Goal: Task Accomplishment & Management: Manage account settings

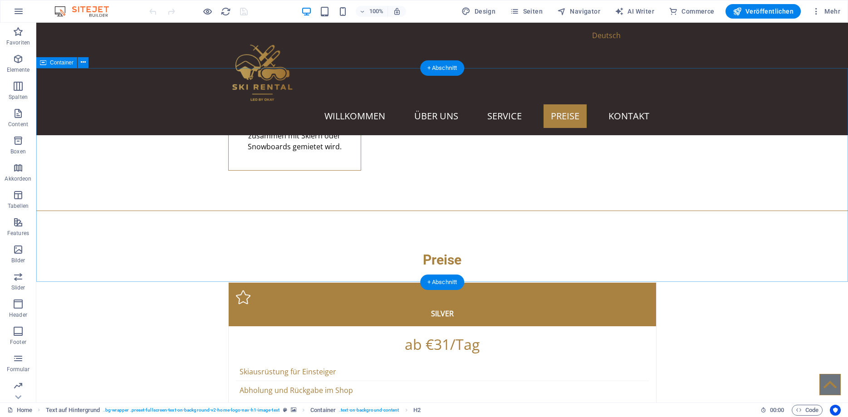
scroll to position [1944, 0]
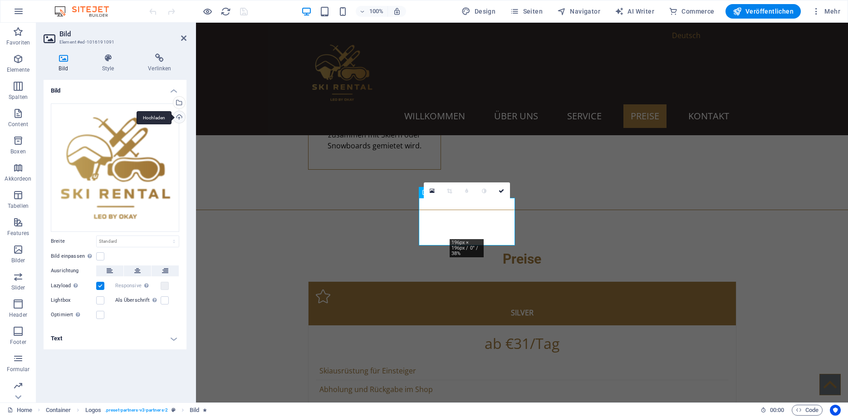
click at [183, 118] on div "Hochladen" at bounding box center [179, 118] width 14 height 14
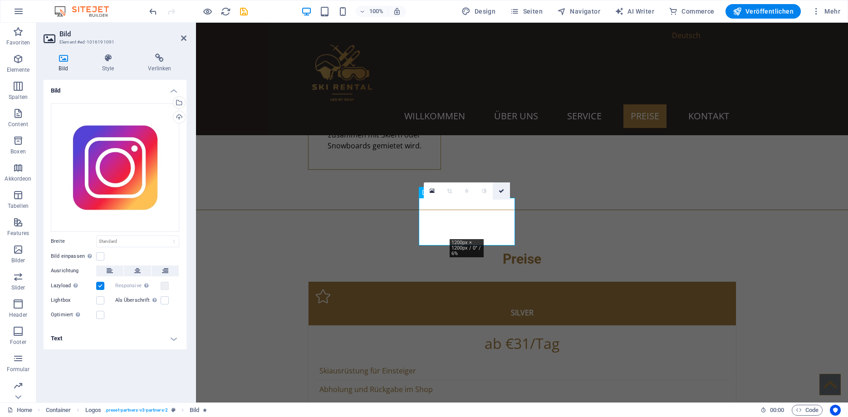
click at [500, 191] on icon at bounding box center [501, 190] width 5 height 5
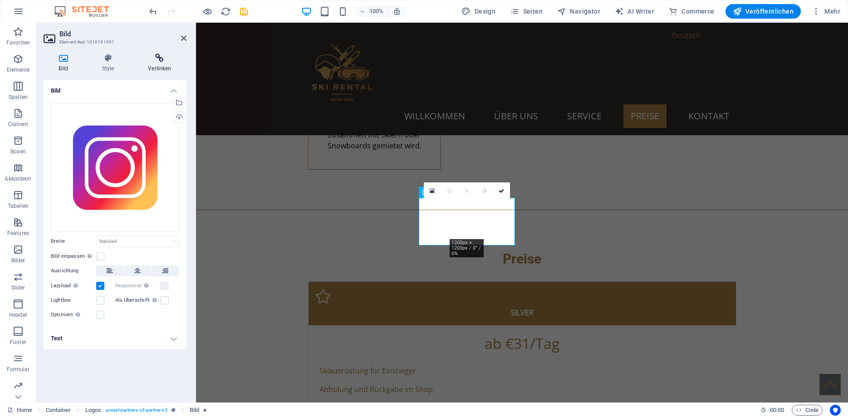
click at [166, 68] on h4 "Verlinken" at bounding box center [160, 63] width 54 height 19
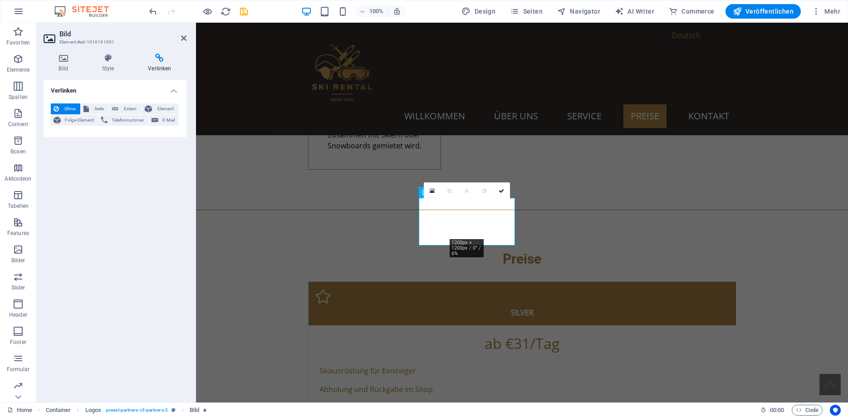
click at [160, 67] on h4 "Verlinken" at bounding box center [160, 63] width 54 height 19
click at [132, 110] on span "Extern" at bounding box center [130, 108] width 18 height 11
select select "blank"
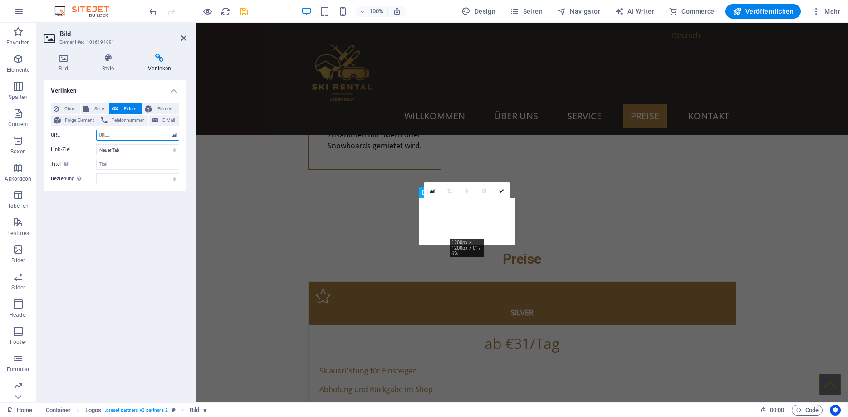
click at [118, 131] on input "URL" at bounding box center [137, 135] width 83 height 11
paste input "https://www.instagram.com/plandatieja_skiliftnoleggio/"
drag, startPoint x: 135, startPoint y: 137, endPoint x: 62, endPoint y: 136, distance: 73.1
click at [96, 136] on input "https://www.instagram.com/plandatieja_skiliftnoleggio/" at bounding box center [137, 135] width 83 height 11
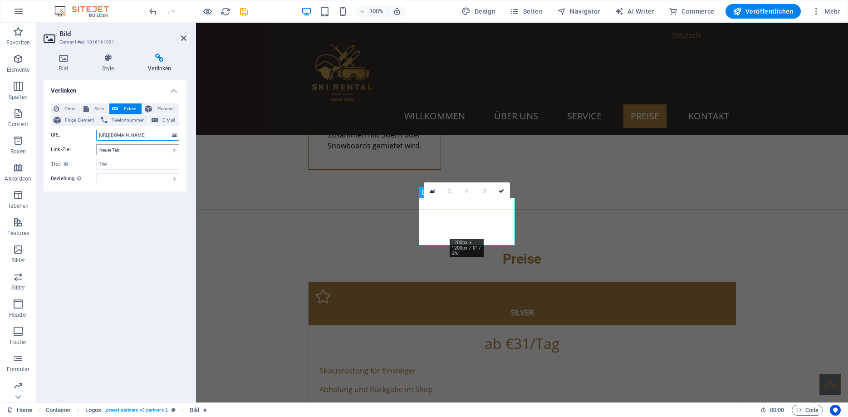
type input "https://www.instagram.com/plandatieja_skiliftnoleggio/"
click at [96, 144] on select "Neuer Tab Gleicher Tab Overlay" at bounding box center [137, 149] width 83 height 11
click option "Neuer Tab" at bounding box center [0, 0] width 0 height 0
click at [115, 163] on input "Titel Zusätzliche Linkbeschreibung, sollte nicht mit dem Linktext identisch sei…" at bounding box center [137, 164] width 83 height 11
type input "K"
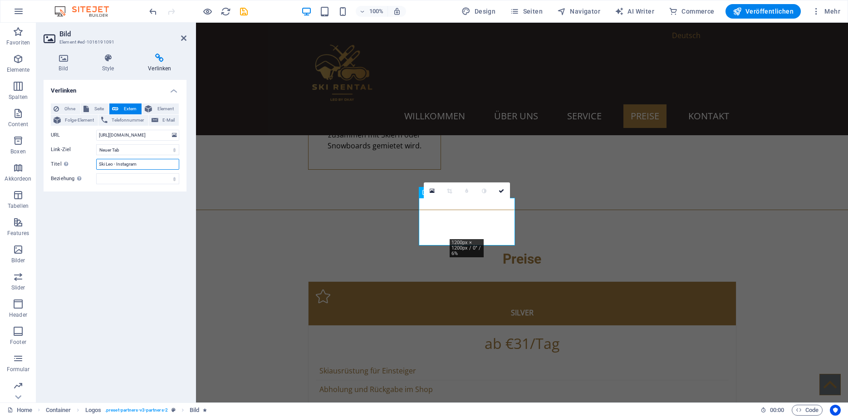
type input "Ski Leo - Instagram"
click at [114, 287] on div "Verlinken Ohne Seite Extern Element Folge-Element Telefonnummer E-Mail Seite Ho…" at bounding box center [115, 237] width 143 height 315
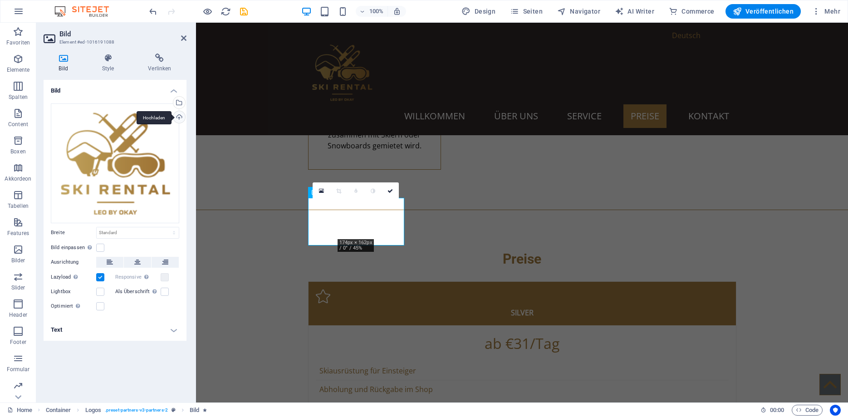
click at [180, 121] on div "Hochladen" at bounding box center [179, 118] width 14 height 14
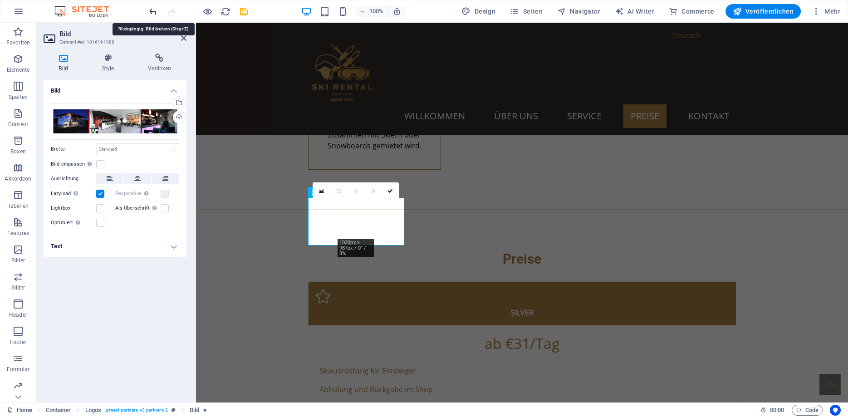
click at [153, 10] on icon "undo" at bounding box center [153, 11] width 10 height 10
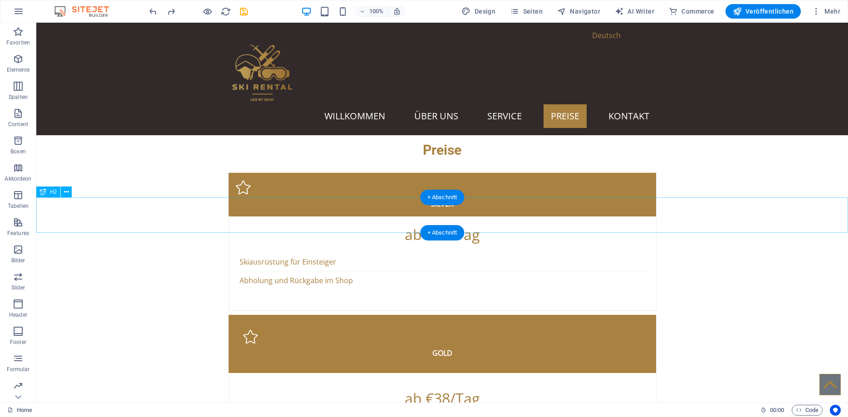
scroll to position [1914, 0]
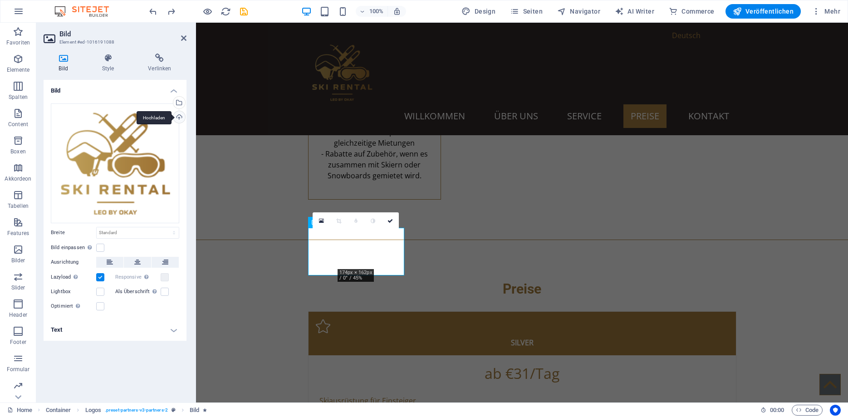
click at [179, 119] on div "Hochladen" at bounding box center [179, 118] width 14 height 14
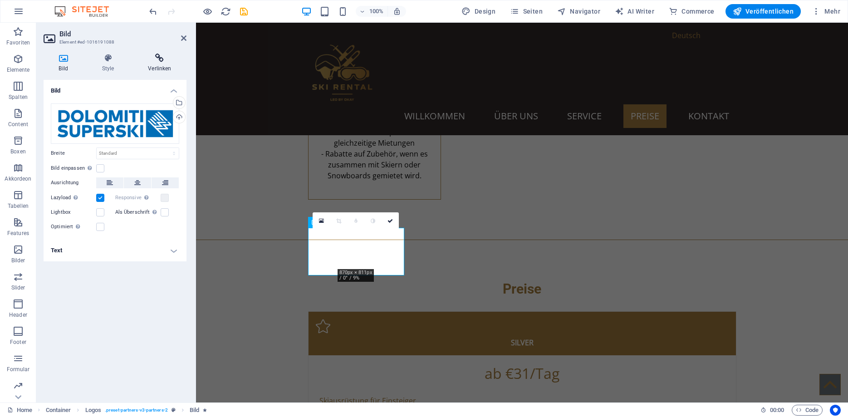
click at [165, 66] on h4 "Verlinken" at bounding box center [160, 63] width 54 height 19
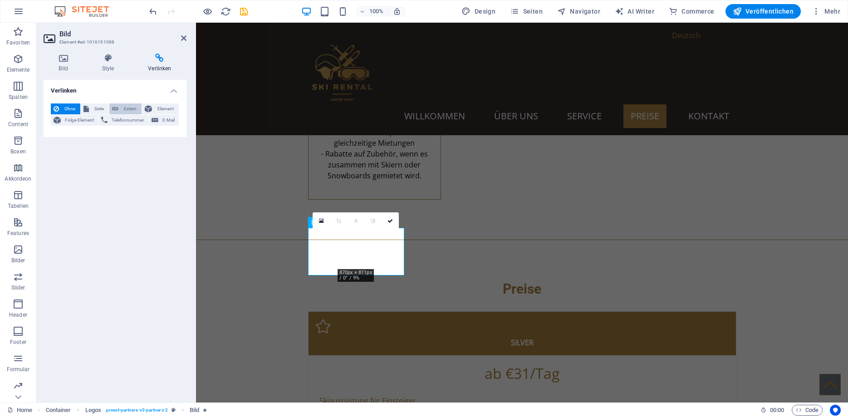
click at [119, 106] on button "Extern" at bounding box center [125, 108] width 32 height 11
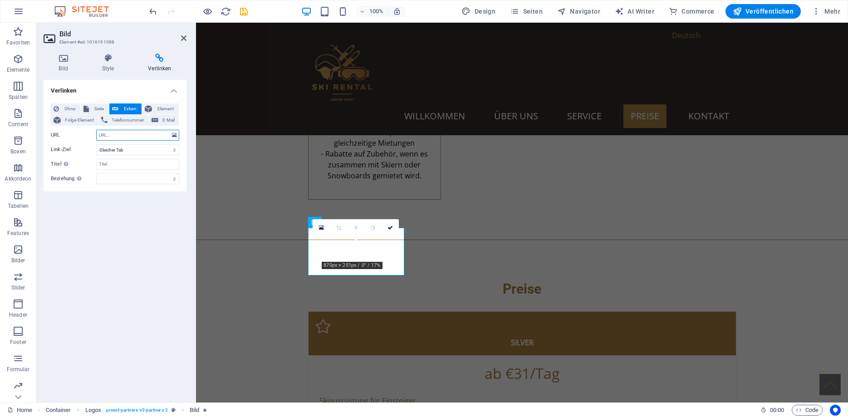
select select "blank"
click at [119, 133] on input "URL" at bounding box center [137, 135] width 83 height 11
paste input "https://www.dolomitisuperski.com/"
click at [106, 133] on input "https://www.dolomitisuperski.com/" at bounding box center [137, 135] width 83 height 11
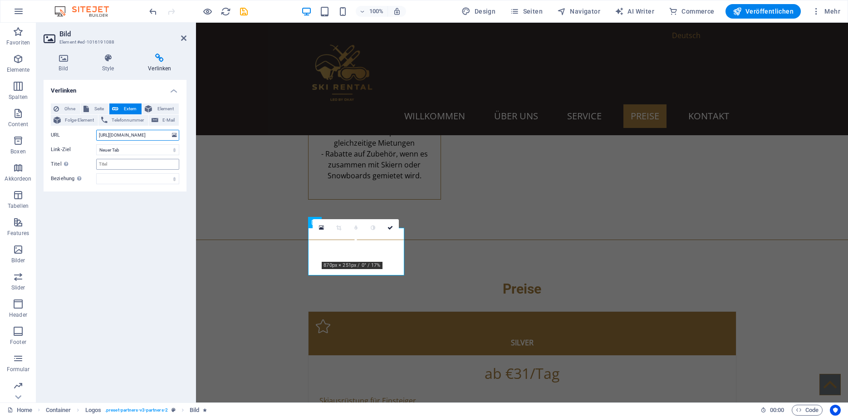
type input "https://www.dolomitisuperski.com/"
click at [132, 165] on input "Titel Zusätzliche Linkbeschreibung, sollte nicht mit dem Linktext identisch sei…" at bounding box center [137, 164] width 83 height 11
type input "Dolomiti Superski -"
click at [147, 273] on div "Verlinken Ohne Seite Extern Element Folge-Element Telefonnummer E-Mail Seite Ho…" at bounding box center [115, 237] width 143 height 315
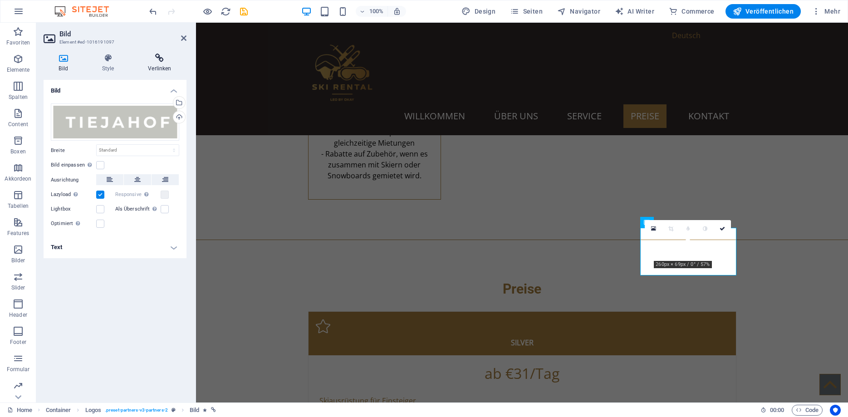
click at [157, 61] on icon at bounding box center [160, 58] width 54 height 9
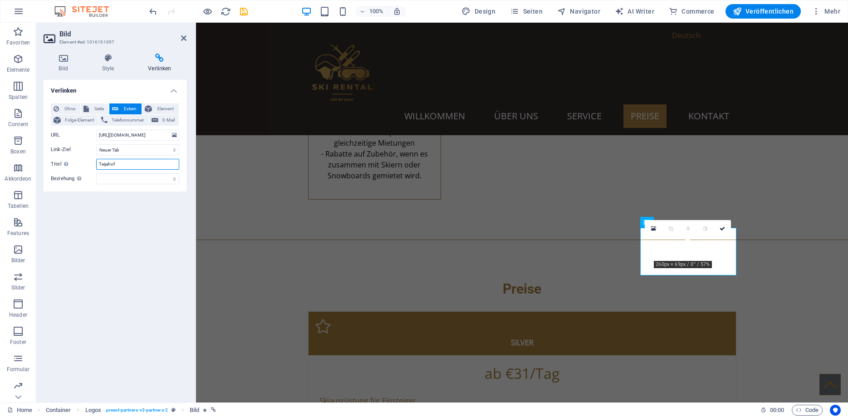
click at [123, 163] on input "Teijahof" at bounding box center [137, 164] width 83 height 11
type input "Teijahof"
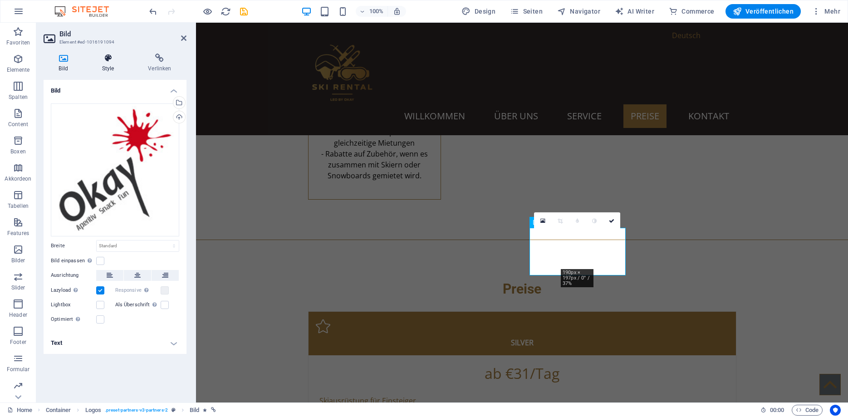
click at [110, 62] on icon at bounding box center [108, 58] width 43 height 9
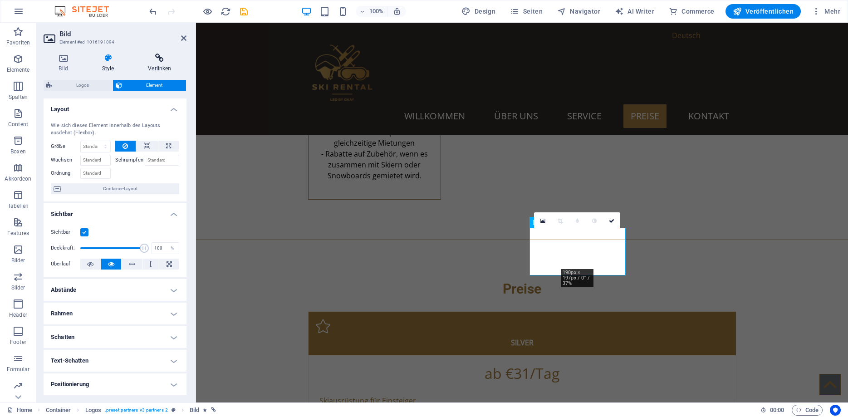
click at [158, 56] on icon at bounding box center [160, 58] width 54 height 9
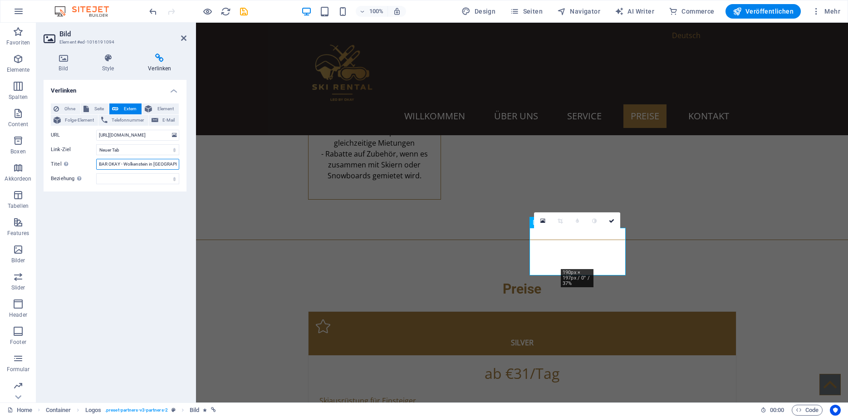
drag, startPoint x: 155, startPoint y: 163, endPoint x: 221, endPoint y: 160, distance: 65.9
click at [179, 160] on input "BAR OKAY - Wolkenstein in Gröden" at bounding box center [137, 164] width 83 height 11
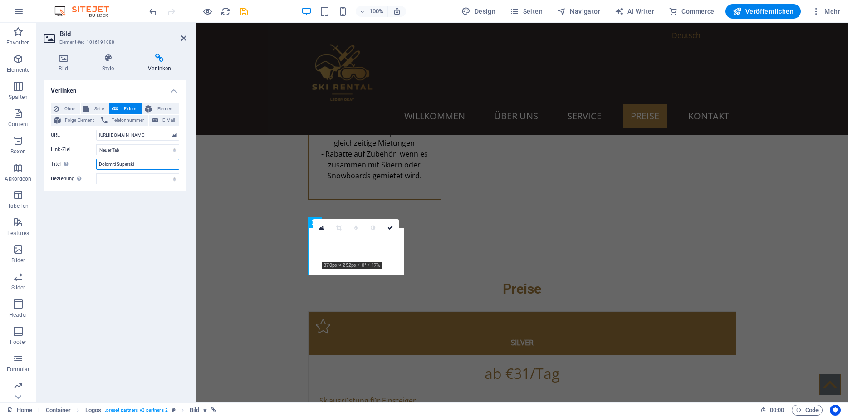
click at [147, 162] on input "Dolomiti Superski -" at bounding box center [137, 164] width 83 height 11
click at [388, 227] on icon at bounding box center [390, 227] width 5 height 5
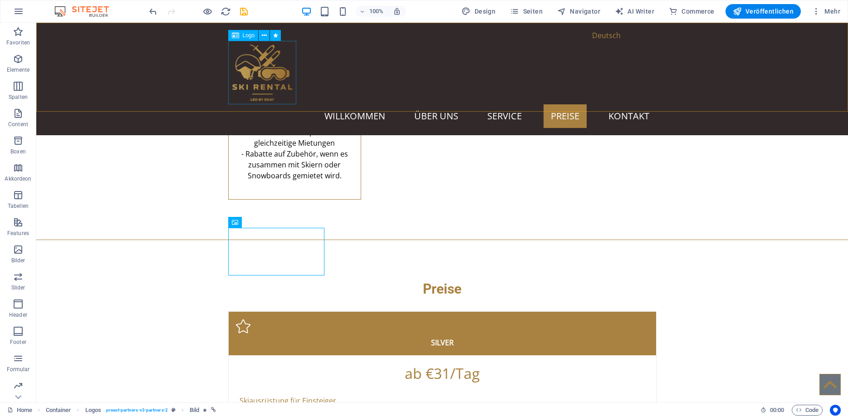
click at [264, 83] on div at bounding box center [442, 73] width 428 height 64
select select "px"
select select
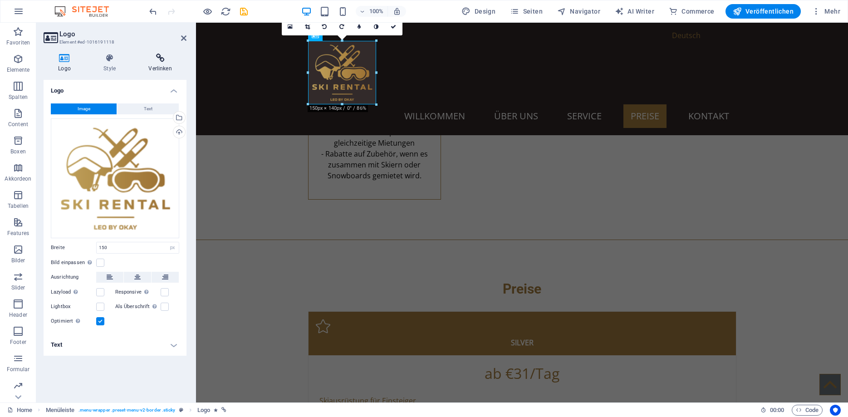
click at [155, 62] on icon at bounding box center [160, 58] width 53 height 9
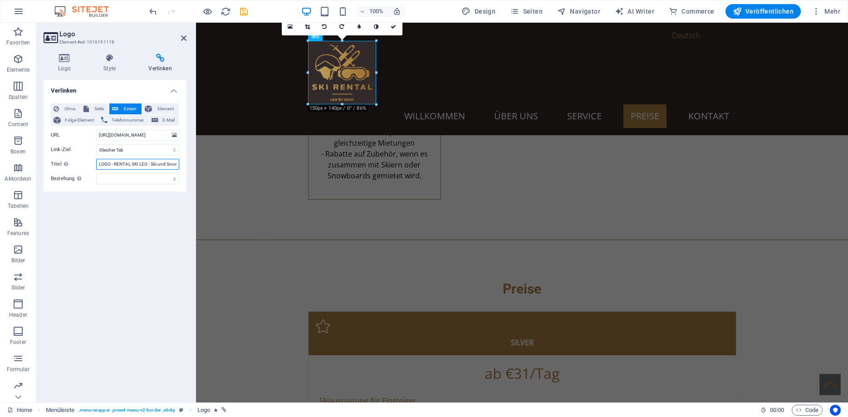
drag, startPoint x: 97, startPoint y: 161, endPoint x: 214, endPoint y: 165, distance: 117.1
click at [186, 165] on div "Verlinken Ohne Seite Extern Element Folge-Element Telefonnummer E-Mail Seite Ho…" at bounding box center [115, 237] width 143 height 315
click at [172, 164] on input "LOGO - RENTAL SKI LEO - Ski und Snowboard Verleih in Wolkenstein Gröden" at bounding box center [137, 164] width 83 height 11
drag, startPoint x: 98, startPoint y: 164, endPoint x: 0, endPoint y: 142, distance: 100.1
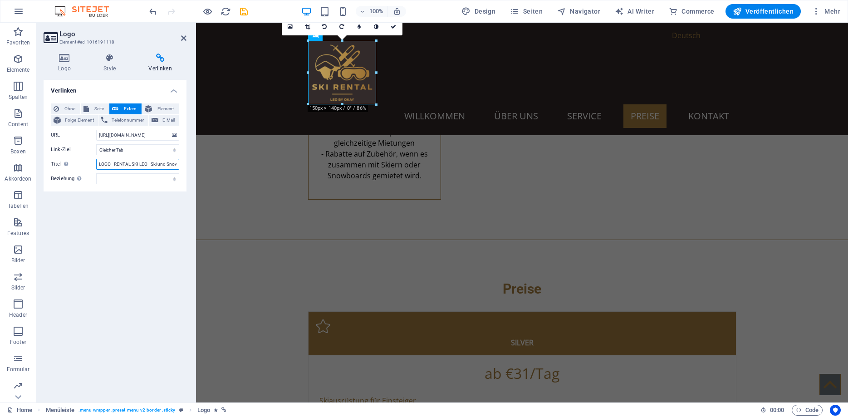
click at [186, 164] on div "Verlinken Ohne Seite Extern Element Folge-Element Telefonnummer E-Mail Seite Ho…" at bounding box center [115, 237] width 143 height 315
click at [161, 163] on input "LOGO - RENTAL SKI LEO - Ski und Snowboard Verleih in Wolkenstein Gröden" at bounding box center [137, 164] width 83 height 11
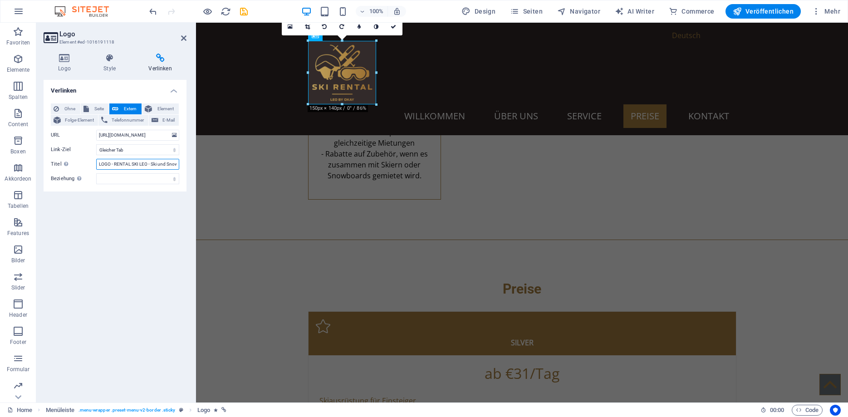
click at [161, 163] on input "LOGO - RENTAL SKI LEO - Ski und Snowboard Verleih in Wolkenstein Gröden" at bounding box center [137, 164] width 83 height 11
click at [135, 166] on input "LOGO - RENTAL SKI LEO - Ski und Snowboard Verleih in Wolkenstein Gröden" at bounding box center [137, 164] width 83 height 11
drag, startPoint x: 176, startPoint y: 165, endPoint x: 39, endPoint y: 165, distance: 136.1
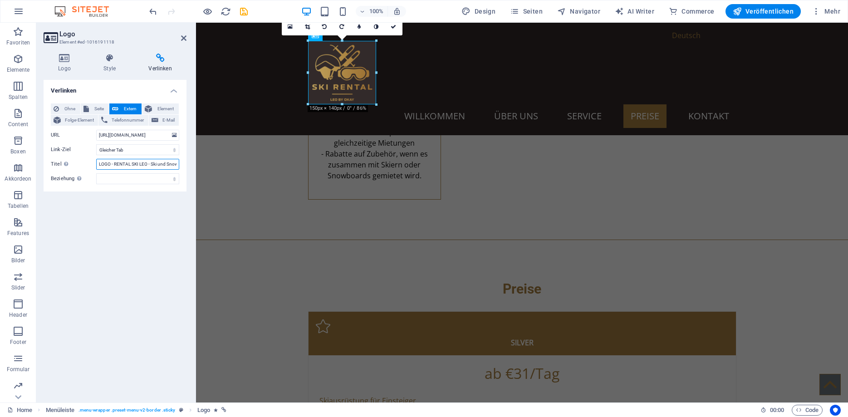
click at [96, 165] on input "LOGO - RENTAL SKI LEO - Ski und Snowboard Verleih in Wolkenstein Gröden" at bounding box center [137, 164] width 83 height 11
type input "LOGO - RENTAL SKI LEO - Ski und Snowboard Verleih in Wolkenstein Gröden"
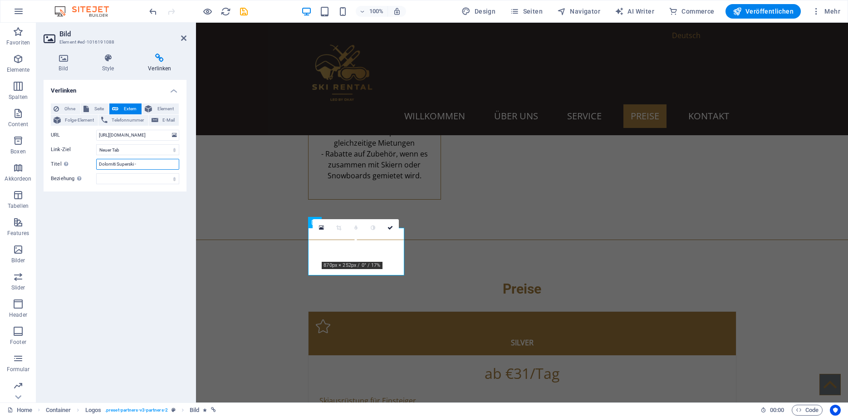
click at [146, 164] on input "Dolomiti Superski -" at bounding box center [137, 164] width 83 height 11
drag, startPoint x: 150, startPoint y: 163, endPoint x: 7, endPoint y: 162, distance: 142.9
click at [96, 162] on input "Dolomiti Superski LOGO - RENTAL SKI LEO - Ski und Snowboard Verleih in Wolkenst…" at bounding box center [137, 164] width 83 height 11
click at [142, 164] on input "Dolomiti Superski LOGO - RENTAL SKI LEO - Ski und Snowboard Verleih in Wolkenst…" at bounding box center [137, 164] width 83 height 11
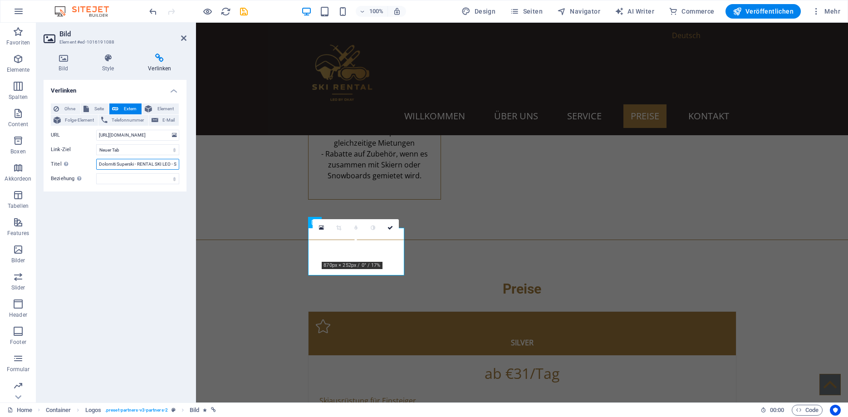
type input "Dolomiti Superski - RENTAL SKI LEO - Ski und Snowboard Verleih in Wolkenstein G…"
click at [116, 248] on div "Verlinken Ohne Seite Extern Element Folge-Element Telefonnummer E-Mail Seite Ho…" at bounding box center [115, 237] width 143 height 315
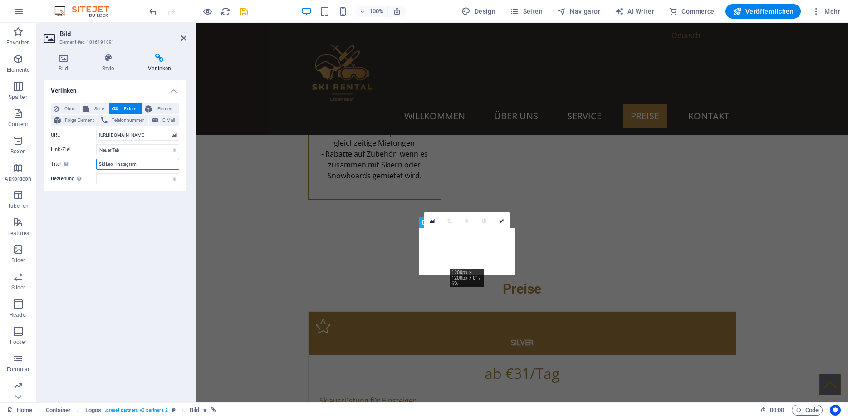
drag, startPoint x: 149, startPoint y: 164, endPoint x: 88, endPoint y: 164, distance: 61.7
click at [96, 164] on input "Ski Leo - Instagram" at bounding box center [137, 164] width 83 height 11
drag, startPoint x: 138, startPoint y: 165, endPoint x: 68, endPoint y: 163, distance: 70.3
click at [96, 163] on input "Ski Leo - Instagram" at bounding box center [137, 164] width 83 height 11
click at [117, 166] on input "Ski Leo - Instagram" at bounding box center [137, 164] width 83 height 11
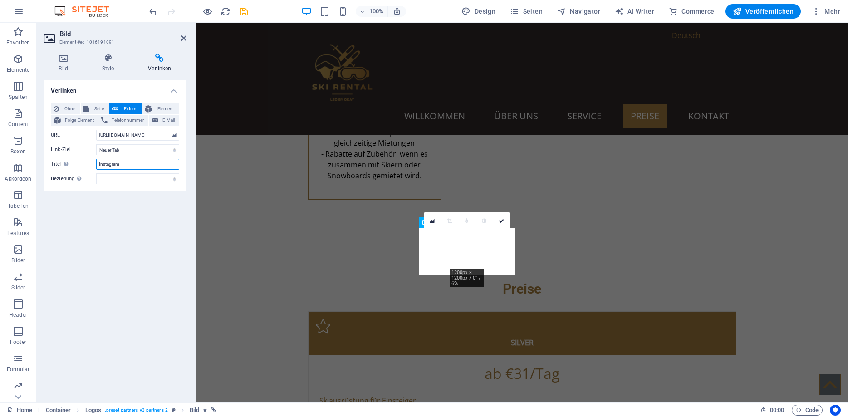
click at [144, 164] on input "Instagram" at bounding box center [137, 164] width 83 height 11
type input "Instagram - LOGO - RENTAL SKI LEO - Ski und Snowboard Verleih in Wolkenstein Gr…"
click at [141, 224] on div "Verlinken Ohne Seite Extern Element Folge-Element Telefonnummer E-Mail Seite Ho…" at bounding box center [115, 237] width 143 height 315
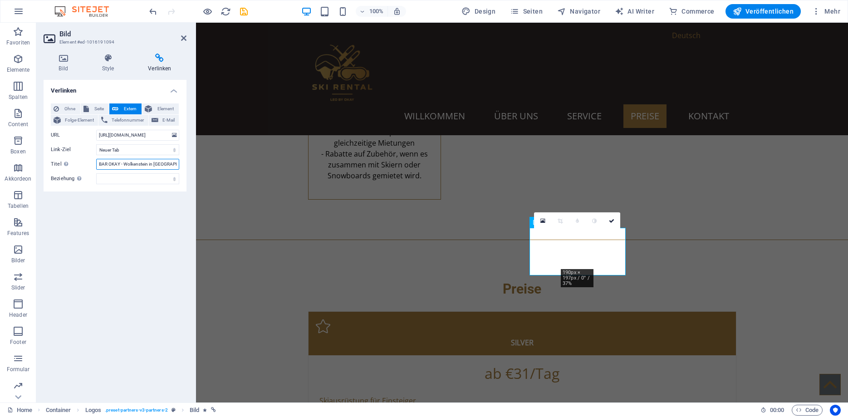
click at [99, 165] on input "BAR OKAY - Wolkenstein in Gröden" at bounding box center [137, 164] width 83 height 11
drag, startPoint x: 123, startPoint y: 165, endPoint x: 200, endPoint y: 161, distance: 76.8
click at [179, 161] on input "BAR OKAY - Wolkenstein in Gröden" at bounding box center [137, 164] width 83 height 11
paste input "LOGO - RENTAL SKI LEO - Ski und Snowboard Verleih in Wolkenste"
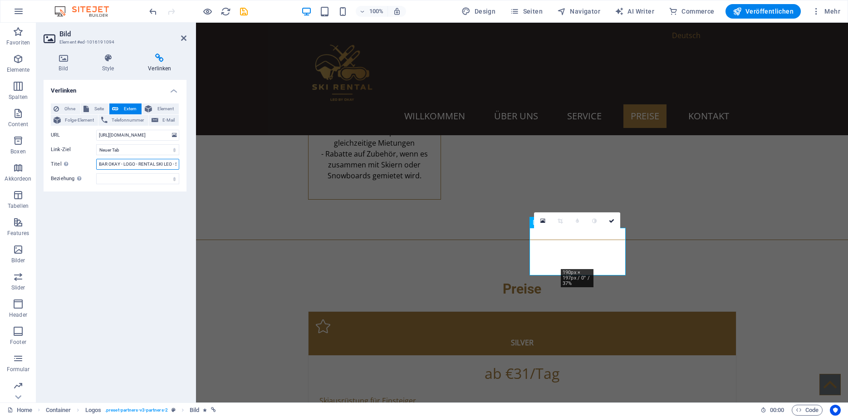
drag, startPoint x: 159, startPoint y: 164, endPoint x: 42, endPoint y: 166, distance: 117.1
click at [96, 166] on input "BAR OKAY - LOGO - RENTAL SKI LEO - Ski und Snowboard Verleih in Wolkenstein Grö…" at bounding box center [137, 164] width 83 height 11
click at [127, 161] on input "BAR OKAY - LOGO - RENTAL SKI LEO - Ski und Snowboard Verleih in Wolkenstein Grö…" at bounding box center [137, 164] width 83 height 11
type input "BAR OKAY - RENTAL SKI LEO - Ski und Snowboard Verleih in Wolkenstein Gröden"
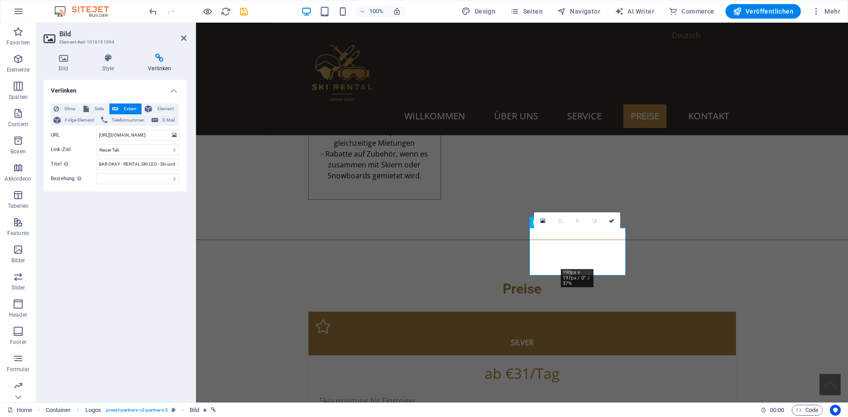
click at [153, 250] on div "Verlinken Ohne Seite Extern Element Folge-Element Telefonnummer E-Mail Seite Ho…" at bounding box center [115, 237] width 143 height 315
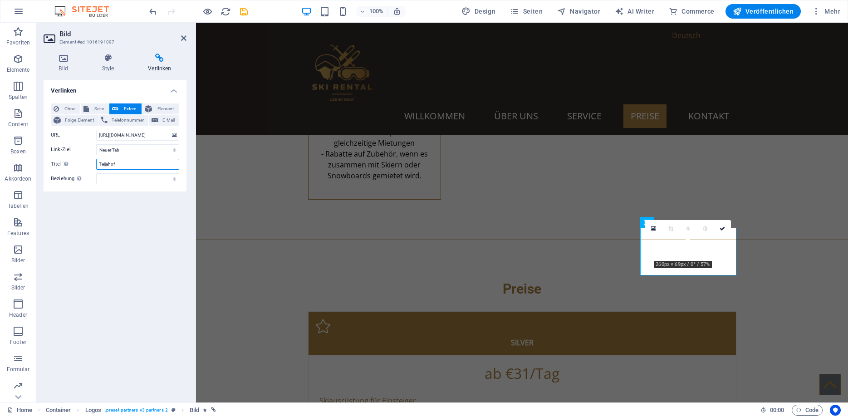
click at [119, 162] on input "Teijahof" at bounding box center [137, 164] width 83 height 11
type input "Teijahof -LOGO - RENTAL SKI LEO - Ski und Snowboard Verleih in Wolkenstein Gröd…"
click at [119, 229] on div "Verlinken Ohne Seite Extern Element Folge-Element Telefonnummer E-Mail Seite Ho…" at bounding box center [115, 237] width 143 height 315
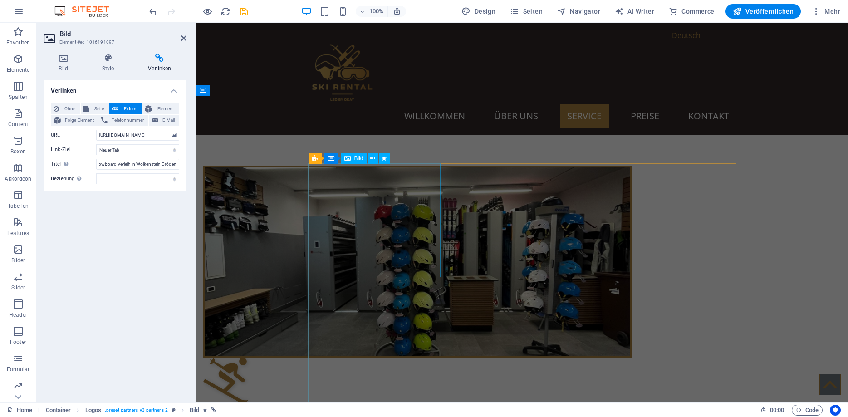
scroll to position [694, 0]
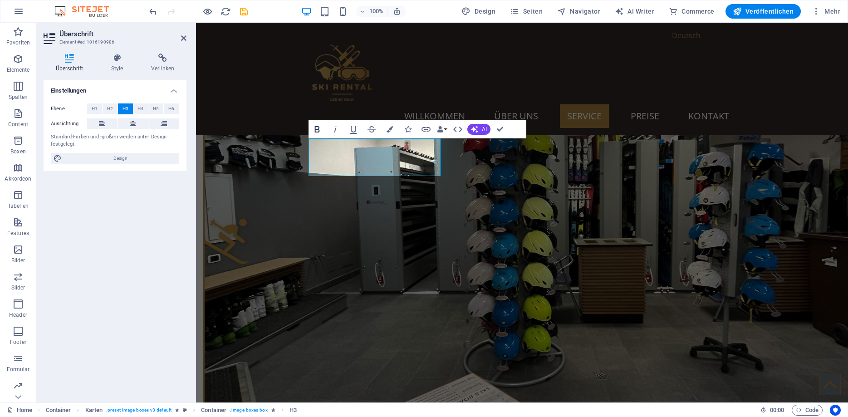
click at [317, 128] on icon "button" at bounding box center [317, 129] width 11 height 11
click at [318, 128] on icon "button" at bounding box center [317, 129] width 11 height 11
click at [331, 126] on icon "button" at bounding box center [335, 129] width 11 height 11
click at [322, 127] on icon "button" at bounding box center [317, 129] width 11 height 11
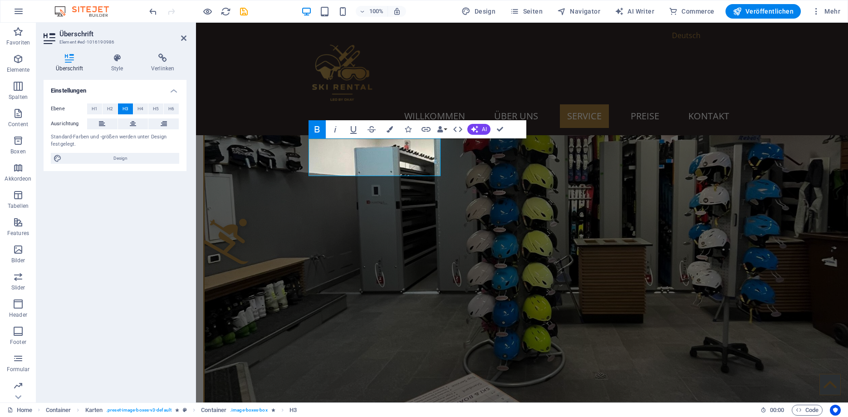
click at [321, 128] on icon "button" at bounding box center [317, 129] width 11 height 11
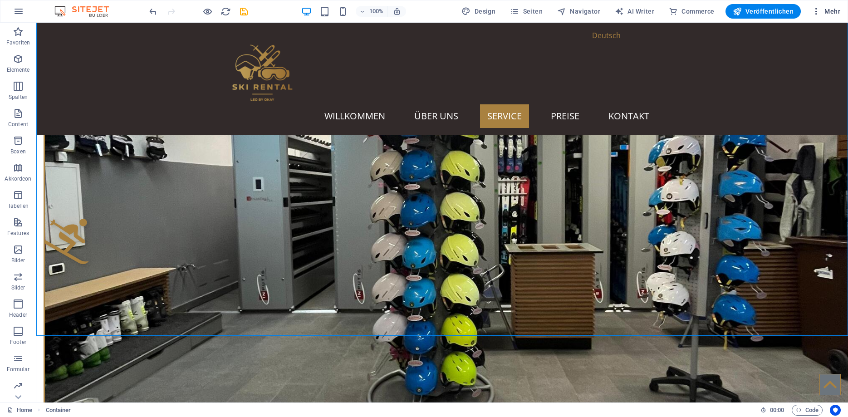
click at [817, 9] on icon "button" at bounding box center [816, 11] width 9 height 9
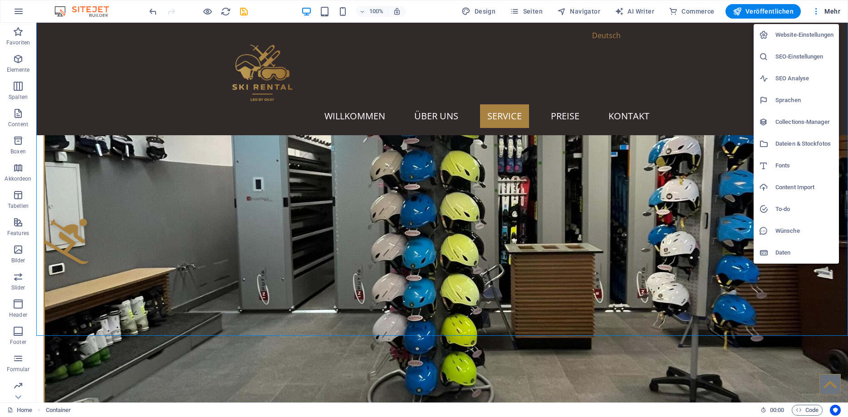
click at [799, 34] on h6 "Website-Einstellungen" at bounding box center [804, 34] width 58 height 11
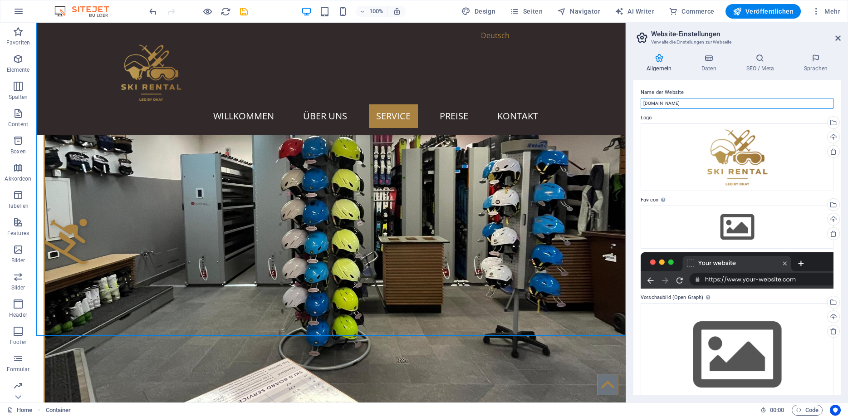
drag, startPoint x: 703, startPoint y: 104, endPoint x: 629, endPoint y: 103, distance: 74.4
click at [641, 103] on input "rental.barokay.it" at bounding box center [737, 103] width 193 height 11
paste input "LOGO - RENTAL SKI LEO - Ski und Snowboard Verleih in Wolkenstein Gröden"
drag, startPoint x: 657, startPoint y: 103, endPoint x: 636, endPoint y: 103, distance: 20.9
click at [641, 103] on input "LOGO - RENTAL SKI LEO - Ski und Snowboard Verleih in Wolkenstein Gröden" at bounding box center [737, 103] width 193 height 11
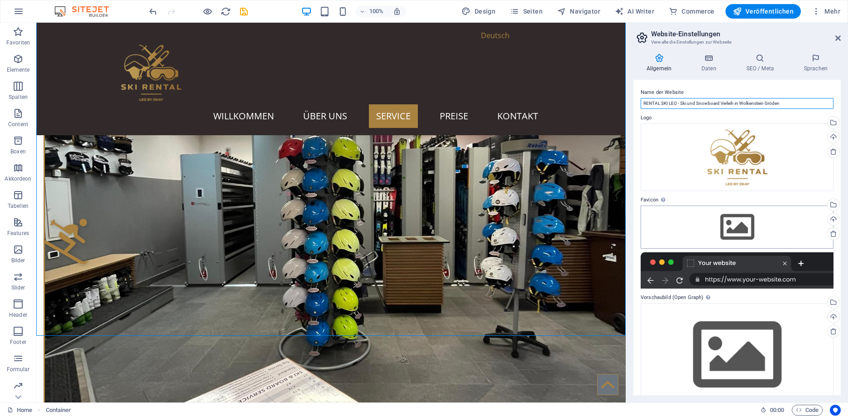
type input "RENTAL SKI LEO - Ski und Snowboard Verleih in Wolkenstein Gröden"
click at [741, 238] on div "Ziehe Dateien zum Hochladen hierher oder klicke hier, um aus Dateien oder koste…" at bounding box center [737, 227] width 193 height 43
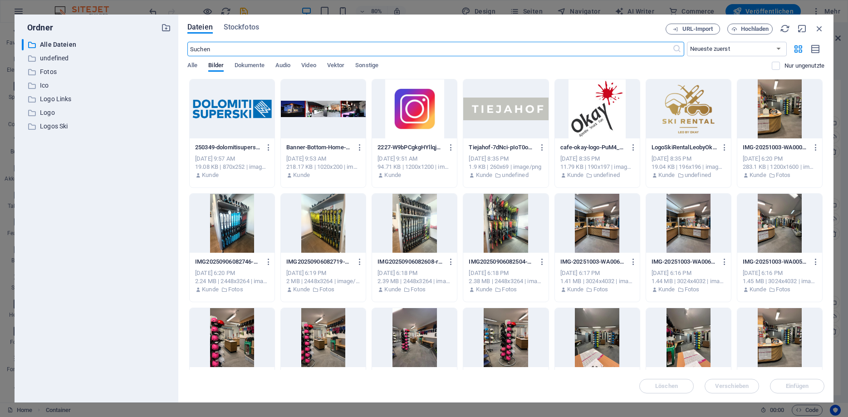
click at [688, 122] on div at bounding box center [688, 108] width 85 height 59
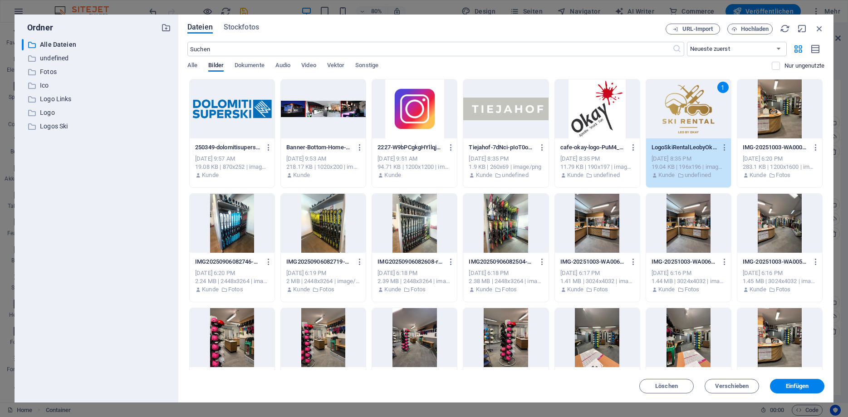
click at [688, 122] on div "1" at bounding box center [688, 108] width 85 height 59
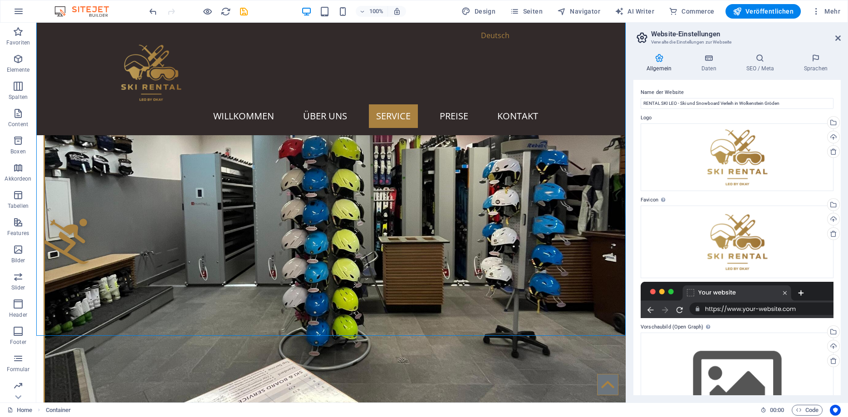
scroll to position [49, 0]
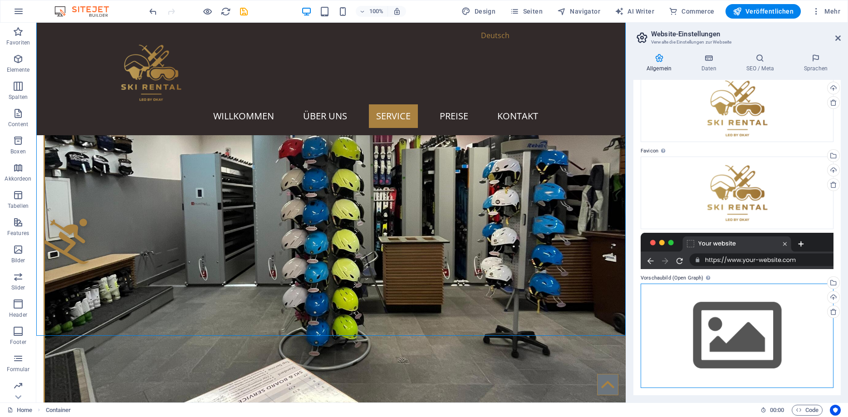
click at [717, 316] on div "Ziehe Dateien zum Hochladen hierher oder klicke hier, um aus Dateien oder koste…" at bounding box center [737, 336] width 193 height 104
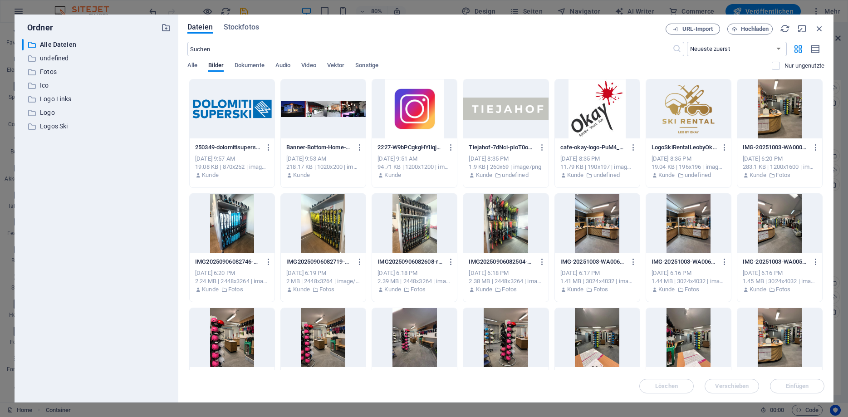
click at [681, 117] on div at bounding box center [688, 108] width 85 height 59
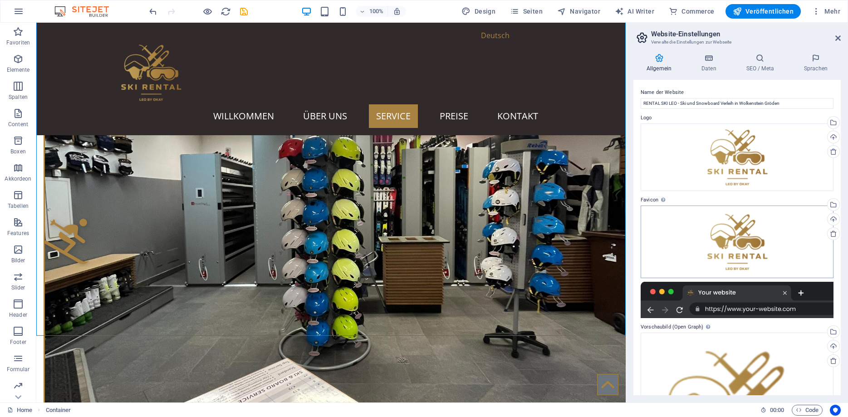
scroll to position [126, 0]
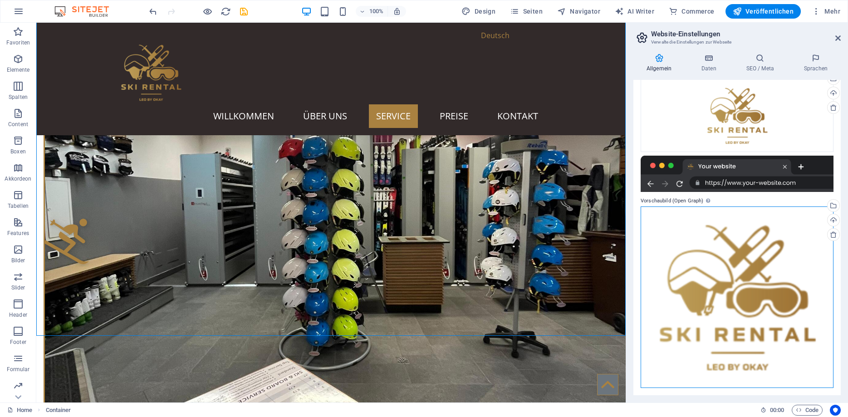
click at [703, 241] on div "Ziehe Dateien zum Hochladen hierher oder klicke hier, um aus Dateien oder koste…" at bounding box center [737, 297] width 193 height 182
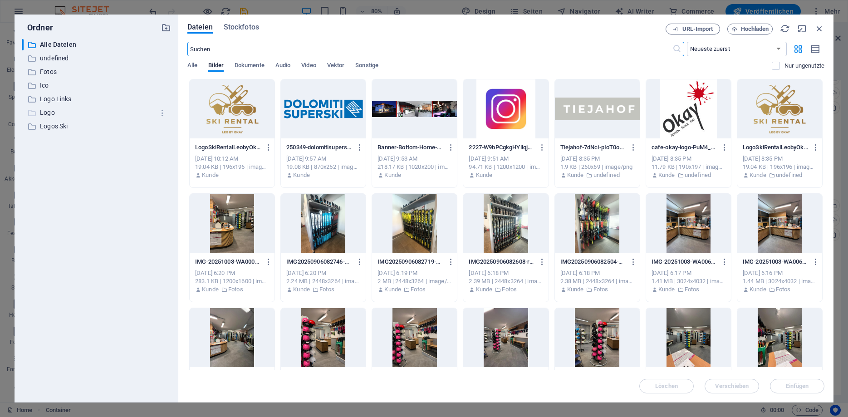
click at [53, 113] on p "Logo" at bounding box center [97, 113] width 114 height 10
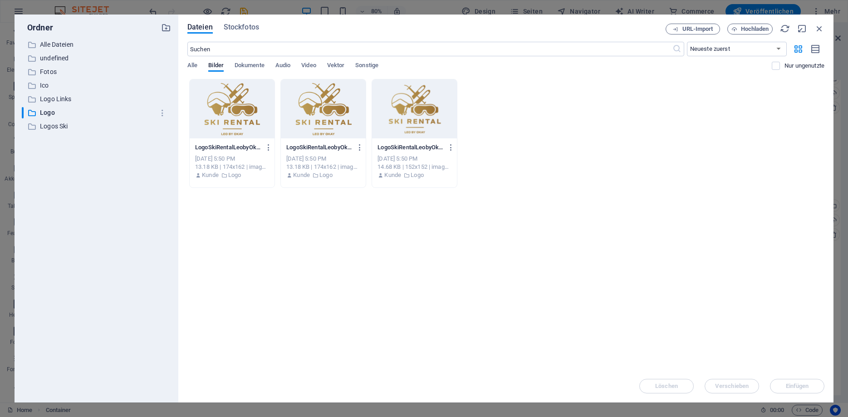
click at [409, 121] on div at bounding box center [414, 108] width 85 height 59
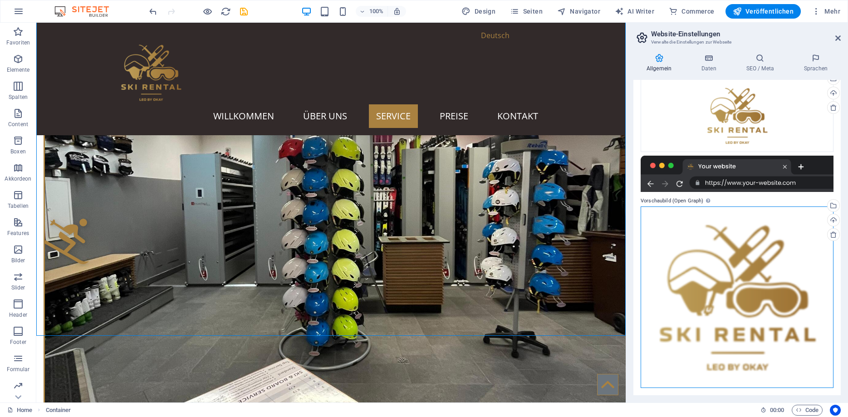
click at [740, 283] on div "Ziehe Dateien zum Hochladen hierher oder klicke hier, um aus Dateien oder koste…" at bounding box center [737, 297] width 193 height 182
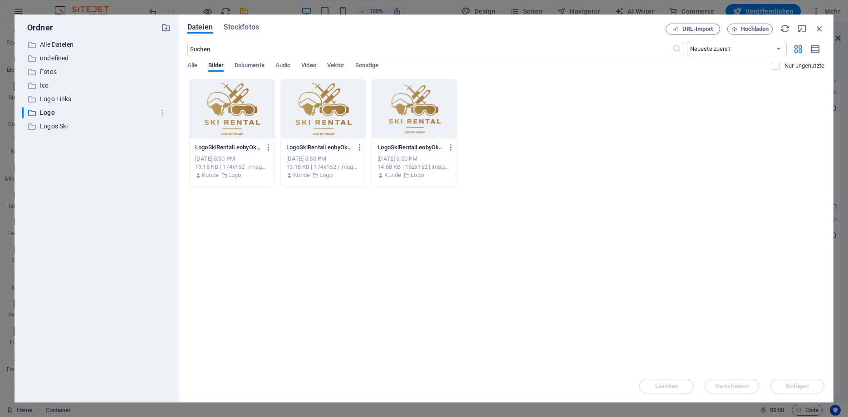
click at [740, 283] on div "Lege Dateien hier ab, um sie sofort hochzuladen LogoSkiRentalLeobyOkay-Iv2BPC7M…" at bounding box center [505, 224] width 637 height 291
click at [316, 117] on div at bounding box center [323, 108] width 85 height 59
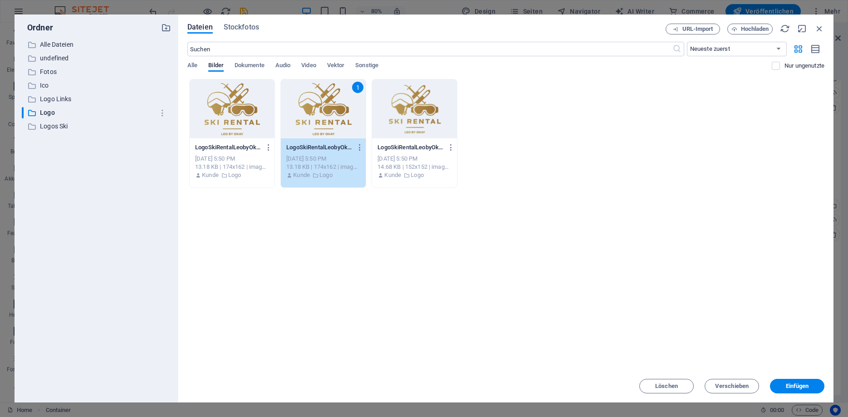
drag, startPoint x: 316, startPoint y: 117, endPoint x: 282, endPoint y: 96, distance: 39.9
click at [316, 117] on div "1" at bounding box center [323, 108] width 85 height 59
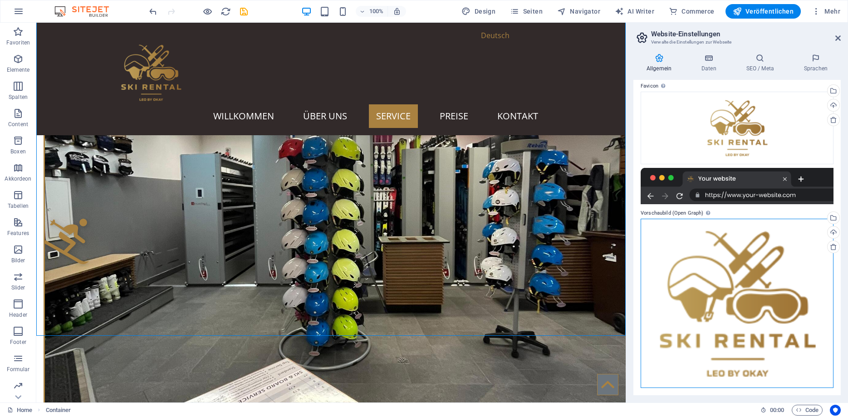
click at [678, 282] on div "Ziehe Dateien zum Hochladen hierher oder klicke hier, um aus Dateien oder koste…" at bounding box center [737, 303] width 193 height 169
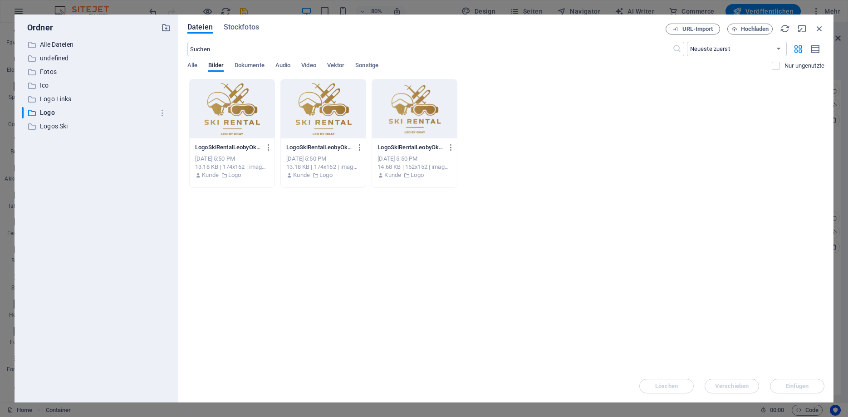
click at [678, 282] on div "Lege Dateien hier ab, um sie sofort hochzuladen LogoSkiRentalLeobyOkay-Iv2BPC7M…" at bounding box center [505, 224] width 637 height 291
click at [243, 118] on div at bounding box center [232, 108] width 85 height 59
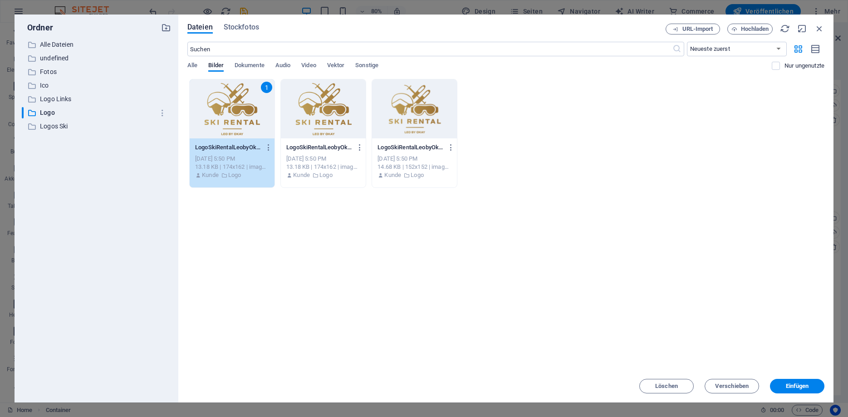
click at [243, 118] on div "1" at bounding box center [232, 108] width 85 height 59
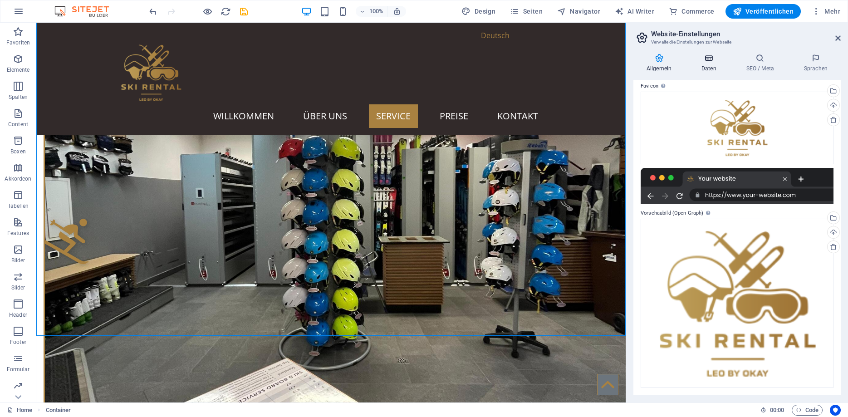
click at [703, 59] on icon at bounding box center [708, 58] width 41 height 9
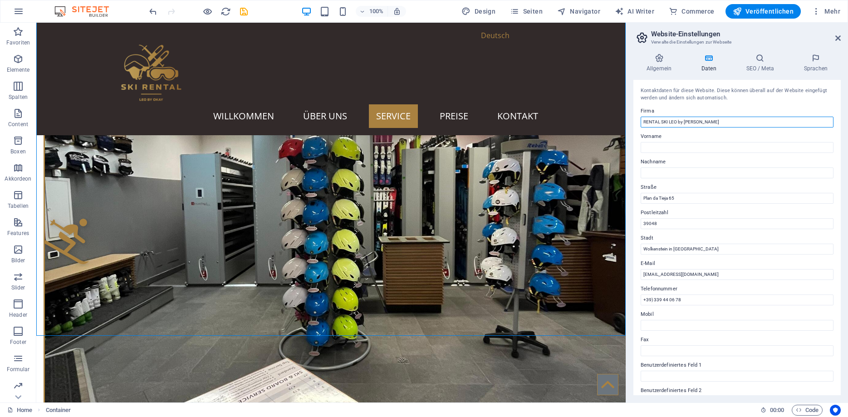
drag, startPoint x: 707, startPoint y: 121, endPoint x: 638, endPoint y: 120, distance: 69.0
click at [641, 120] on input "RENTAL SKI LEO by [PERSON_NAME]" at bounding box center [737, 122] width 193 height 11
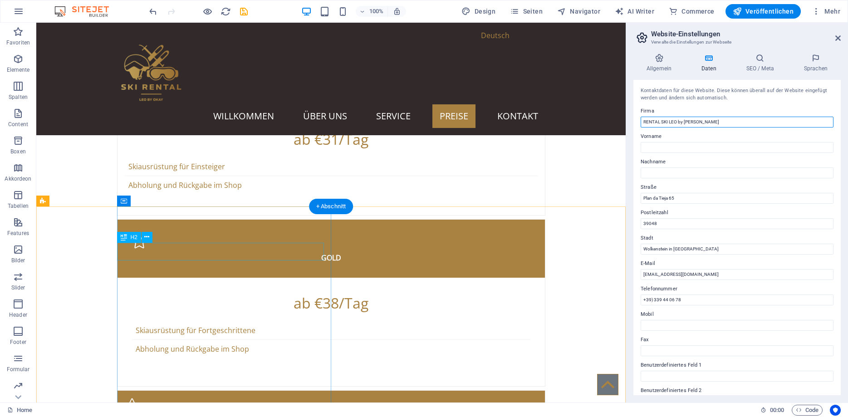
scroll to position [2175, 0]
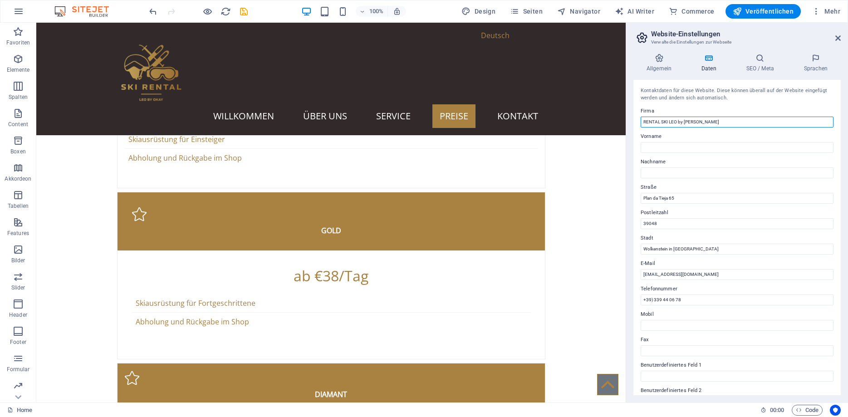
click at [738, 119] on input "RENTAL SKI LEO by [PERSON_NAME]" at bounding box center [737, 122] width 193 height 11
click at [723, 146] on input "Vorname" at bounding box center [737, 147] width 193 height 11
click at [718, 123] on input "RENTAL SKI LEO by Bar Okays" at bounding box center [737, 122] width 193 height 11
type input "RENTAL SKI LEO by [PERSON_NAME]"
click at [709, 145] on input "Vorname" at bounding box center [737, 147] width 193 height 11
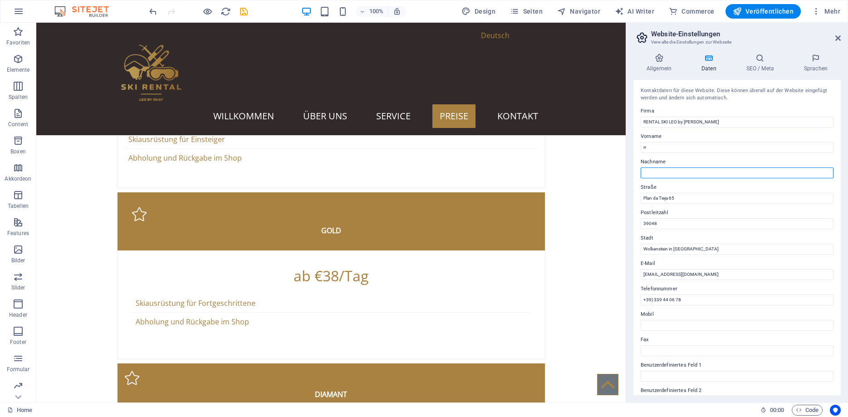
click at [698, 168] on input "Nachname" at bounding box center [737, 172] width 193 height 11
click at [674, 147] on input "rr" at bounding box center [737, 147] width 193 height 11
type input "r"
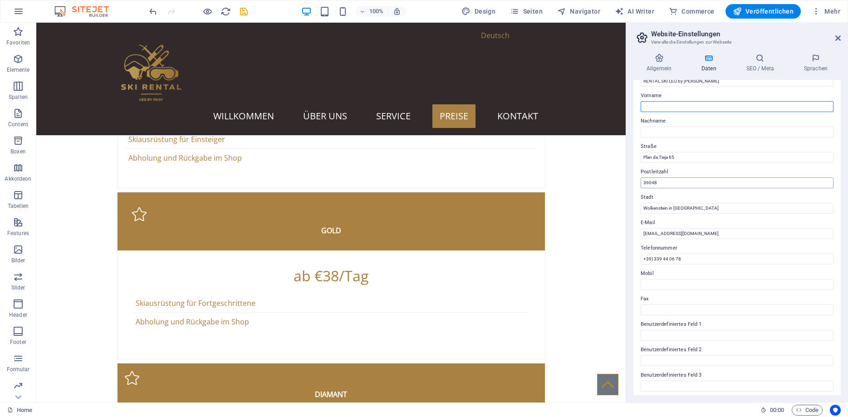
scroll to position [82, 0]
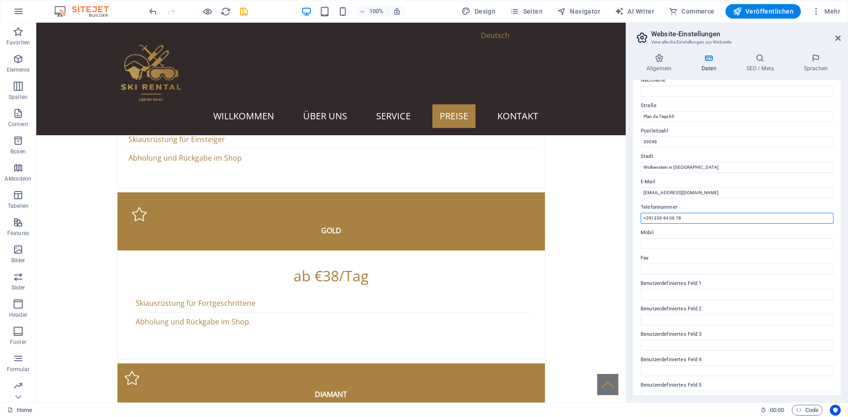
click at [645, 217] on input "+39) 339 44 06 78" at bounding box center [737, 218] width 193 height 11
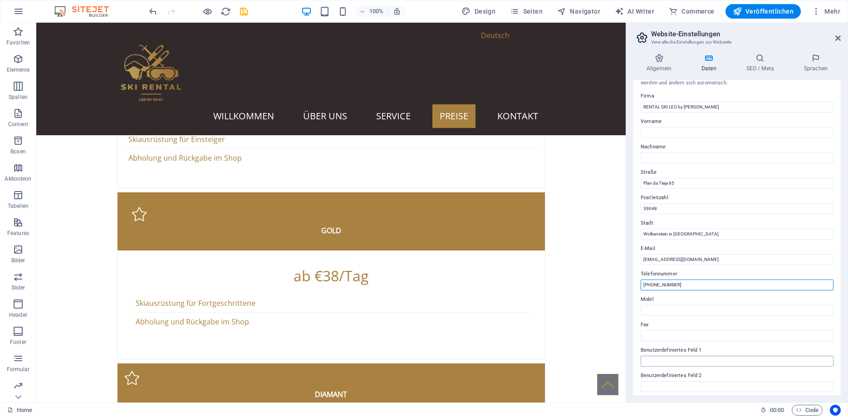
scroll to position [0, 0]
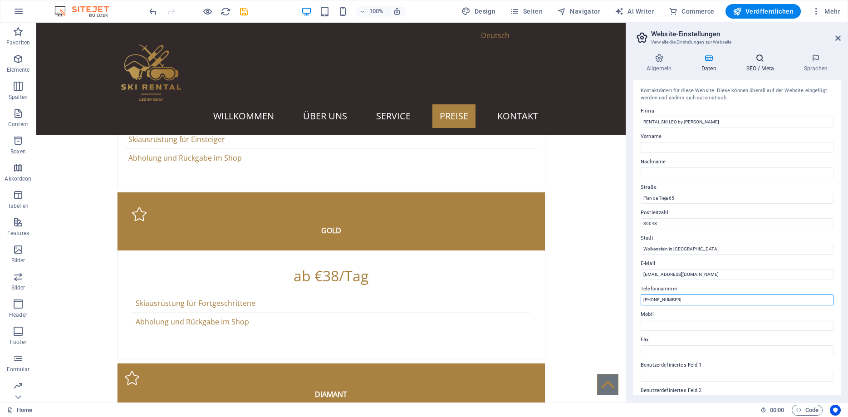
type input "(+39) 339 44 06 78"
click at [760, 62] on icon at bounding box center [760, 58] width 54 height 9
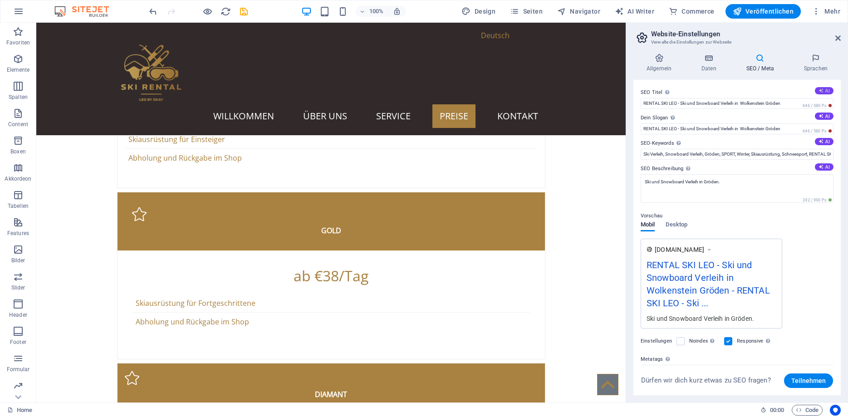
click at [826, 90] on button "AI" at bounding box center [824, 90] width 19 height 7
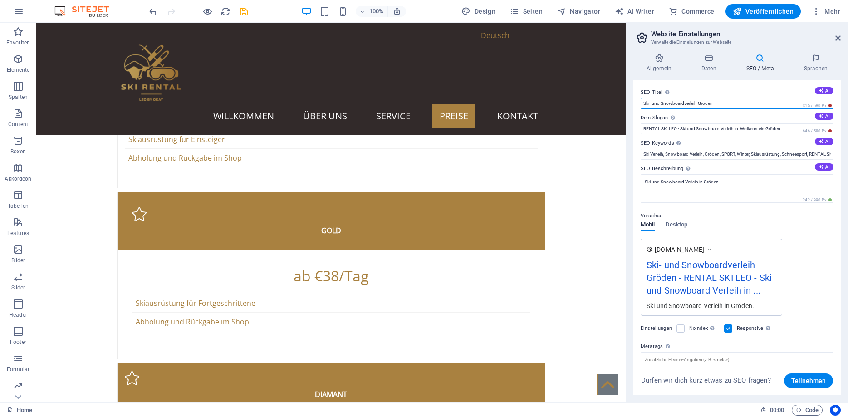
drag, startPoint x: 745, startPoint y: 102, endPoint x: 539, endPoint y: 103, distance: 206.5
click at [641, 103] on input "Ski- und Snowboardverleih Gröden" at bounding box center [737, 103] width 193 height 11
click at [152, 11] on icon "undo" at bounding box center [153, 11] width 10 height 10
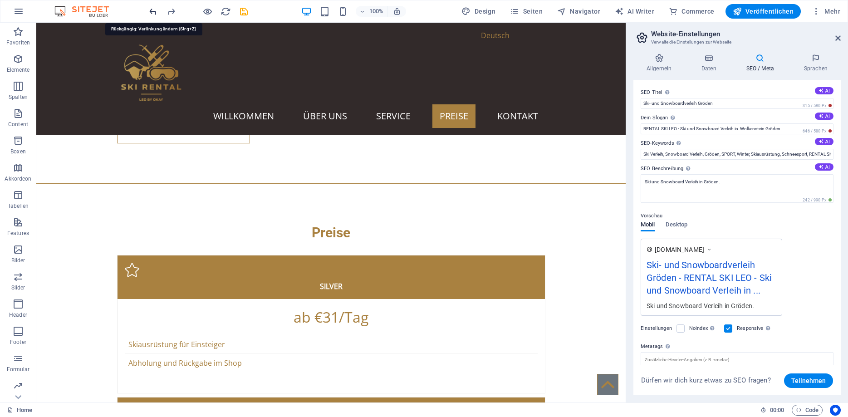
scroll to position [1953, 0]
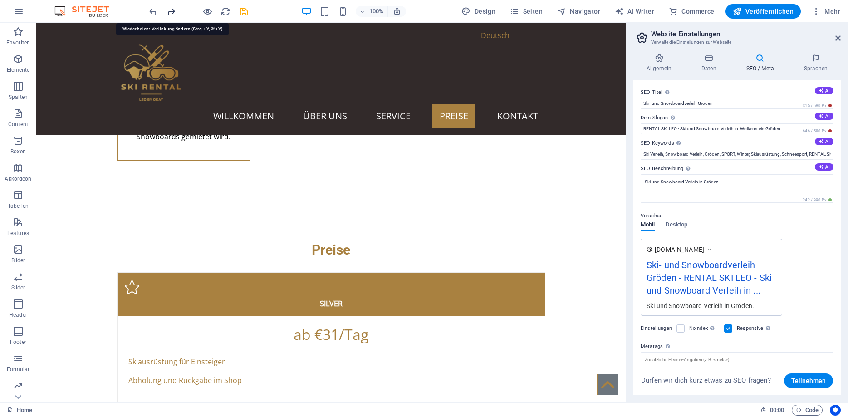
click at [171, 10] on icon "redo" at bounding box center [171, 11] width 10 height 10
click at [708, 106] on input "Ski- und Snowboardverleih Gröden" at bounding box center [737, 103] width 193 height 11
drag, startPoint x: 784, startPoint y: 128, endPoint x: 606, endPoint y: 123, distance: 177.9
click at [641, 123] on input "RENTAL SKI LEO - Ski und Snowboard Verleih in Wolkenstein Gröden" at bounding box center [737, 128] width 193 height 11
drag, startPoint x: 720, startPoint y: 105, endPoint x: 619, endPoint y: 103, distance: 100.3
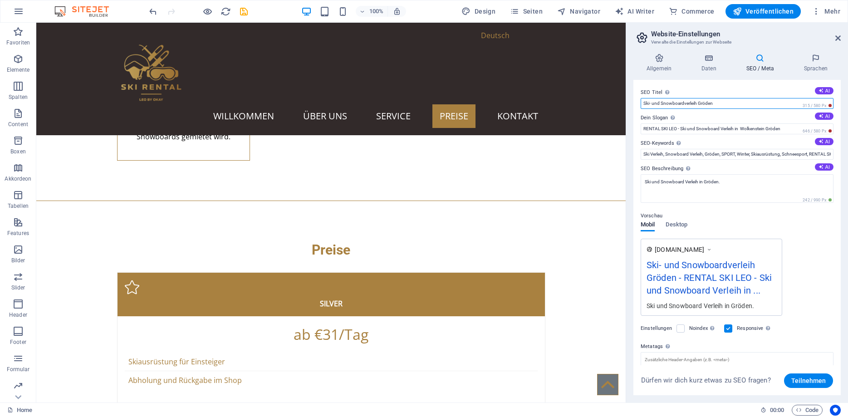
click at [641, 103] on input "Ski- und Snowboardverleih Gröden" at bounding box center [737, 103] width 193 height 11
click at [661, 127] on input "RENTAL SKI LEO - Ski und Snowboard Verleih in Wolkenstein Gröden" at bounding box center [737, 128] width 193 height 11
drag, startPoint x: 675, startPoint y: 128, endPoint x: 638, endPoint y: 127, distance: 36.8
click at [641, 127] on input "RENTAL SKI LEO - Ski und Snowboard Verleih in Wolkenstein Gröden" at bounding box center [737, 128] width 193 height 11
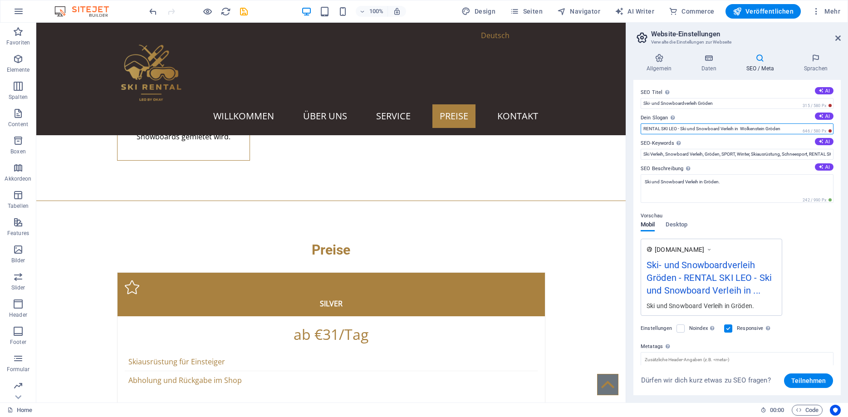
drag, startPoint x: 784, startPoint y: 129, endPoint x: 648, endPoint y: 122, distance: 136.8
click at [648, 123] on input "RENTAL SKI LEO - Ski und Snowboard Verleih in Wolkenstein Gröden" at bounding box center [737, 128] width 193 height 11
click at [645, 128] on input "RENTAL SKI LEO - Ski und Snowboard Verleih in Wolkenstein Gröden" at bounding box center [737, 128] width 193 height 11
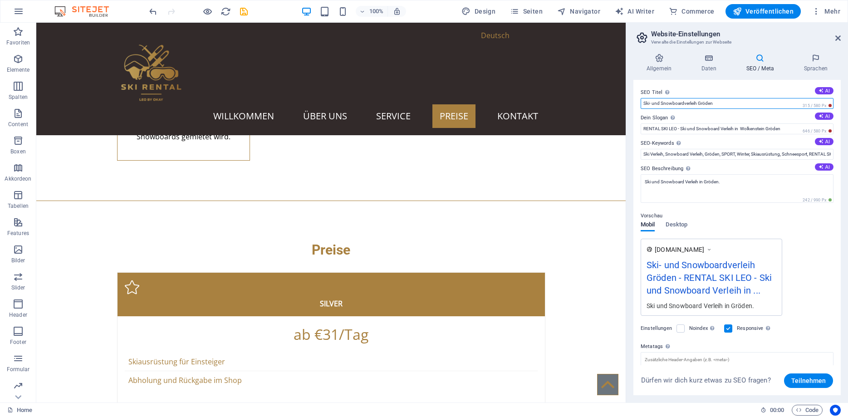
drag, startPoint x: 730, startPoint y: 101, endPoint x: 586, endPoint y: 98, distance: 143.4
click at [641, 98] on input "Ski- und Snowboardverleih Gröden" at bounding box center [737, 103] width 193 height 11
paste input "RENTAL SKI LEO - Ski und Snowboard Verleih in Wolkenstein Gröden"
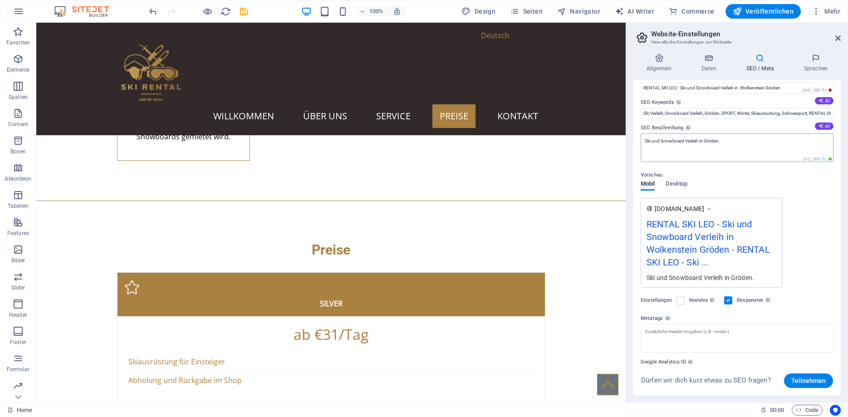
scroll to position [87, 0]
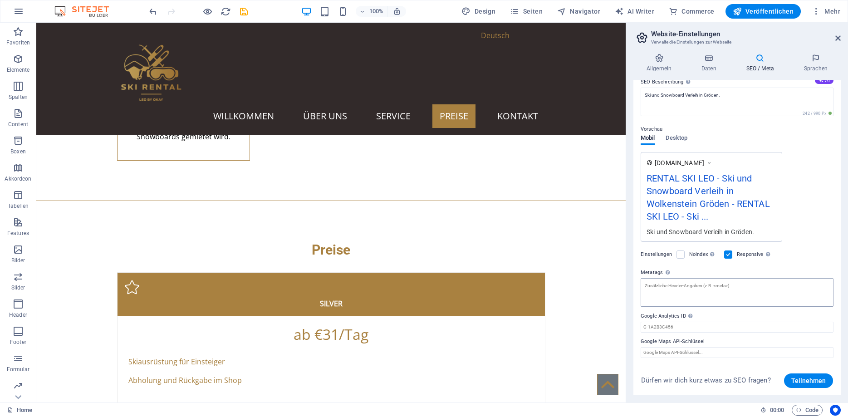
type input "RENTAL SKI LEO - Ski und Snowboard Verleih in Wolkenstein Gröden"
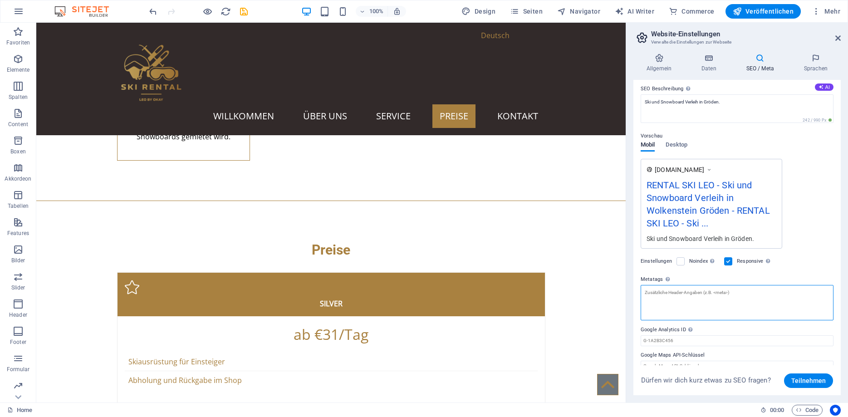
click at [700, 285] on textarea "Metatags Hier kannst du individuellen HTML-Code innerhalb des Tags einfügen. Be…" at bounding box center [737, 302] width 193 height 35
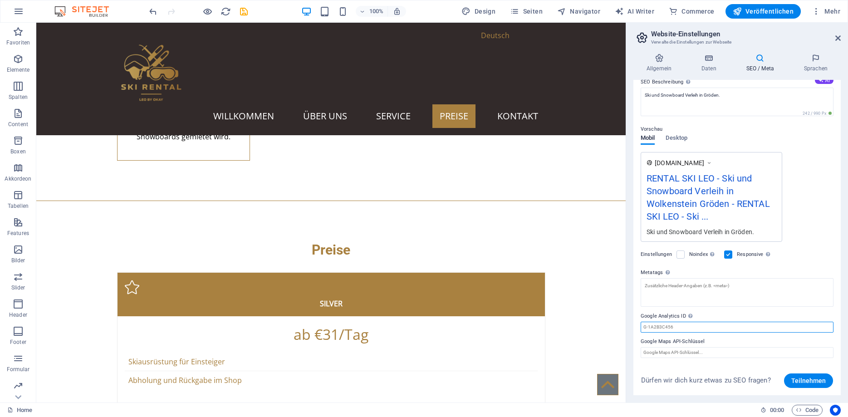
scroll to position [87, 0]
click at [682, 327] on input "Google Analytics ID Bitte füge nur die Google Analytics ID hinzu. Wir binden di…" at bounding box center [737, 327] width 193 height 11
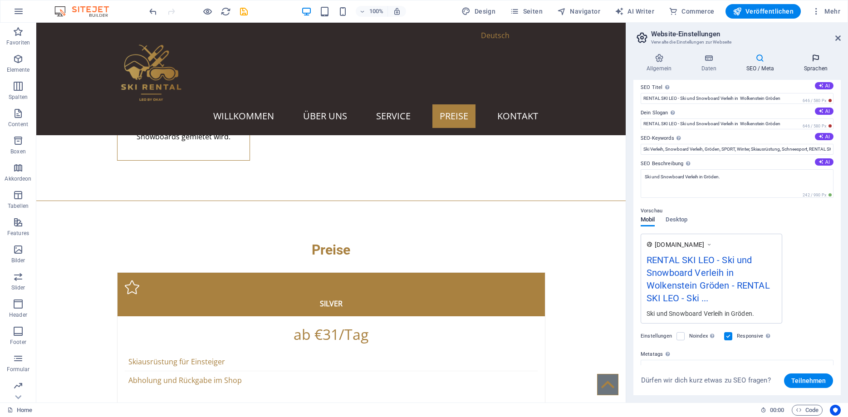
click at [812, 61] on icon at bounding box center [816, 58] width 50 height 9
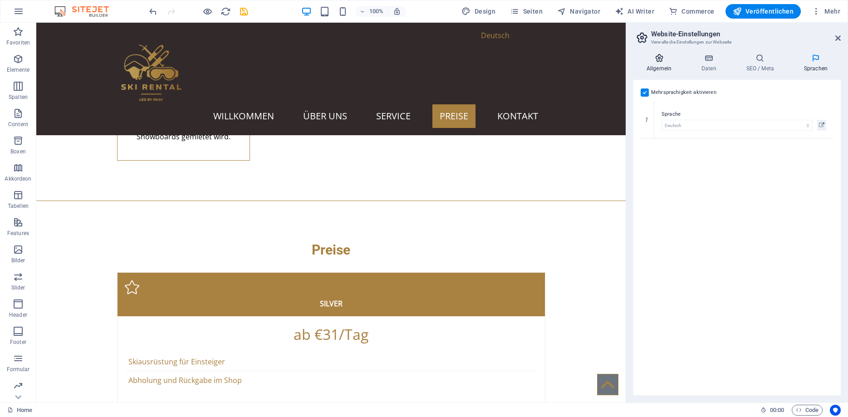
click at [657, 57] on icon at bounding box center [658, 58] width 51 height 9
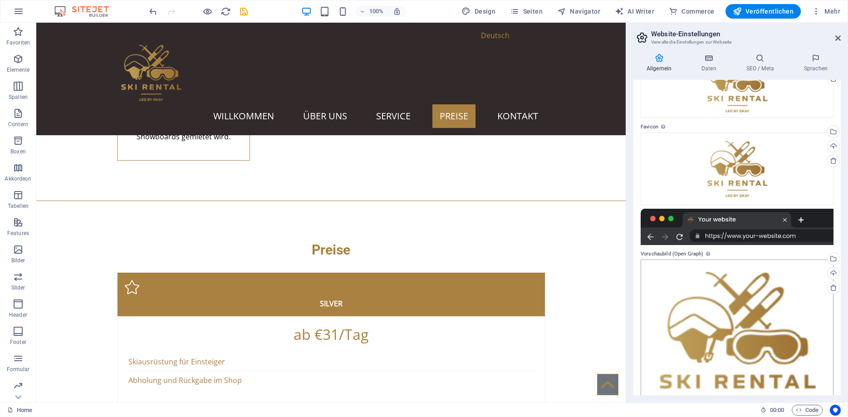
scroll to position [0, 0]
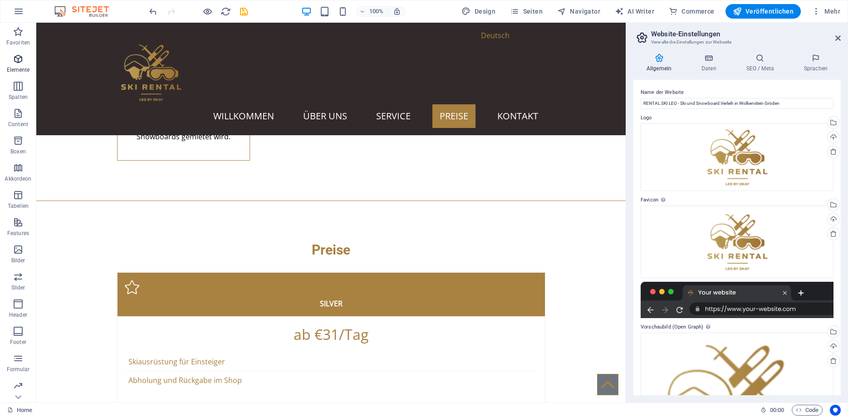
click at [19, 61] on icon "button" at bounding box center [18, 59] width 11 height 11
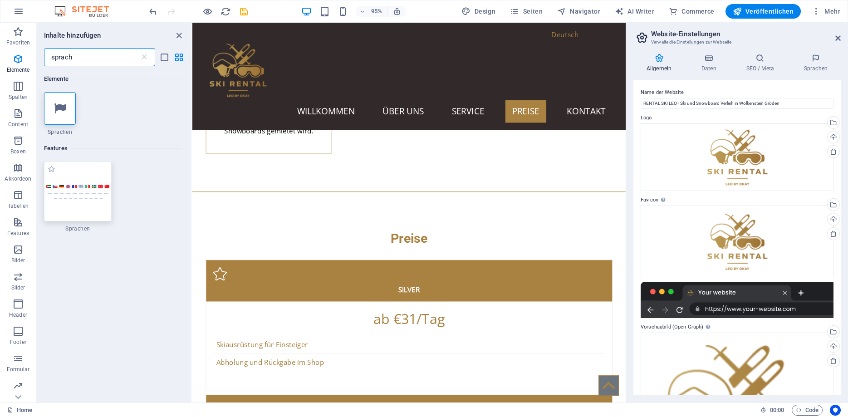
type input "sprach"
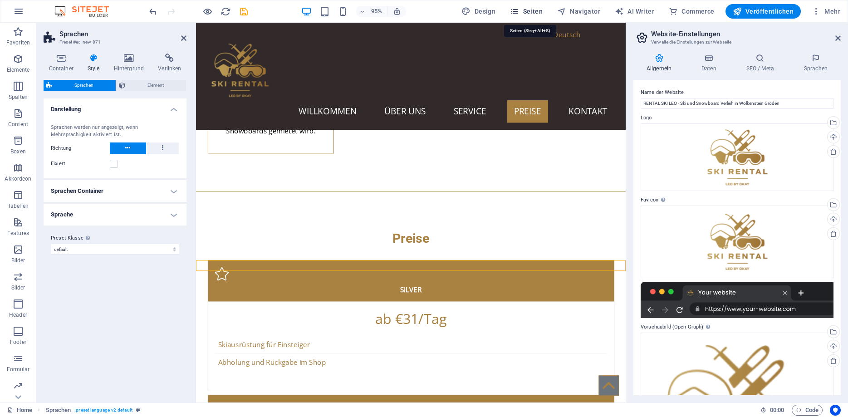
click at [533, 10] on span "Seiten" at bounding box center [526, 11] width 33 height 9
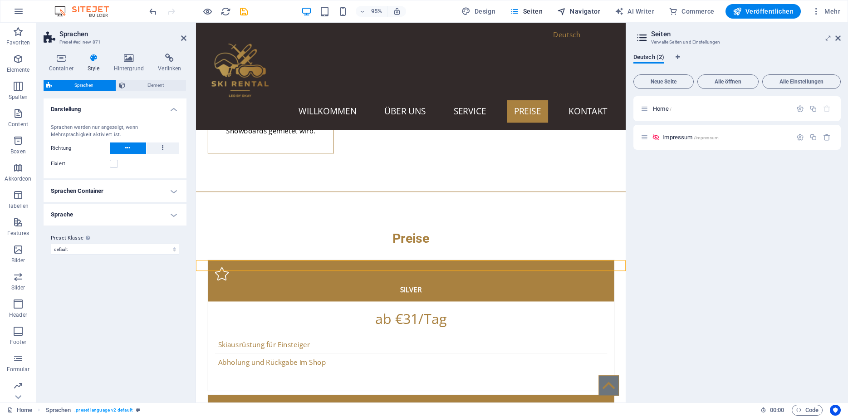
click at [579, 14] on span "Navigator" at bounding box center [578, 11] width 43 height 9
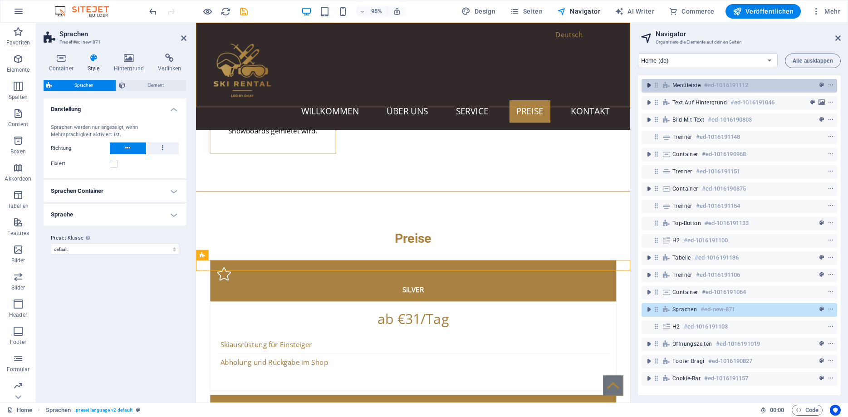
click at [650, 90] on button "toggle-expand" at bounding box center [648, 85] width 11 height 11
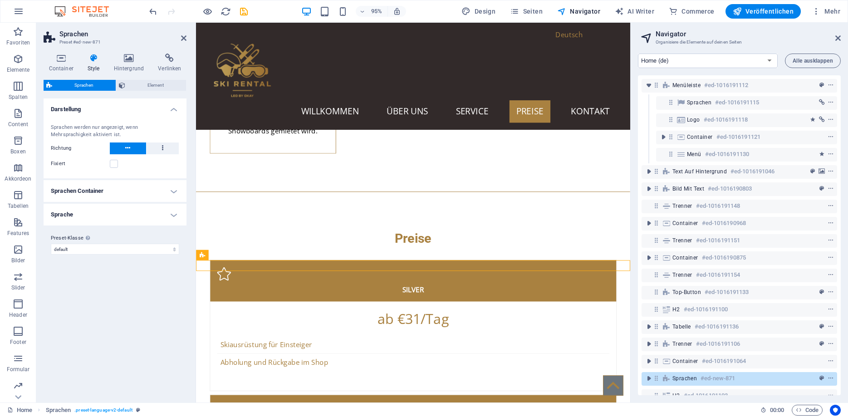
drag, startPoint x: 653, startPoint y: 378, endPoint x: 693, endPoint y: 95, distance: 286.5
click at [693, 95] on div "Menüleiste #ed-1016191112 Sprachen #ed-1016191115 Logo #ed-1016191118 Container…" at bounding box center [739, 235] width 203 height 320
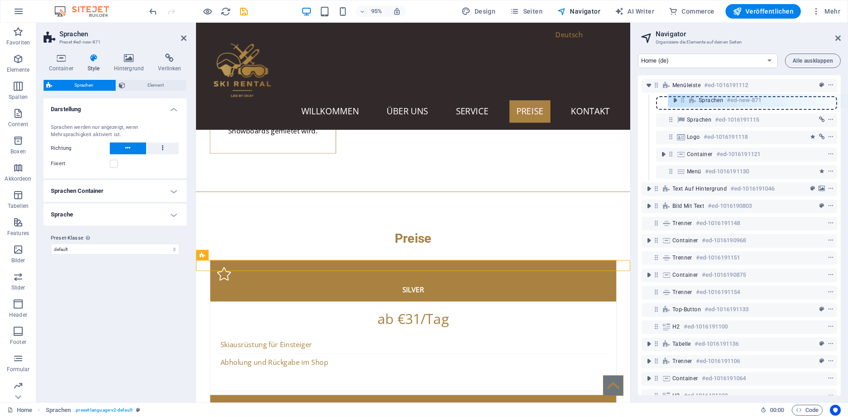
drag, startPoint x: 656, startPoint y: 379, endPoint x: 682, endPoint y: 98, distance: 282.6
click at [682, 98] on div "Menüleiste #ed-1016191112 Sprachen #ed-1016191115 Logo #ed-1016191118 Container…" at bounding box center [739, 235] width 203 height 320
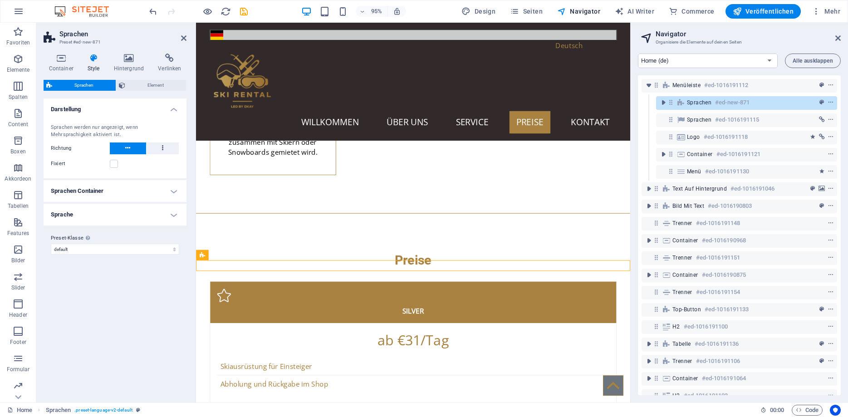
scroll to position [1964, 0]
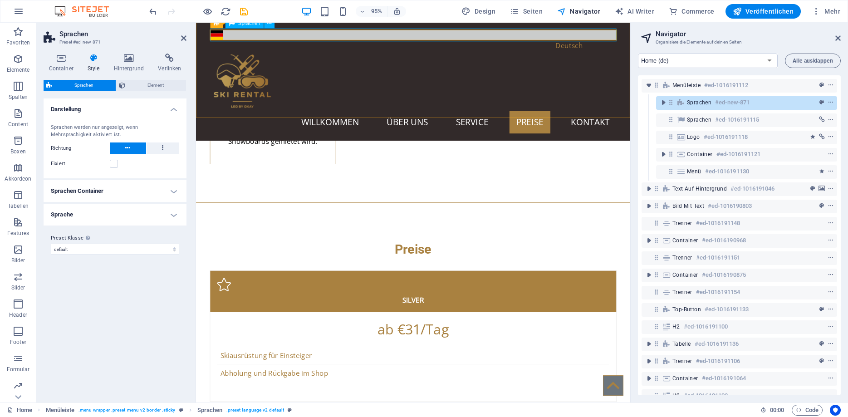
click at [376, 34] on div "Deutsch" at bounding box center [424, 36] width 431 height 14
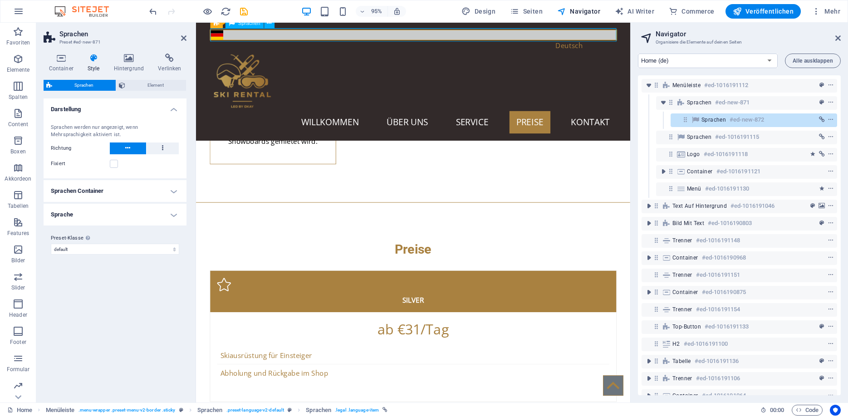
click at [376, 34] on div "Deutsch" at bounding box center [424, 36] width 431 height 14
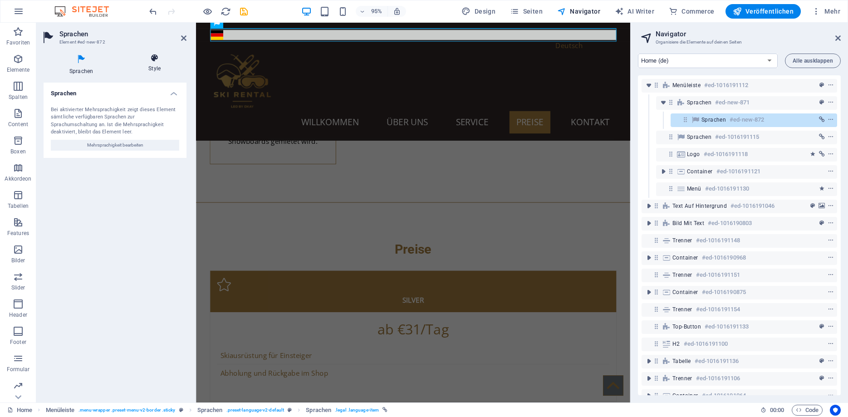
click at [151, 62] on icon at bounding box center [155, 58] width 64 height 9
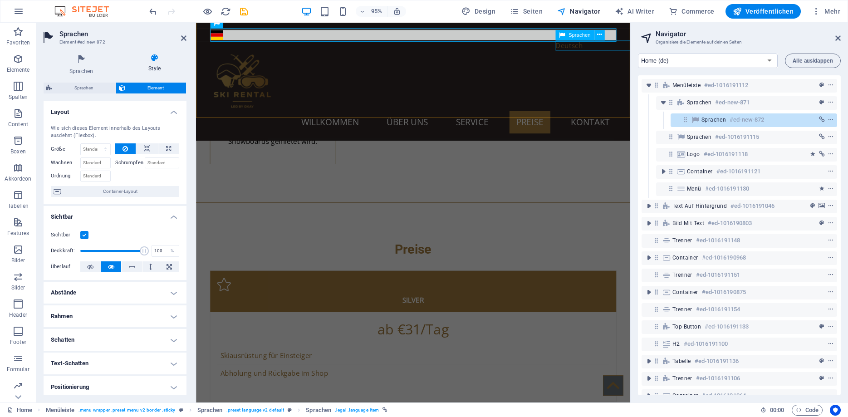
click at [589, 49] on div "Deutsch" at bounding box center [606, 46] width 64 height 11
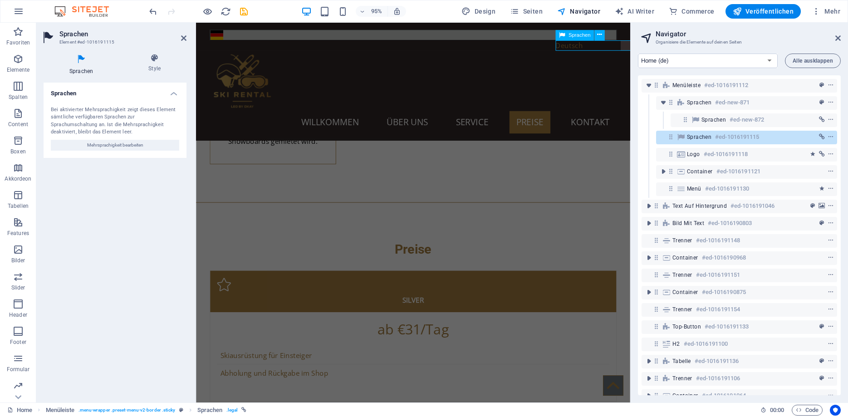
select select "%"
select select "px"
select select "%"
click at [160, 64] on h4 "Style" at bounding box center [155, 63] width 64 height 19
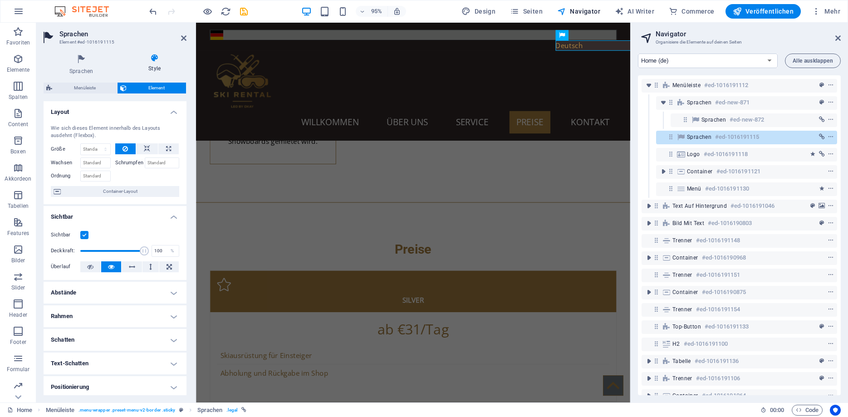
click at [98, 289] on h4 "Abstände" at bounding box center [115, 293] width 143 height 22
click at [225, 35] on div "Deutsch" at bounding box center [424, 36] width 431 height 14
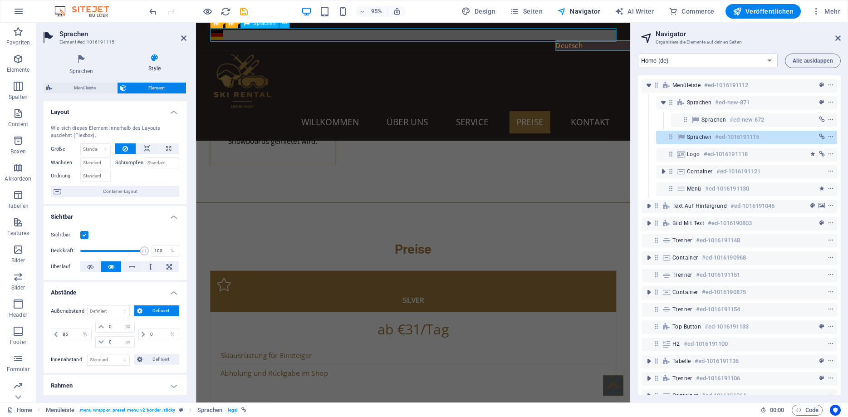
click at [225, 35] on div "Deutsch" at bounding box center [424, 36] width 431 height 14
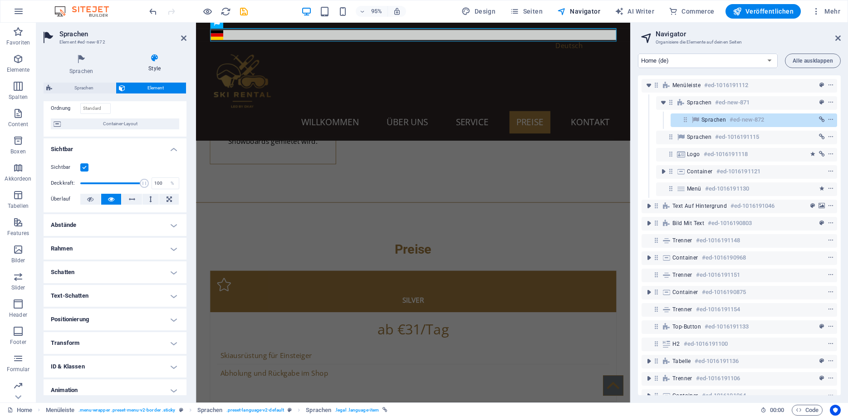
scroll to position [97, 0]
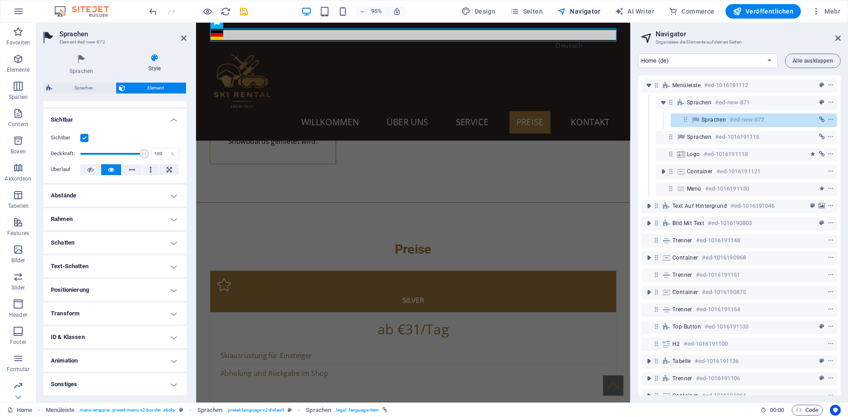
click at [135, 196] on h4 "Abstände" at bounding box center [115, 196] width 143 height 22
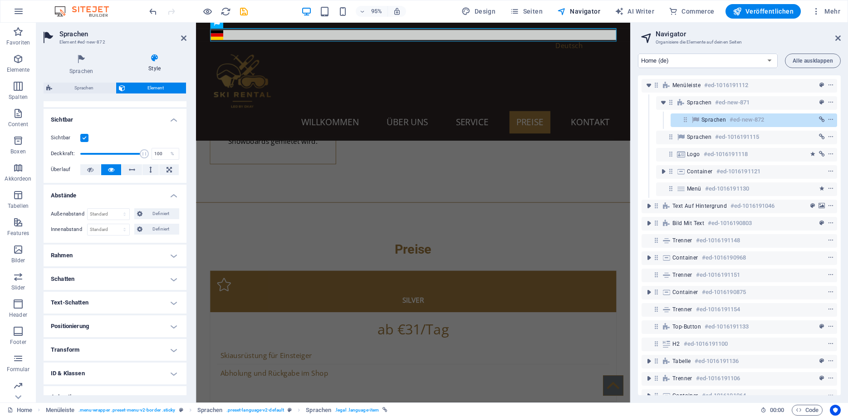
click at [106, 254] on h4 "Rahmen" at bounding box center [115, 256] width 143 height 22
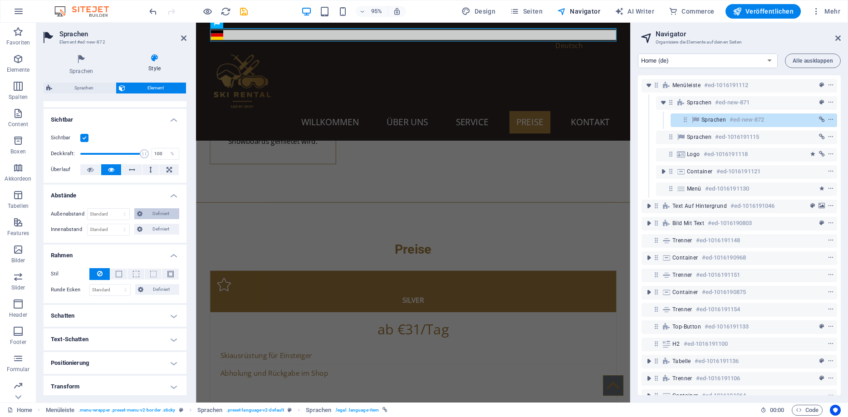
click at [157, 215] on span "Definiert" at bounding box center [161, 213] width 32 height 11
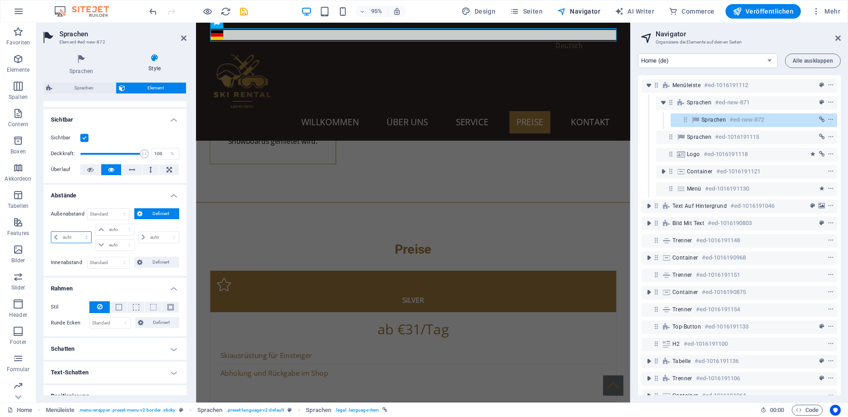
click at [51, 232] on select "auto px % rem vw vh" at bounding box center [71, 237] width 40 height 11
select select "%"
click option "%" at bounding box center [0, 0] width 0 height 0
type input "100"
type input "0"
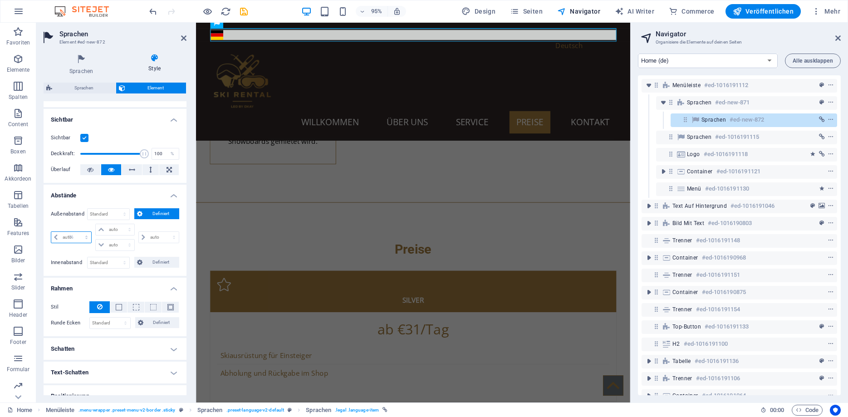
select select "px"
type input "0"
select select "px"
type input "0"
select select "px"
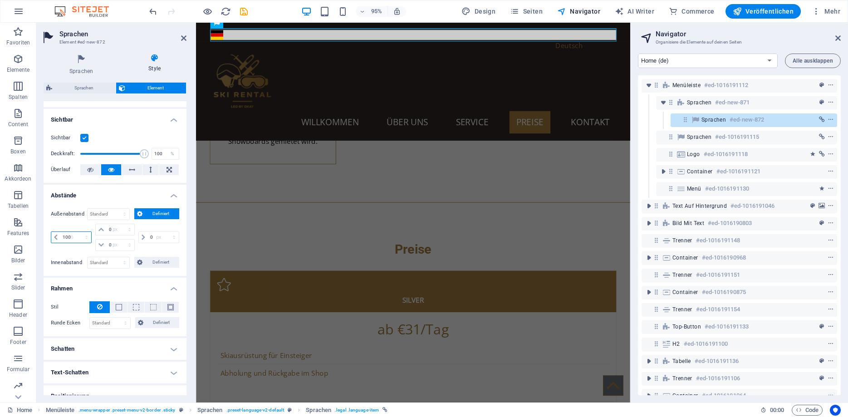
scroll to position [1968, 0]
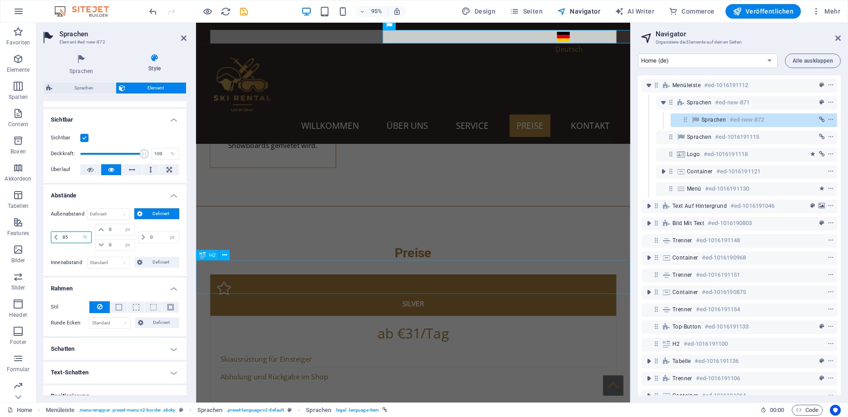
type input "85"
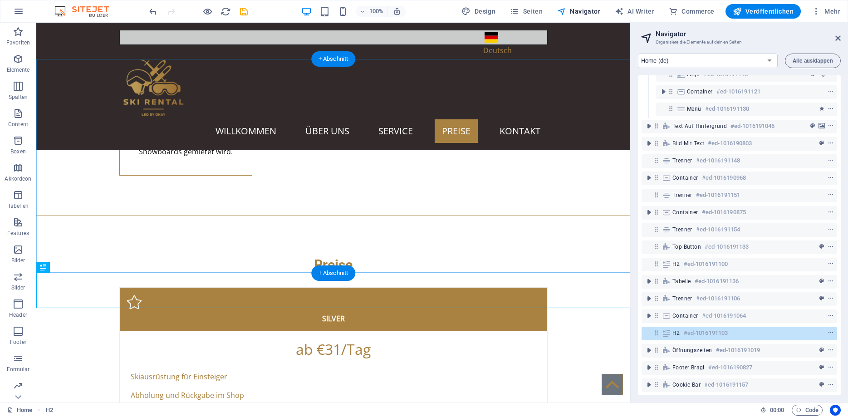
scroll to position [80, 0]
click at [493, 49] on div "Deutsch" at bounding box center [515, 50] width 64 height 11
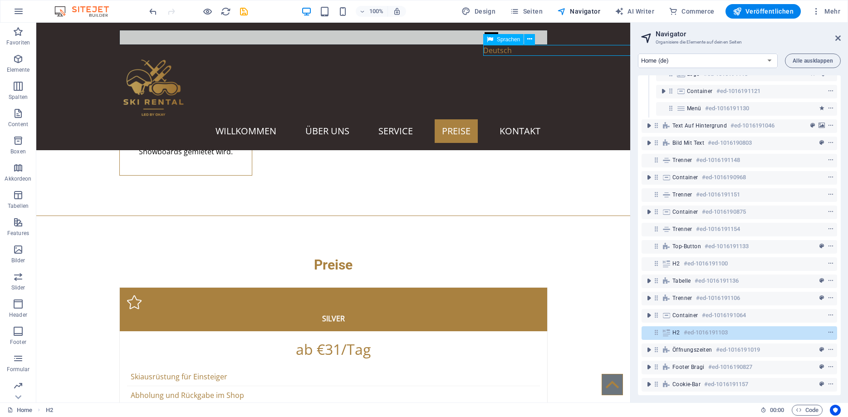
click at [493, 49] on div "Deutsch" at bounding box center [515, 50] width 64 height 11
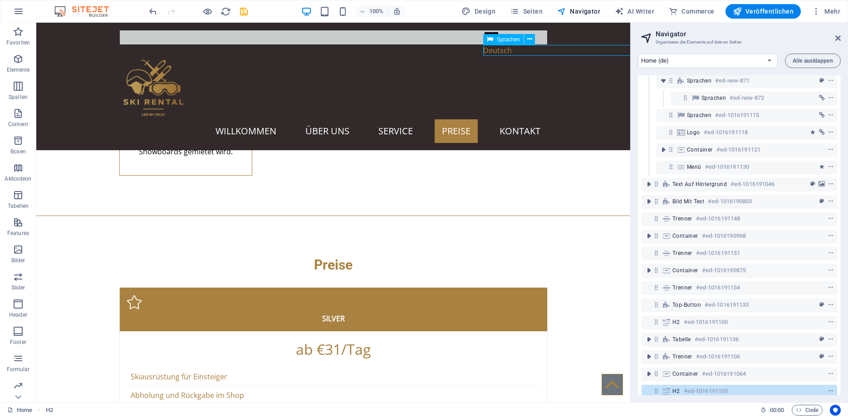
select select "%"
select select "px"
select select "%"
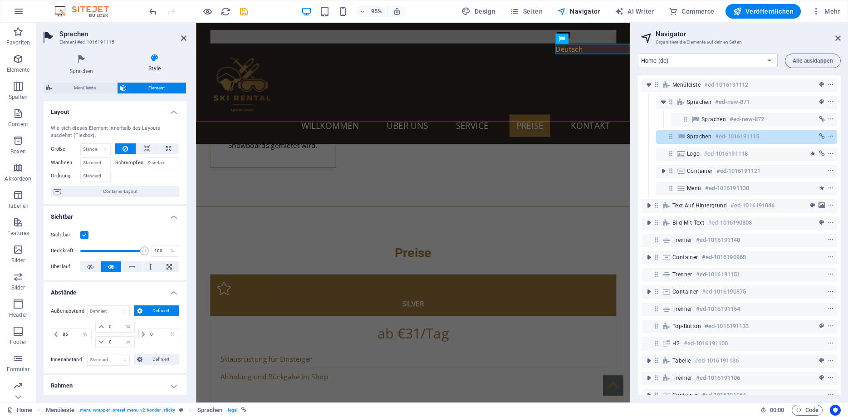
scroll to position [0, 0]
click at [334, 39] on div "Deutsch" at bounding box center [425, 37] width 428 height 15
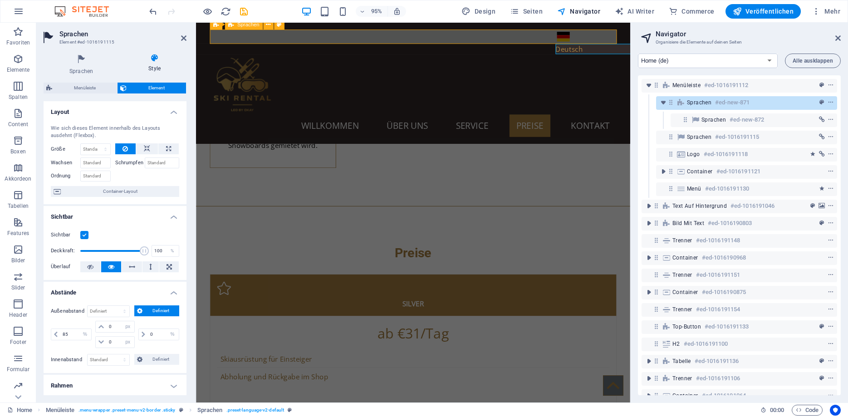
click at [334, 39] on div "Deutsch" at bounding box center [425, 37] width 428 height 15
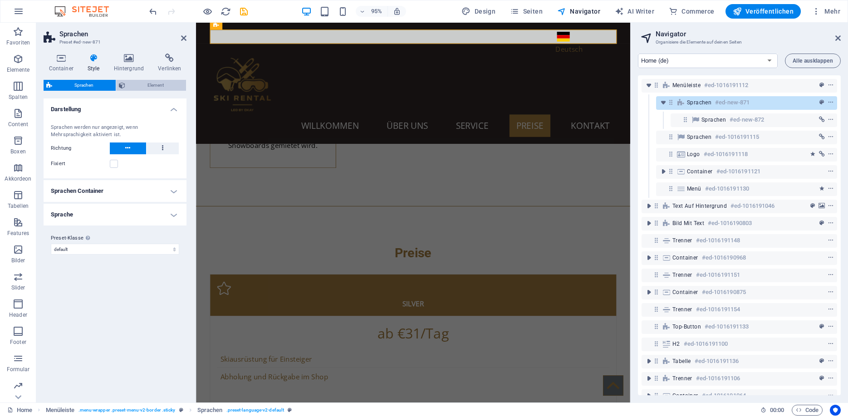
click at [140, 87] on span "Element" at bounding box center [155, 85] width 55 height 11
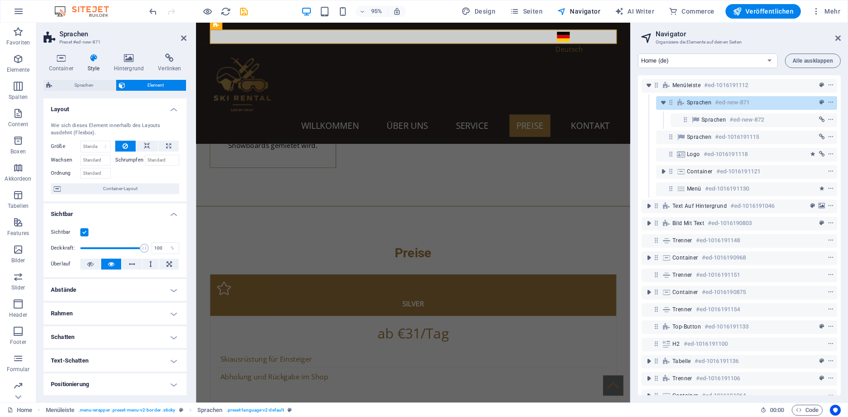
click at [76, 288] on h4 "Abstände" at bounding box center [115, 290] width 143 height 22
click at [213, 28] on div "Sprachen" at bounding box center [216, 24] width 13 height 10
click at [574, 39] on div "Deutsch" at bounding box center [606, 37] width 64 height 14
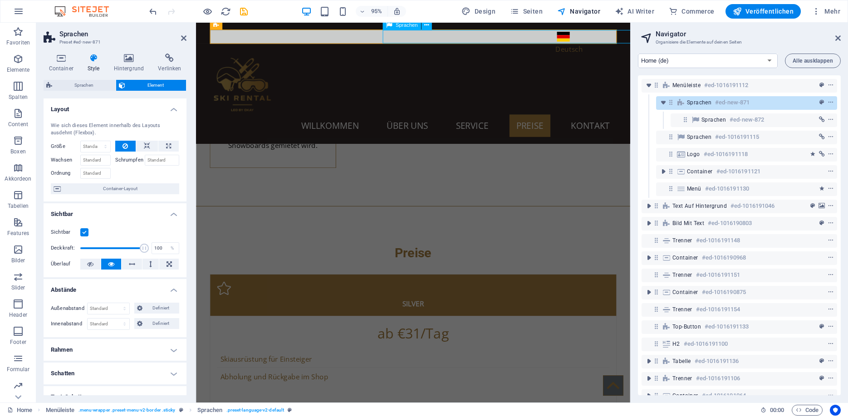
click at [574, 39] on div "Deutsch" at bounding box center [606, 37] width 64 height 14
select select "%"
select select "px"
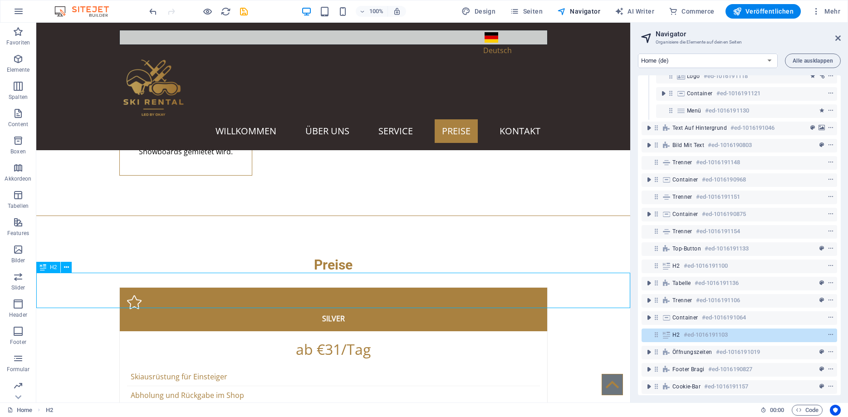
scroll to position [80, 0]
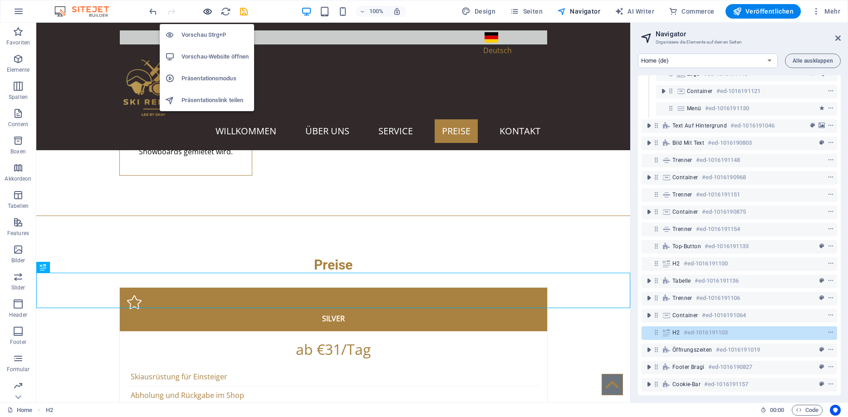
click at [206, 12] on icon "button" at bounding box center [207, 11] width 10 height 10
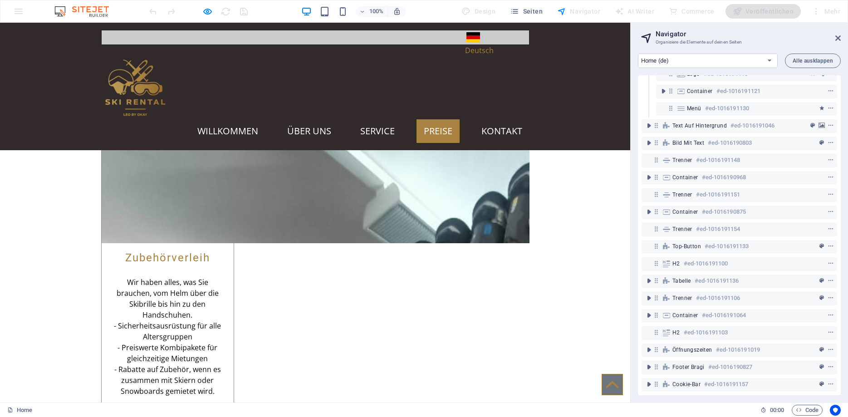
scroll to position [1685, 0]
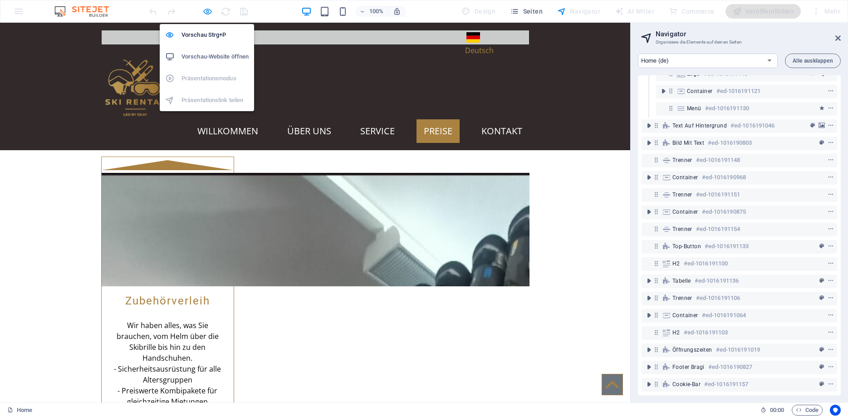
click at [206, 10] on icon "button" at bounding box center [207, 11] width 10 height 10
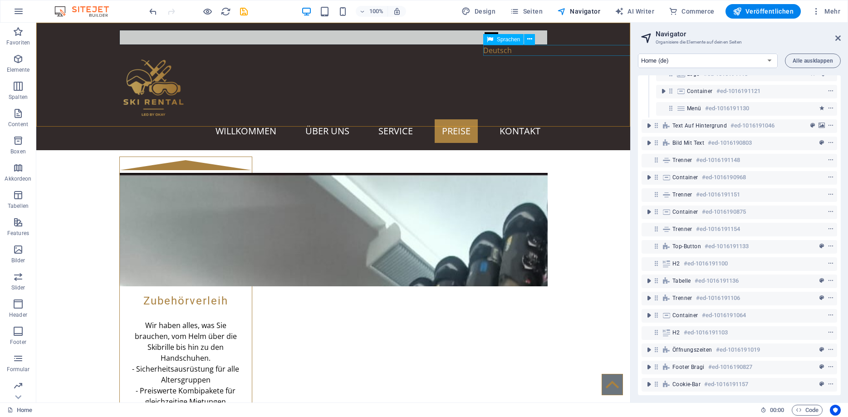
click at [493, 53] on div "Deutsch" at bounding box center [515, 50] width 64 height 11
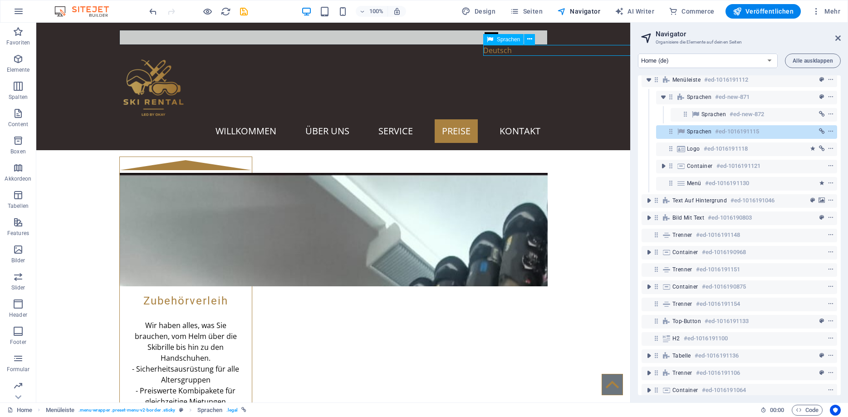
select select "%"
select select "px"
select select "%"
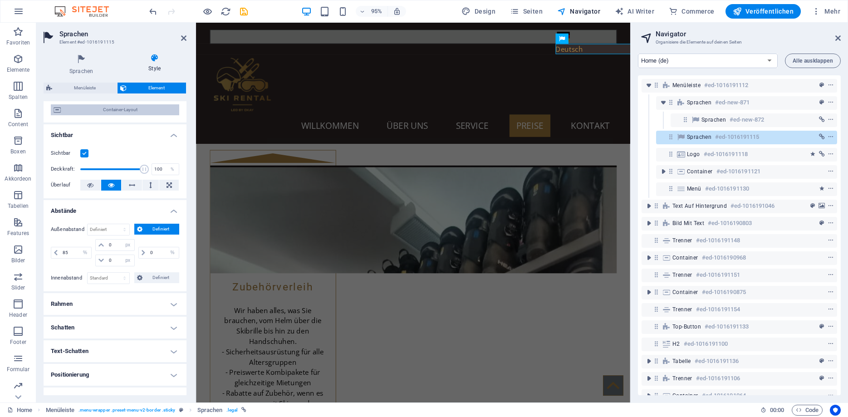
scroll to position [123, 0]
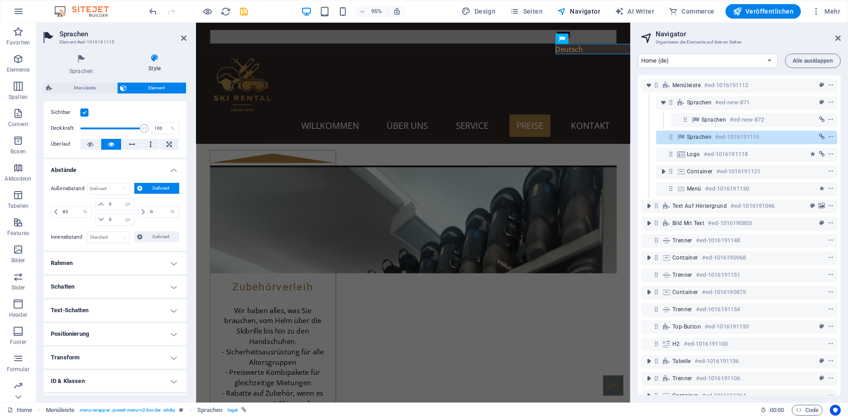
click at [103, 264] on h4 "Rahmen" at bounding box center [115, 263] width 143 height 22
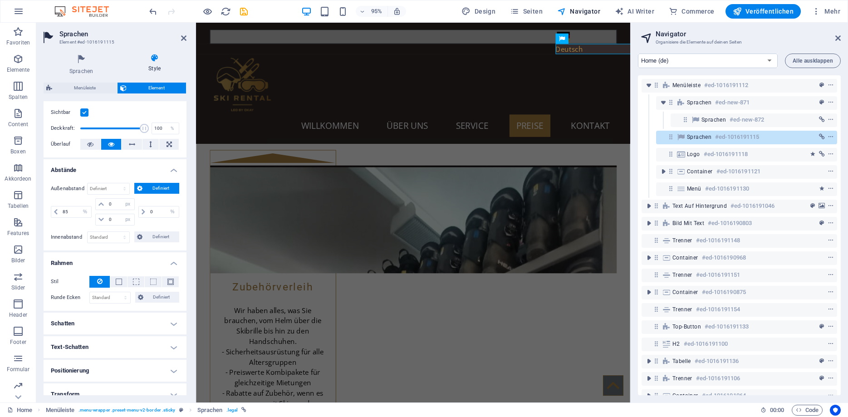
click at [91, 331] on h4 "Schatten" at bounding box center [115, 324] width 143 height 22
click at [86, 371] on h4 "Text-Schatten" at bounding box center [115, 368] width 143 height 22
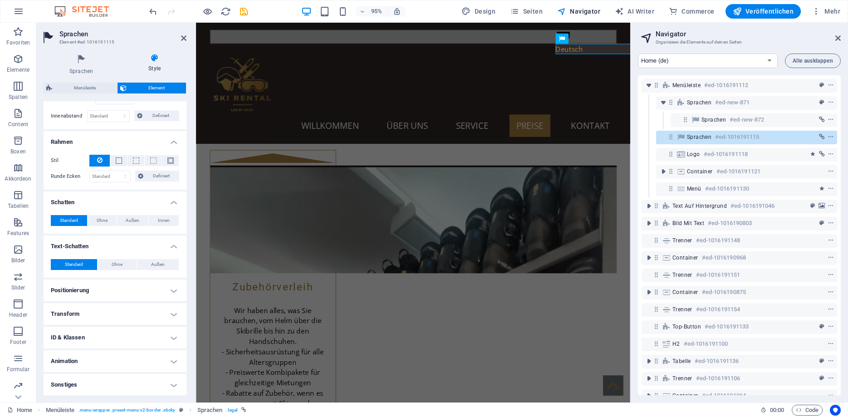
click at [91, 292] on h4 "Positionierung" at bounding box center [115, 291] width 143 height 22
click at [83, 342] on h4 "Transform" at bounding box center [115, 345] width 143 height 22
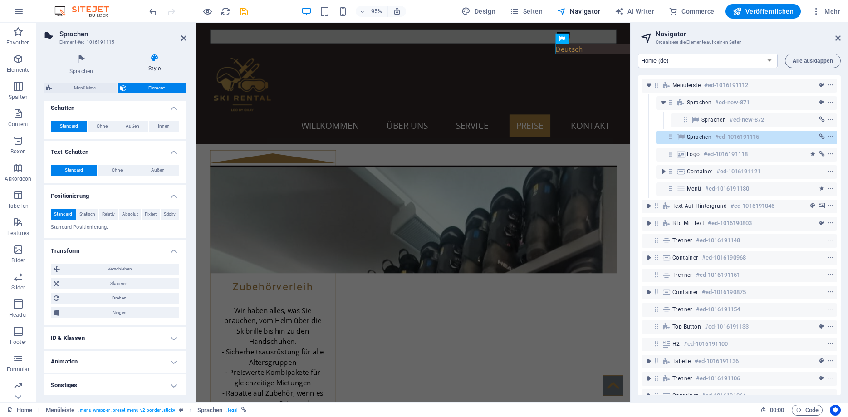
scroll to position [339, 0]
click at [114, 268] on span "Verschieben" at bounding box center [120, 268] width 114 height 11
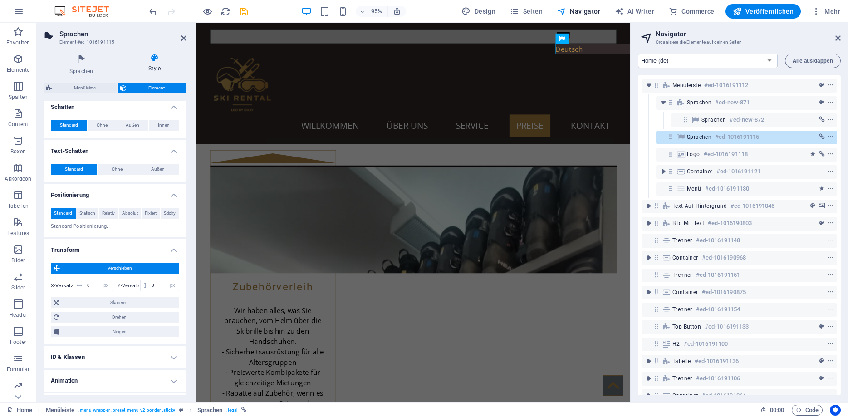
click at [98, 362] on h4 "ID & Klassen" at bounding box center [115, 357] width 143 height 22
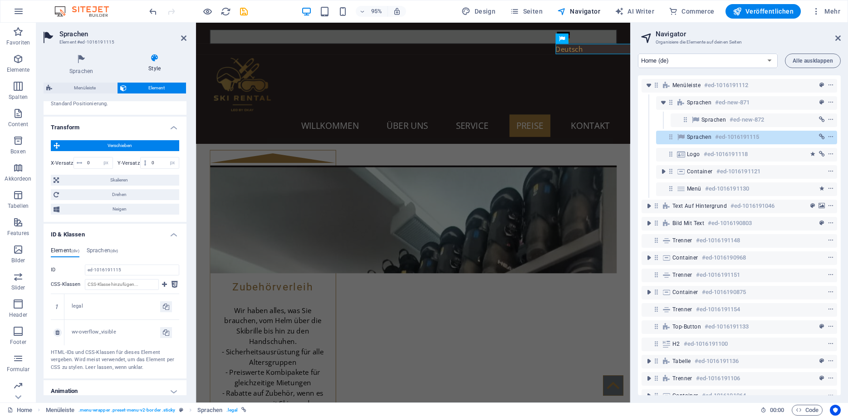
scroll to position [492, 0]
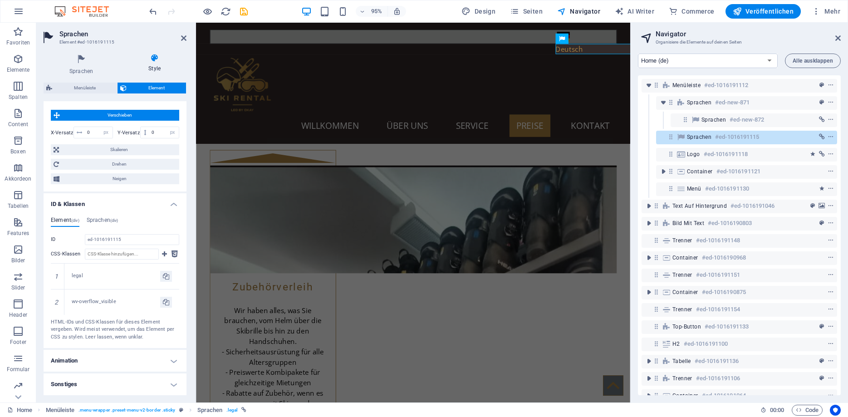
click at [93, 358] on h4 "Animation" at bounding box center [115, 361] width 143 height 22
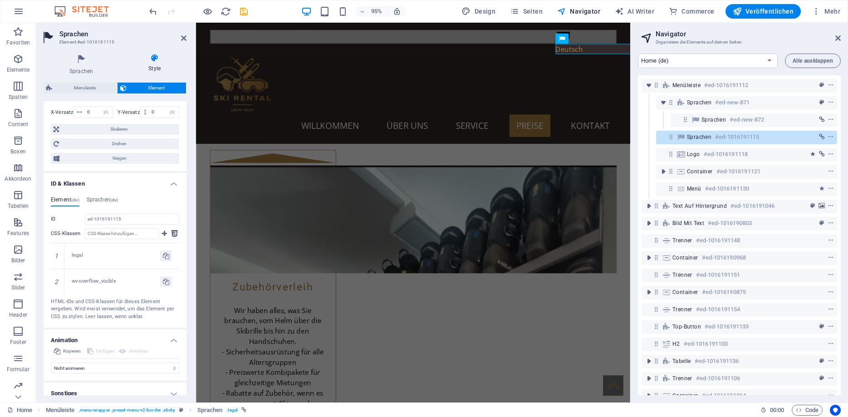
scroll to position [521, 0]
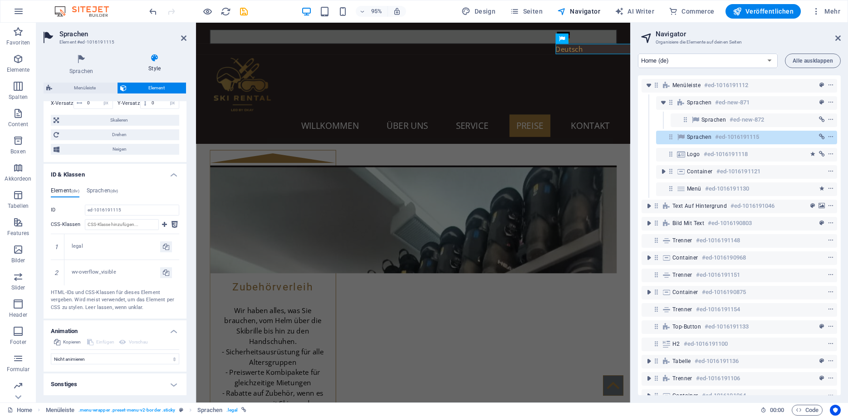
click at [83, 381] on h4 "Sonstiges" at bounding box center [115, 384] width 143 height 22
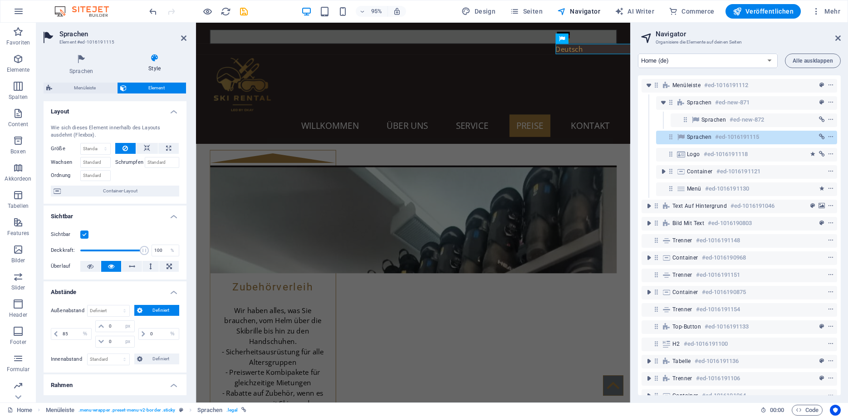
scroll to position [0, 0]
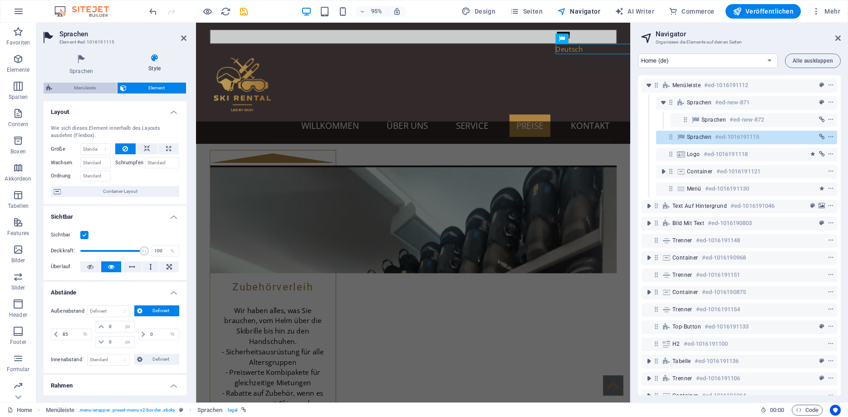
click at [78, 87] on span "Menüleiste" at bounding box center [84, 88] width 59 height 11
select select "rem"
select select "preset-menu-v2-border"
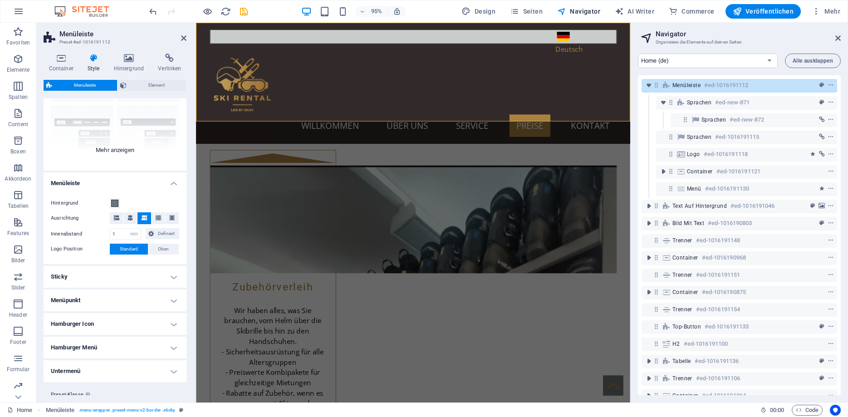
scroll to position [82, 0]
click at [574, 39] on div "Deutsch" at bounding box center [606, 37] width 64 height 14
select select "%"
select select "px"
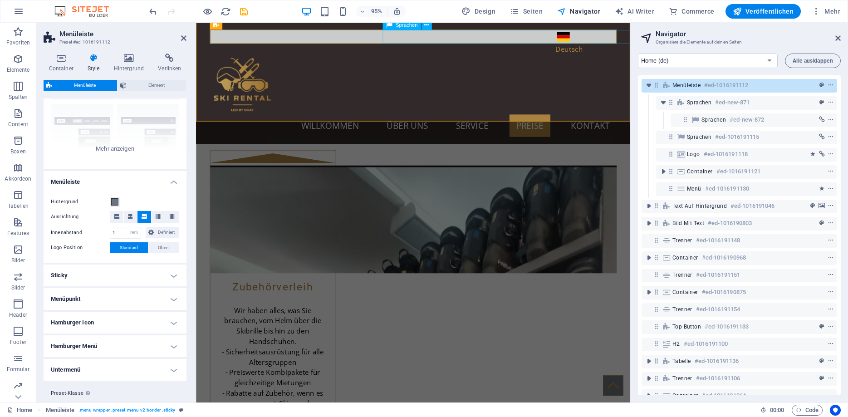
select select "px"
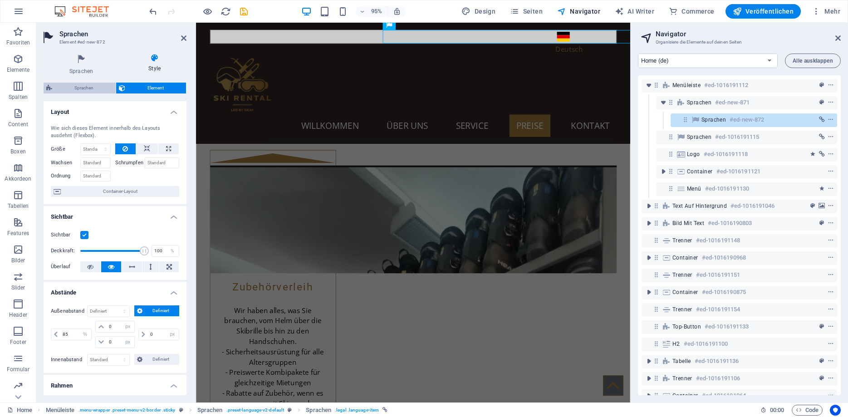
click at [80, 88] on span "Sprachen" at bounding box center [84, 88] width 58 height 11
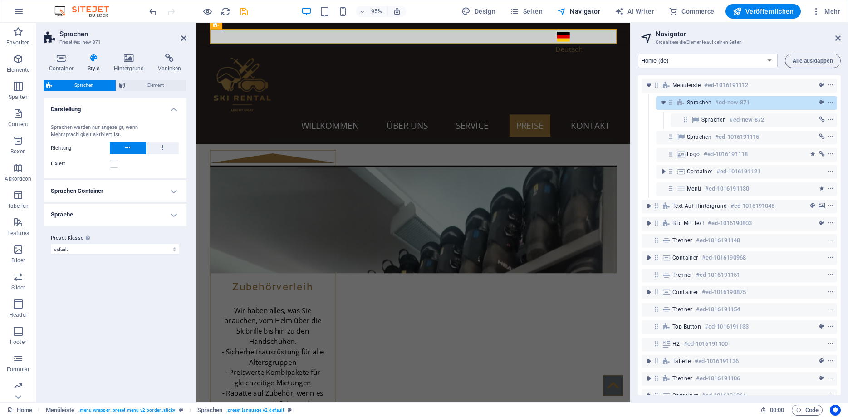
click at [110, 193] on h4 "Sprachen Container" at bounding box center [115, 191] width 143 height 22
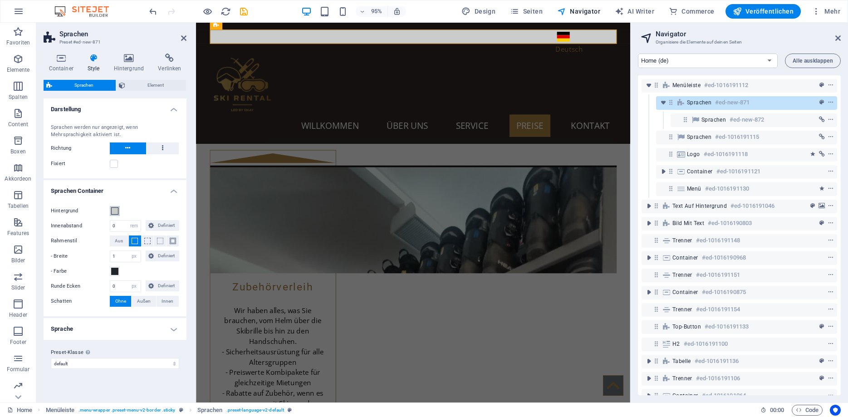
click at [116, 212] on span at bounding box center [114, 210] width 7 height 7
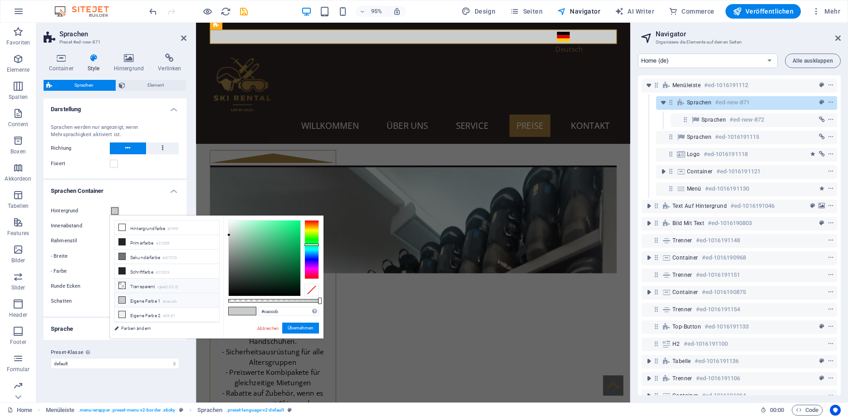
click at [147, 283] on li "Transparent rgba(0,0,0,.0)" at bounding box center [167, 286] width 104 height 15
type input "rgba(0, 0, 0, 0)"
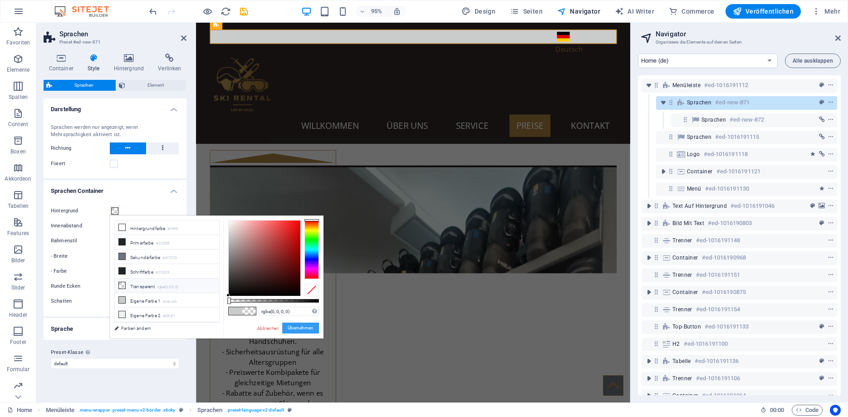
click at [303, 326] on button "Übernehmen" at bounding box center [300, 328] width 37 height 11
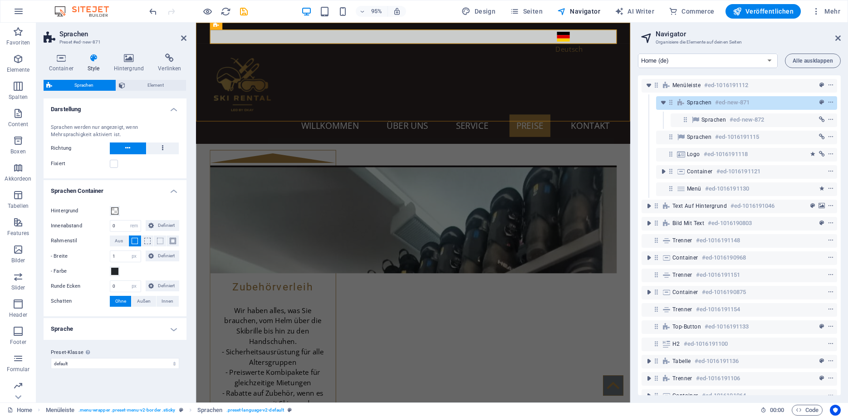
click at [284, 52] on div "Deutsch Deutsch Menu Willkommen Über uns Service Preise Kontakt" at bounding box center [424, 87] width 457 height 128
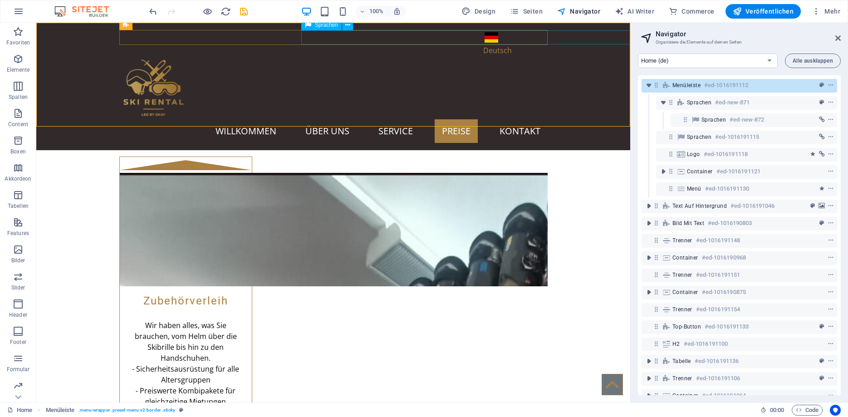
click at [483, 36] on div "Deutsch" at bounding box center [515, 37] width 64 height 14
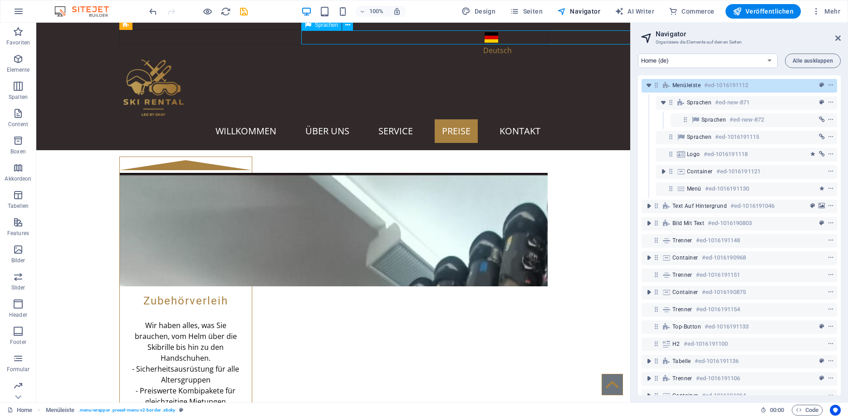
click at [483, 36] on div "Deutsch" at bounding box center [515, 37] width 64 height 14
select select "%"
select select "px"
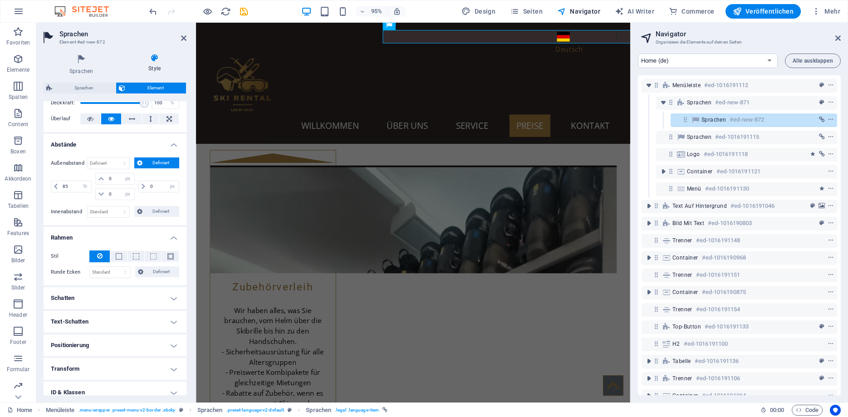
scroll to position [163, 0]
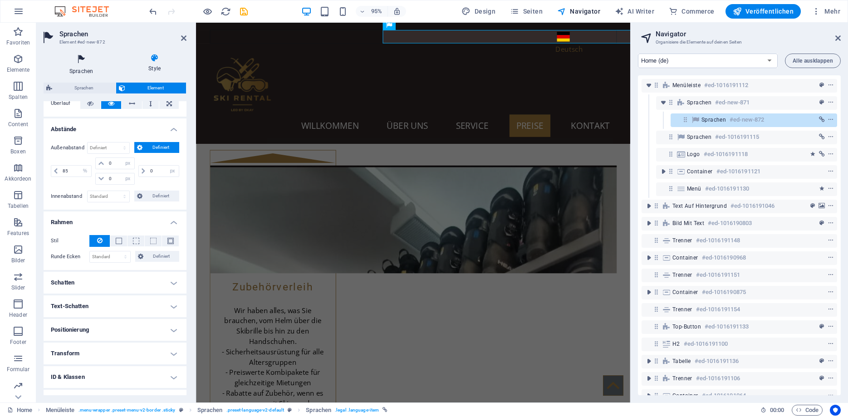
click at [78, 59] on icon at bounding box center [81, 60] width 75 height 12
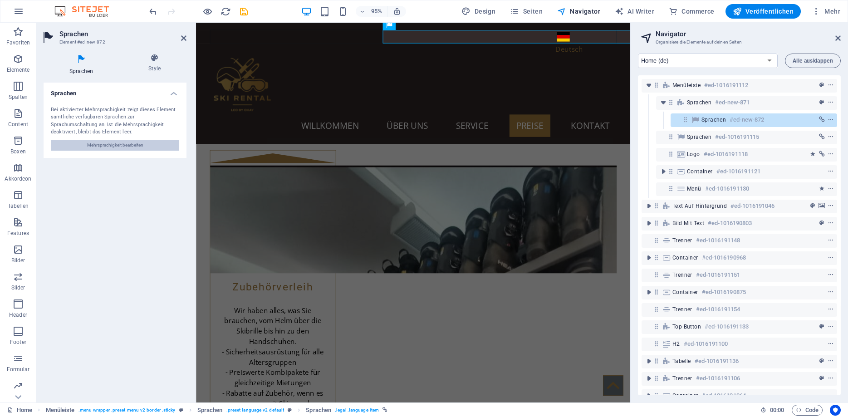
click at [117, 144] on span "Mehrsprachigkeit bearbeiten" at bounding box center [115, 145] width 56 height 11
select select "31"
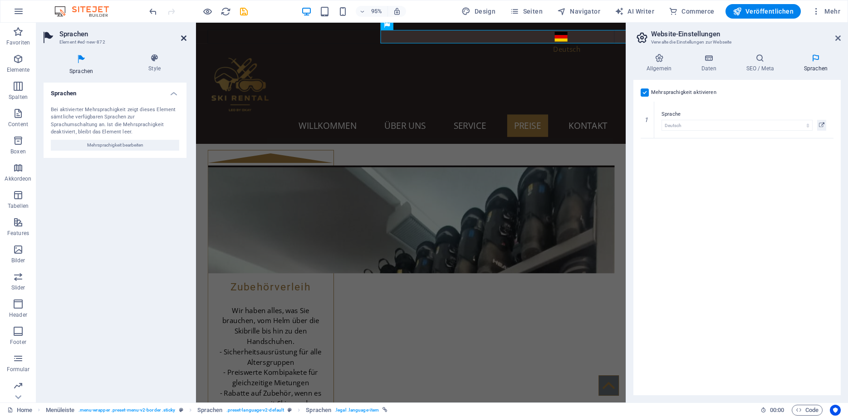
click at [182, 36] on icon at bounding box center [183, 37] width 5 height 7
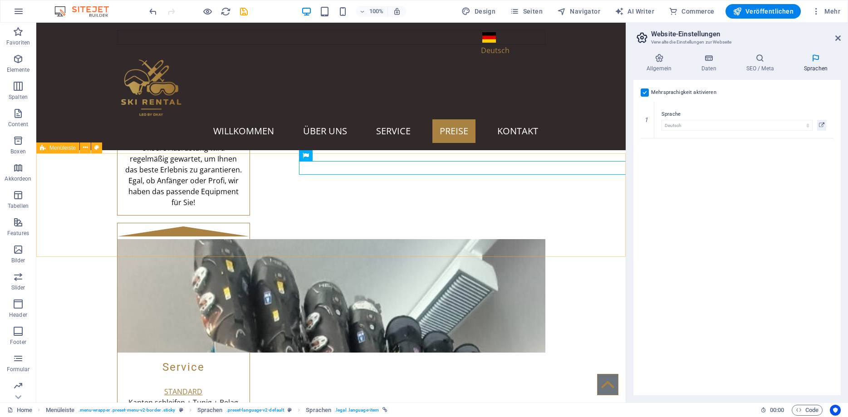
scroll to position [1361, 0]
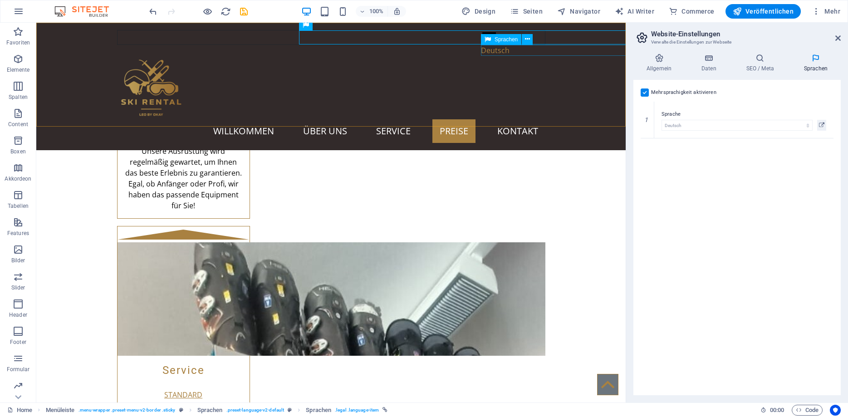
click at [500, 51] on div "Deutsch" at bounding box center [513, 50] width 64 height 11
select select "%"
select select "px"
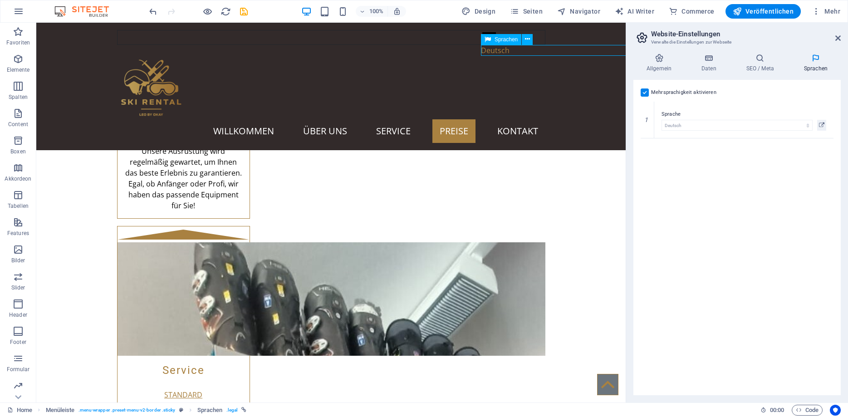
select select "px"
select select "%"
select select "px"
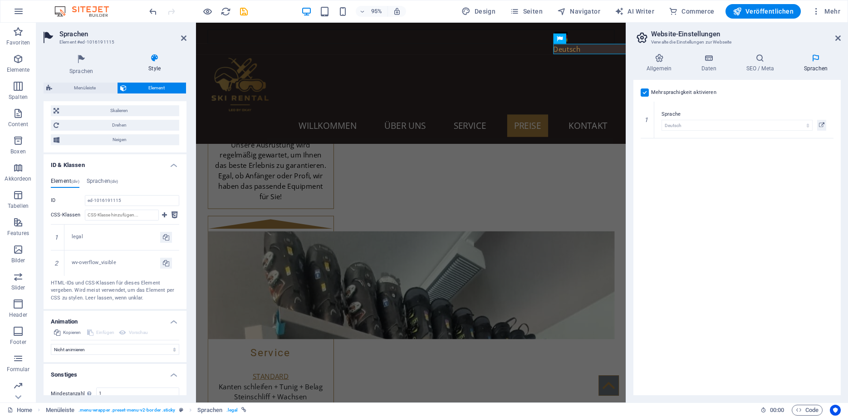
scroll to position [368, 0]
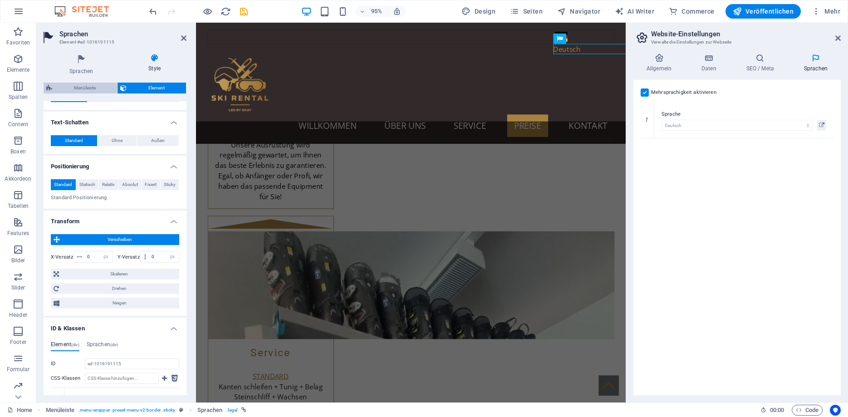
click at [90, 89] on span "Menüleiste" at bounding box center [84, 88] width 59 height 11
select select "rem"
select select "sticky_instant"
select select "px"
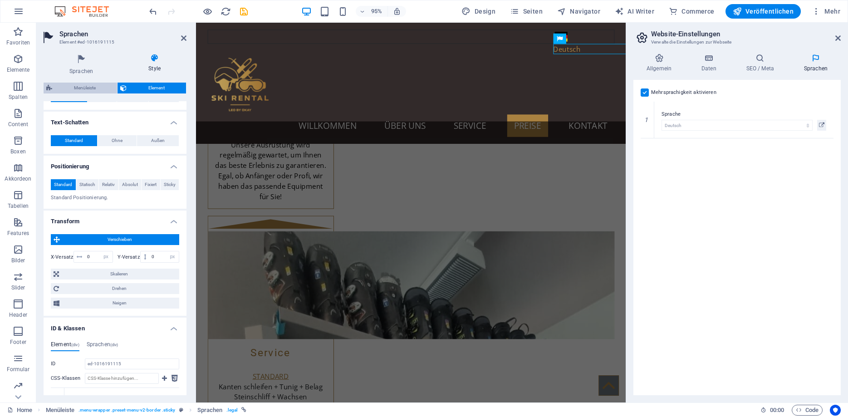
select select "px"
select select "preset-menu-v2-border"
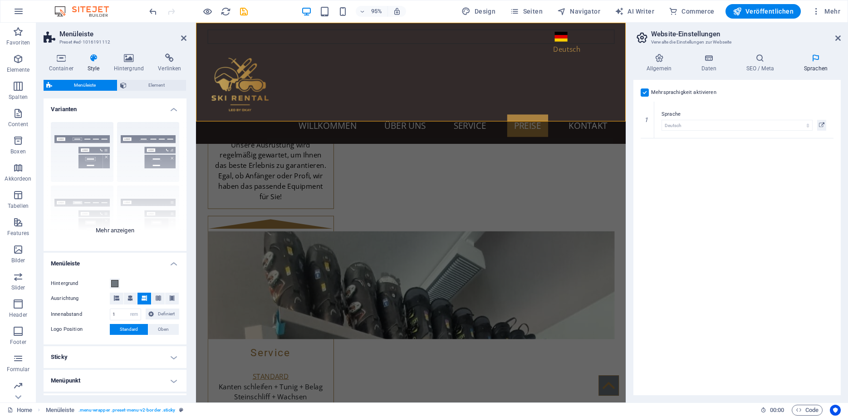
scroll to position [103, 0]
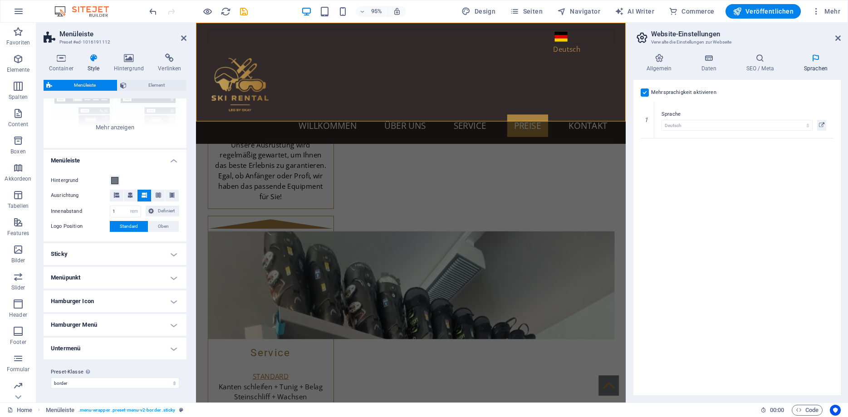
click at [103, 254] on h4 "Sticky" at bounding box center [115, 254] width 143 height 22
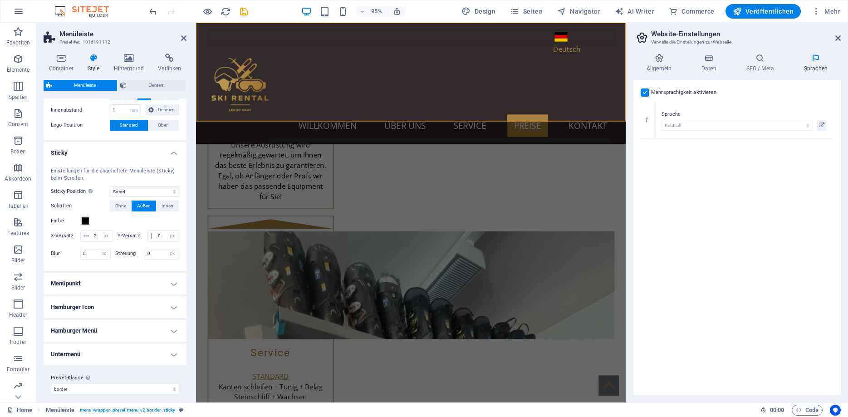
scroll to position [210, 0]
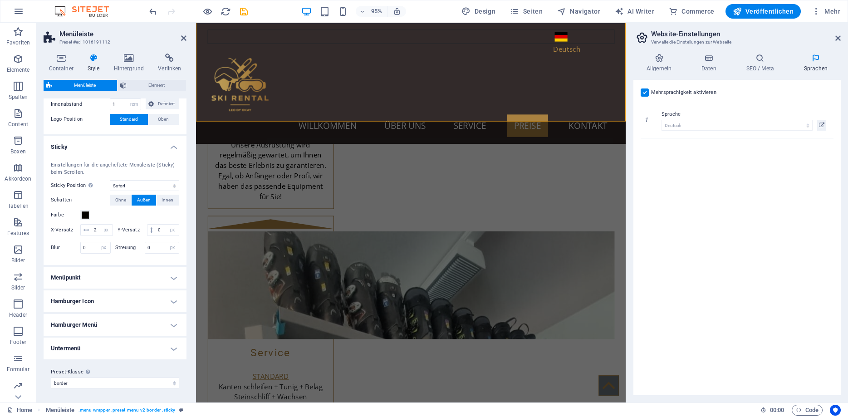
click at [88, 302] on h4 "Hamburger Icon" at bounding box center [115, 301] width 143 height 22
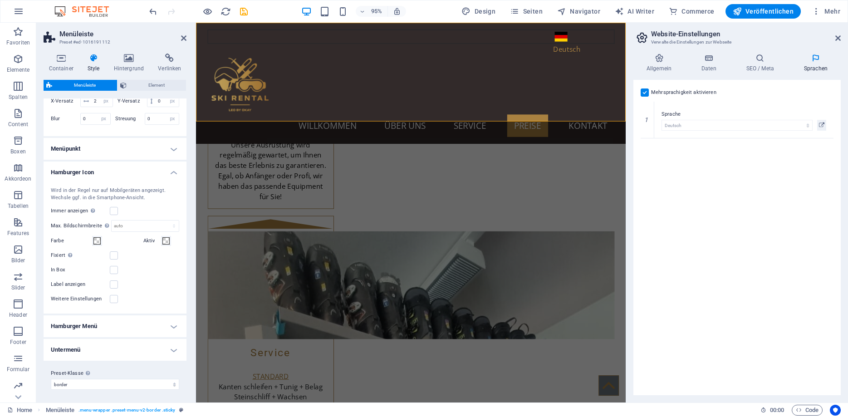
scroll to position [340, 0]
click at [94, 326] on h4 "Hamburger Menü" at bounding box center [115, 325] width 143 height 22
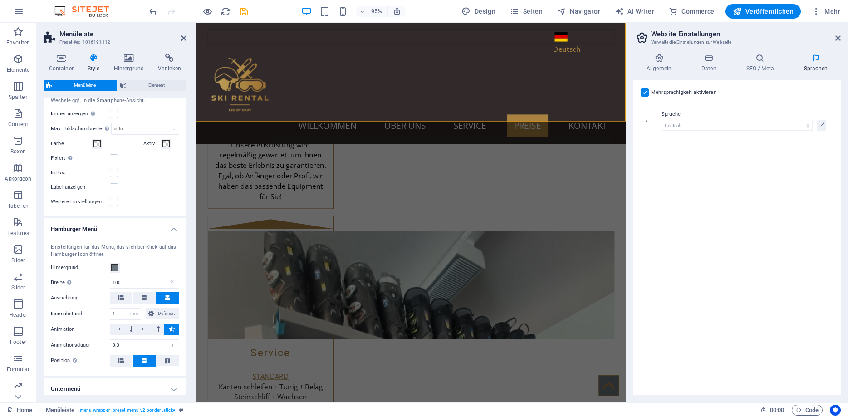
scroll to position [476, 0]
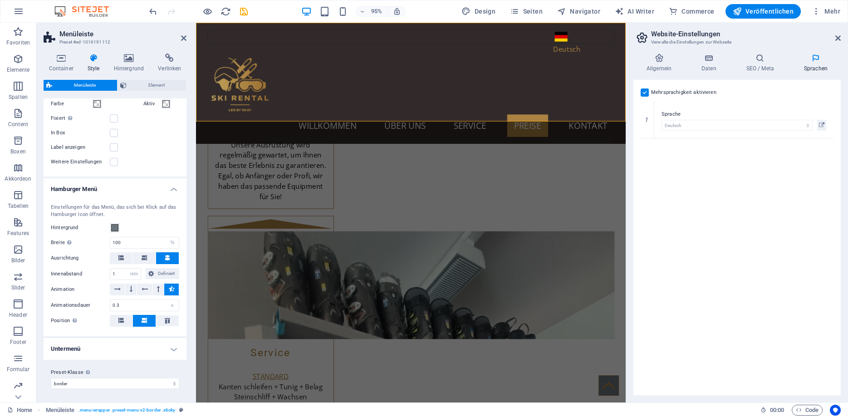
click at [100, 348] on h4 "Untermenü" at bounding box center [115, 349] width 143 height 22
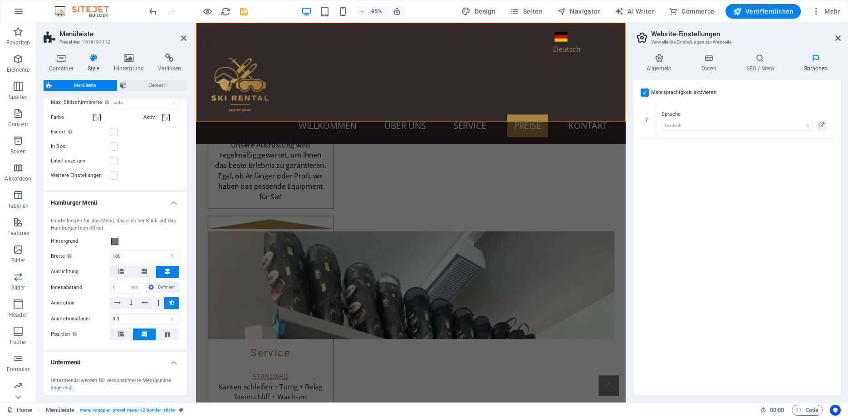
scroll to position [299, 0]
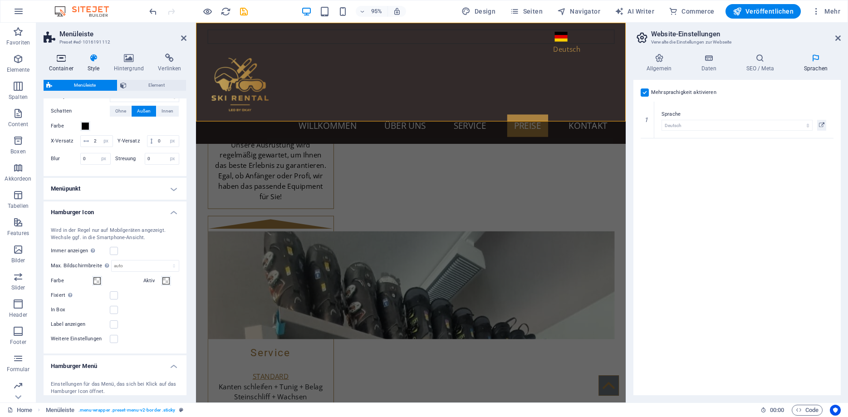
click at [58, 59] on icon at bounding box center [61, 58] width 35 height 9
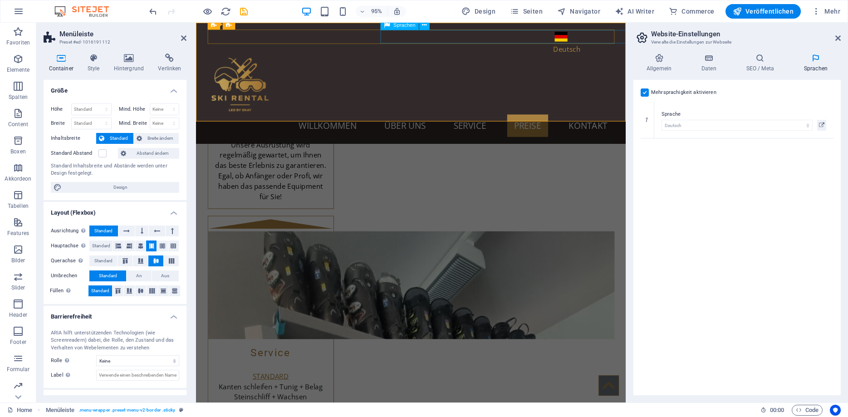
click at [572, 37] on div "Deutsch" at bounding box center [604, 37] width 64 height 14
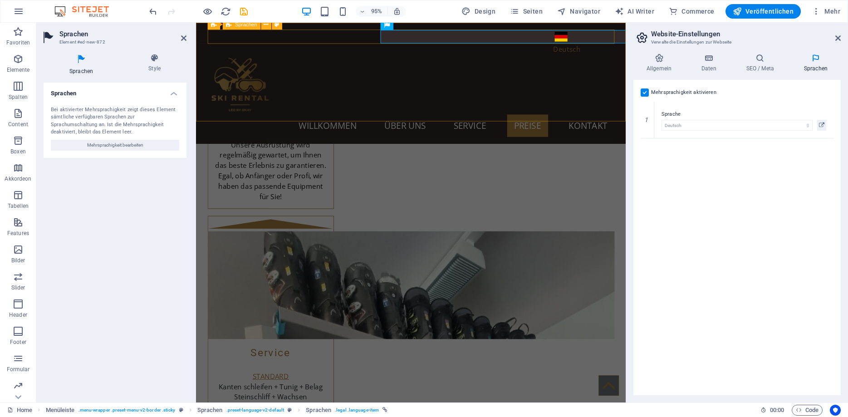
click at [348, 31] on div "Deutsch" at bounding box center [422, 37] width 428 height 15
select select "rem"
select select "px"
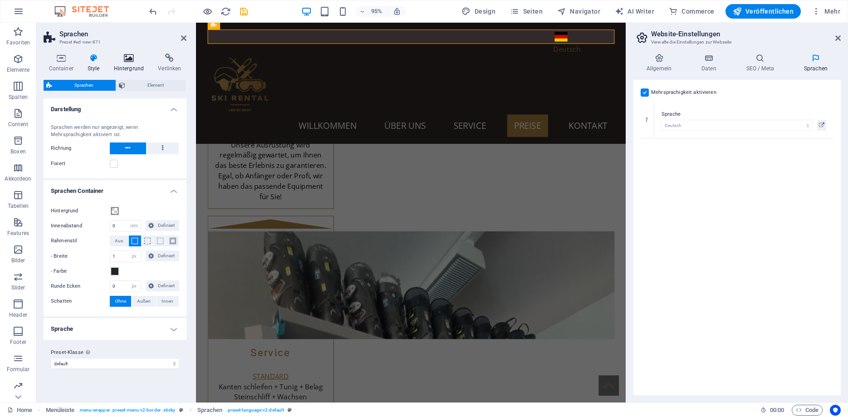
click at [135, 63] on h4 "Hintergrund" at bounding box center [130, 63] width 44 height 19
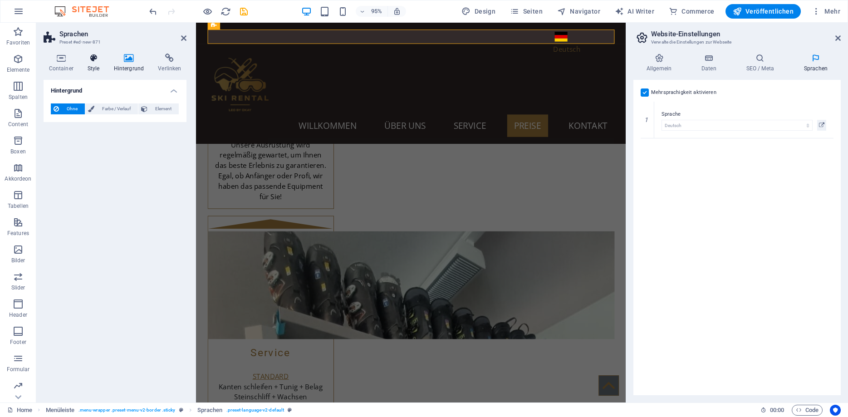
click at [87, 57] on icon at bounding box center [93, 58] width 23 height 9
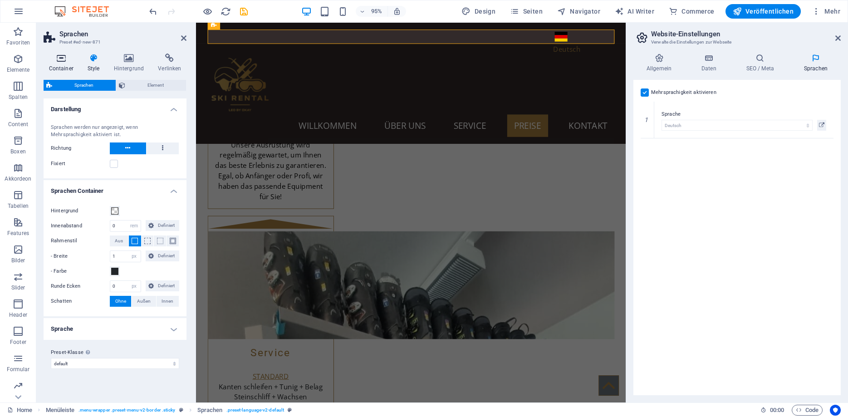
click at [69, 57] on icon at bounding box center [61, 58] width 35 height 9
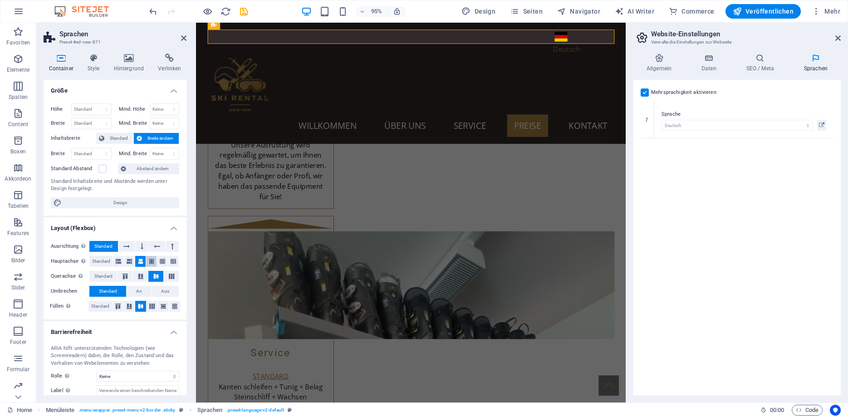
click at [153, 260] on icon at bounding box center [151, 261] width 5 height 11
click at [290, 53] on div "Deutsch Deutsch Menu Willkommen Über uns Service Preise Kontakt" at bounding box center [422, 87] width 452 height 128
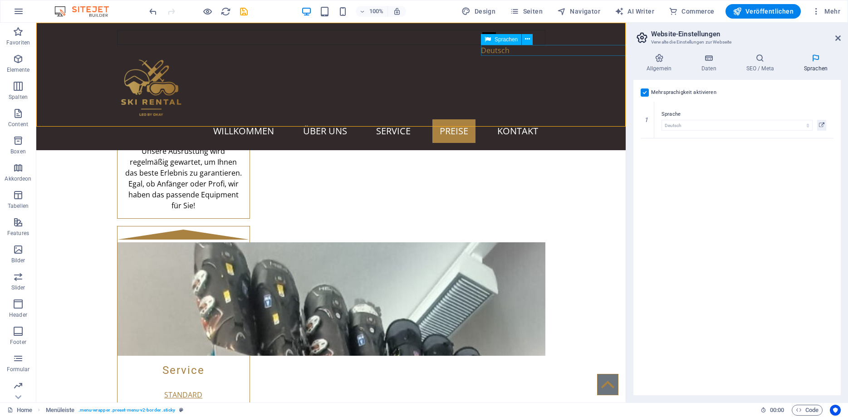
click at [487, 53] on div "Deutsch" at bounding box center [513, 50] width 64 height 11
click at [488, 41] on icon at bounding box center [488, 39] width 6 height 11
select select "%"
select select "px"
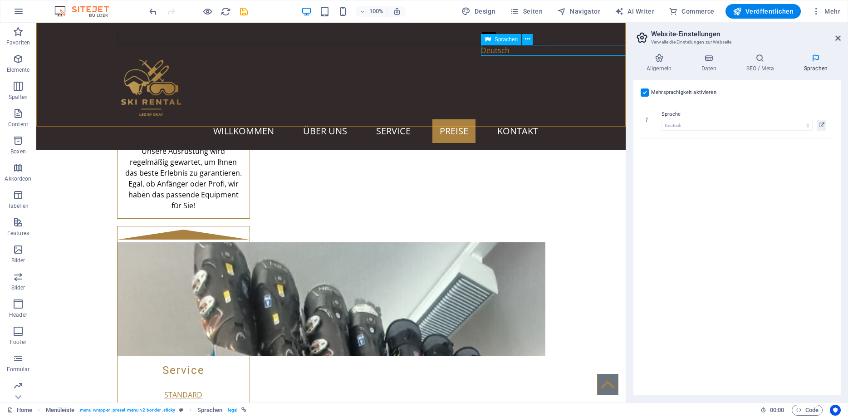
select select "px"
select select "%"
select select "px"
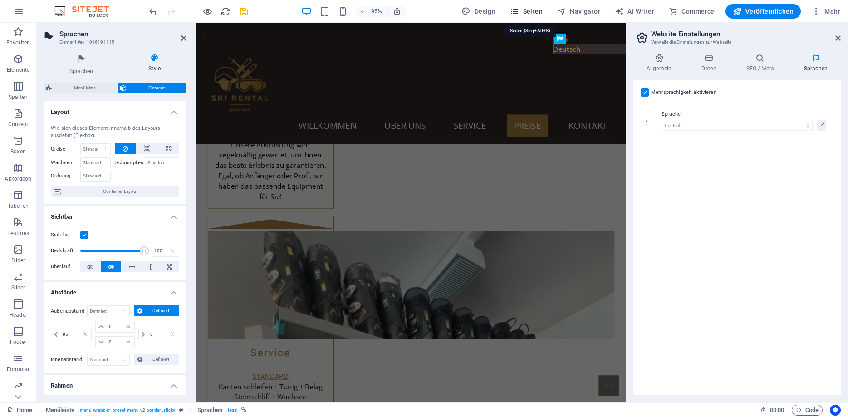
click at [538, 11] on span "Seiten" at bounding box center [526, 11] width 33 height 9
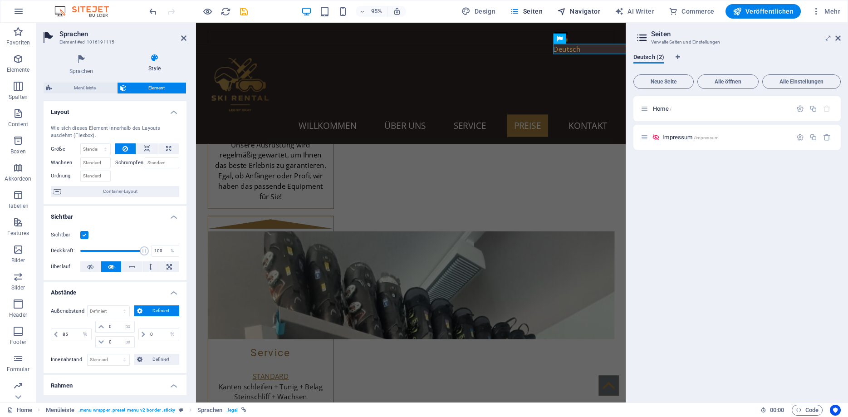
click at [580, 7] on span "Navigator" at bounding box center [578, 11] width 43 height 9
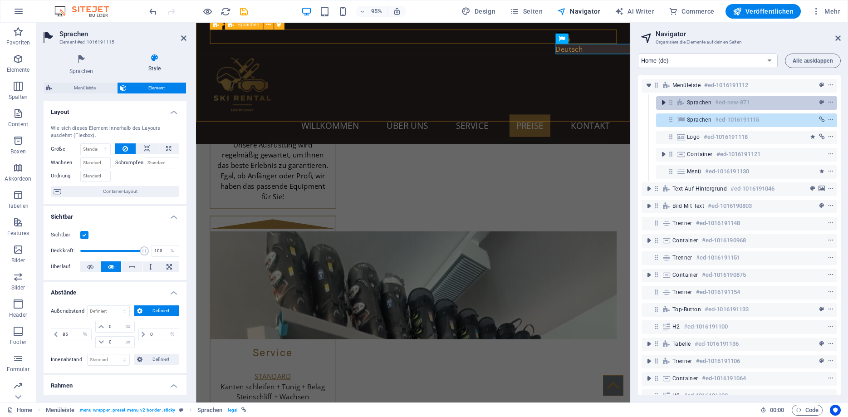
click at [664, 102] on icon "toggle-expand" at bounding box center [663, 102] width 9 height 9
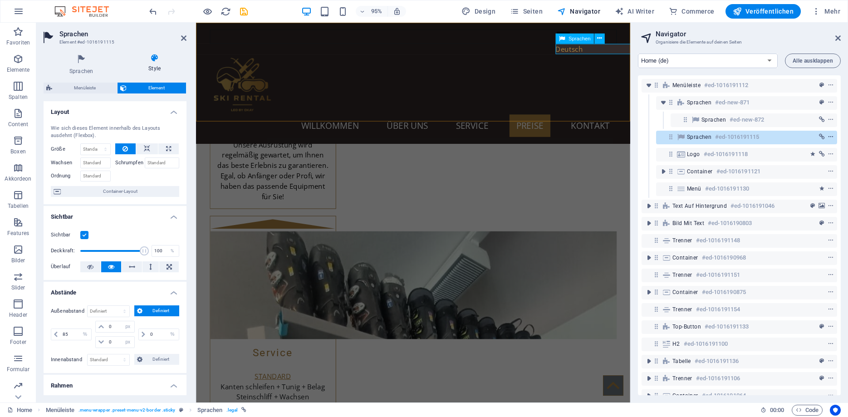
click at [832, 137] on icon "context-menu" at bounding box center [831, 137] width 6 height 6
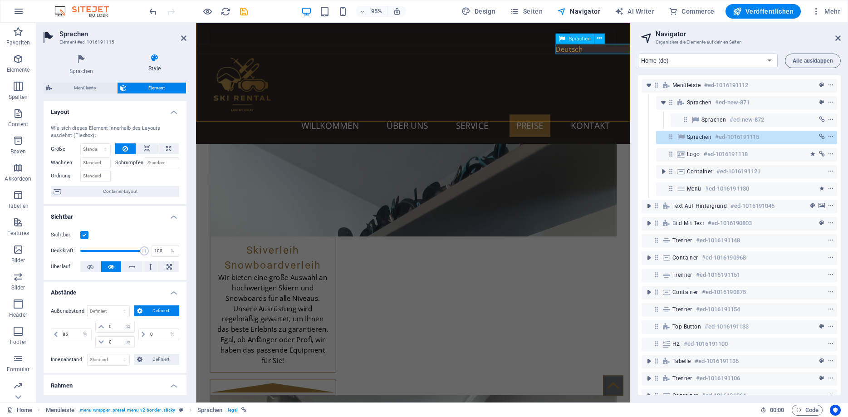
click at [698, 137] on span "Sprachen" at bounding box center [699, 136] width 25 height 7
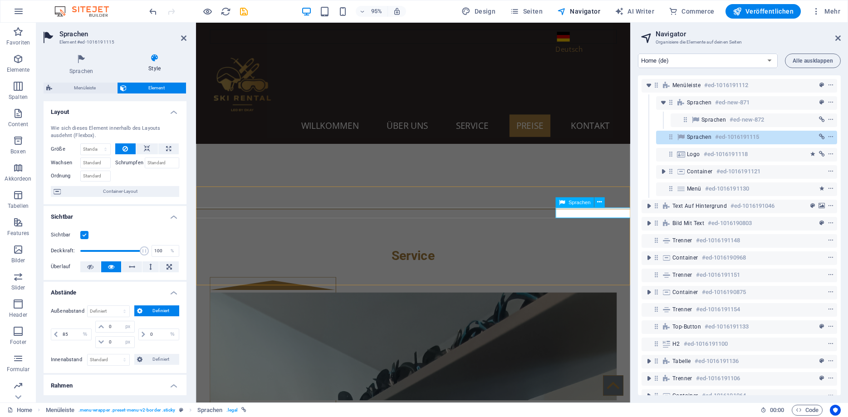
click at [698, 137] on span "Sprachen" at bounding box center [699, 136] width 25 height 7
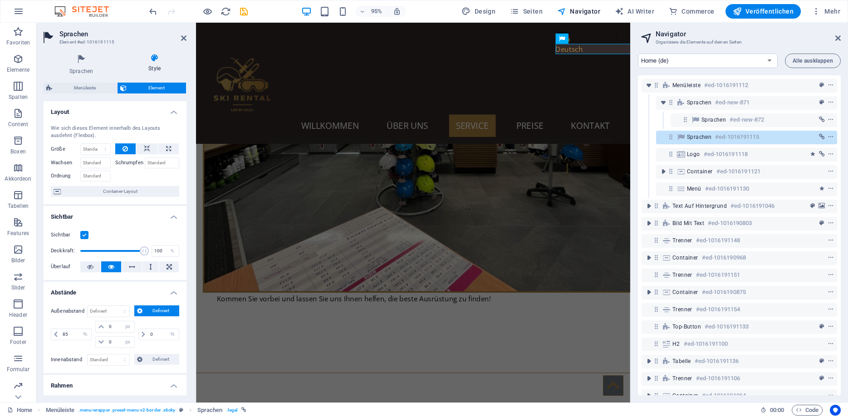
click at [87, 238] on label at bounding box center [84, 235] width 8 height 8
click at [0, 0] on input "Sichtbar" at bounding box center [0, 0] width 0 height 0
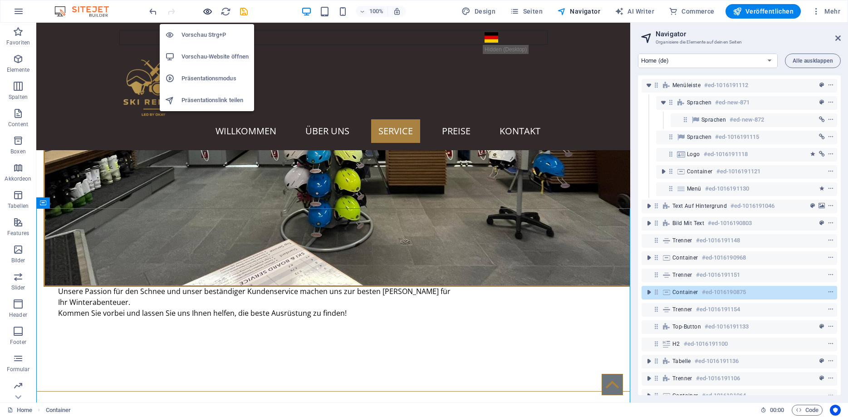
click at [209, 12] on icon "button" at bounding box center [207, 11] width 10 height 10
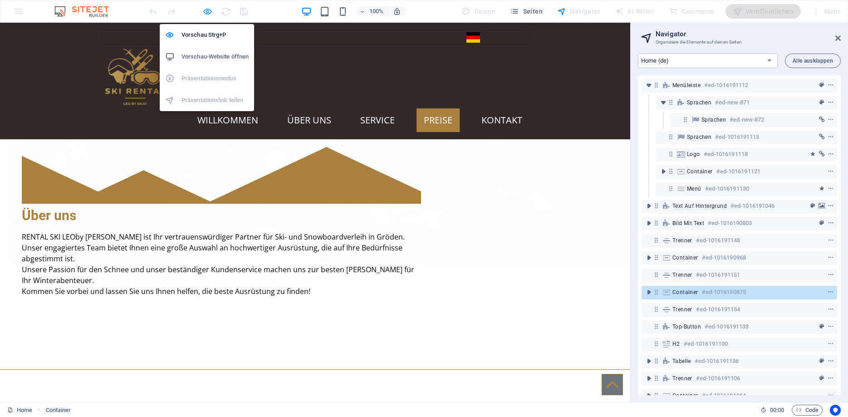
scroll to position [850, 0]
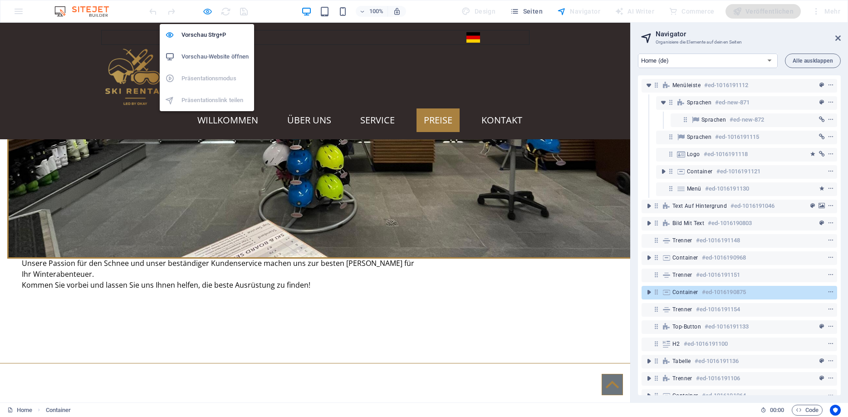
click at [208, 10] on icon "button" at bounding box center [207, 11] width 10 height 10
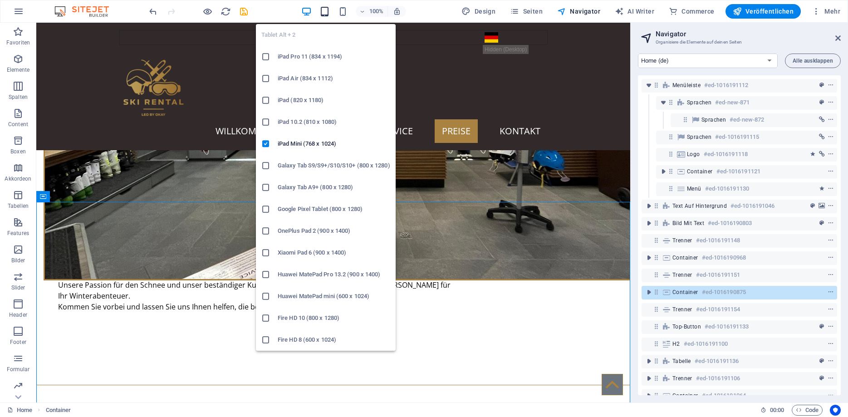
click at [328, 11] on icon "button" at bounding box center [324, 11] width 10 height 10
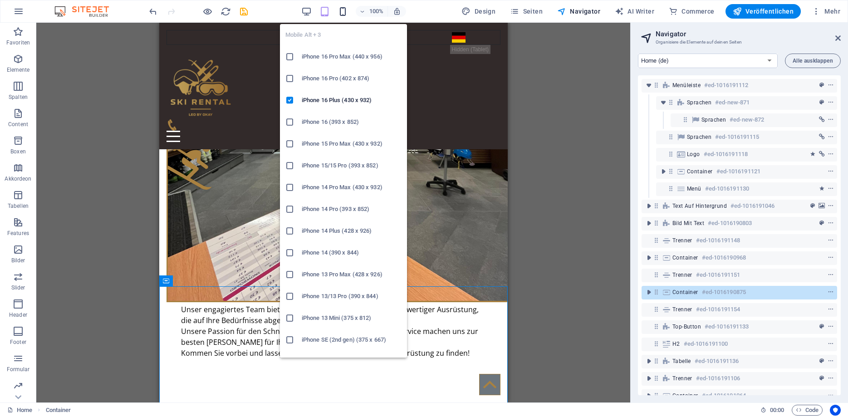
click at [343, 10] on icon "button" at bounding box center [343, 11] width 10 height 10
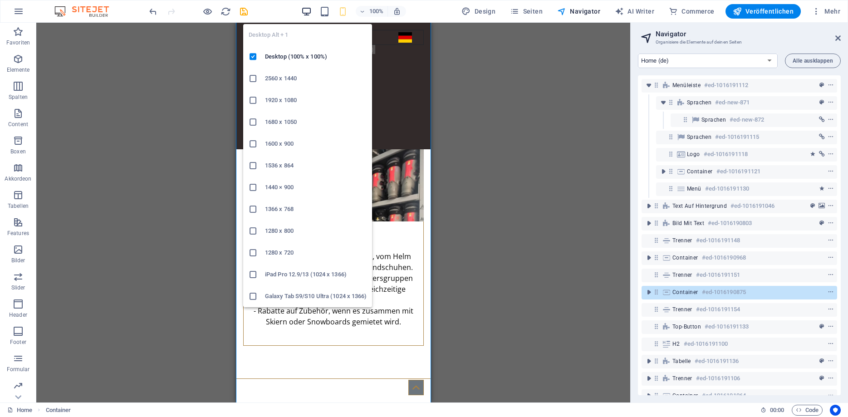
click at [309, 10] on icon "button" at bounding box center [306, 11] width 10 height 10
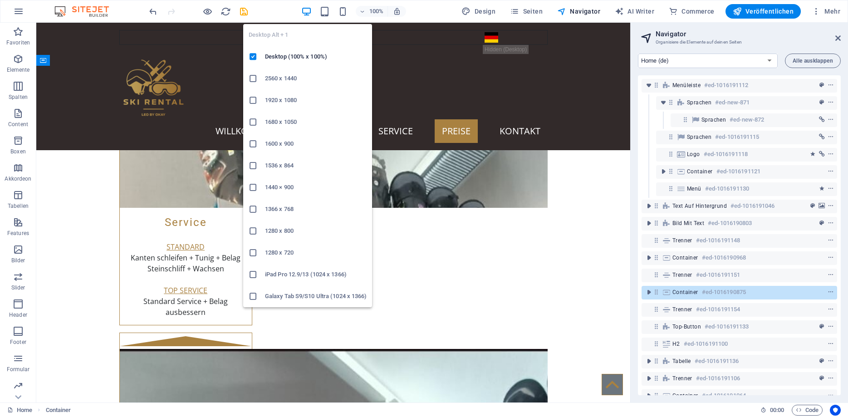
scroll to position [986, 0]
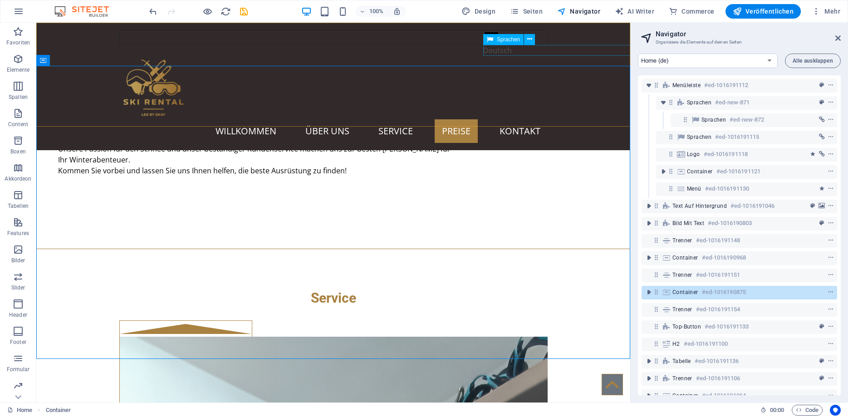
click at [501, 52] on div "Deutsch" at bounding box center [515, 50] width 64 height 11
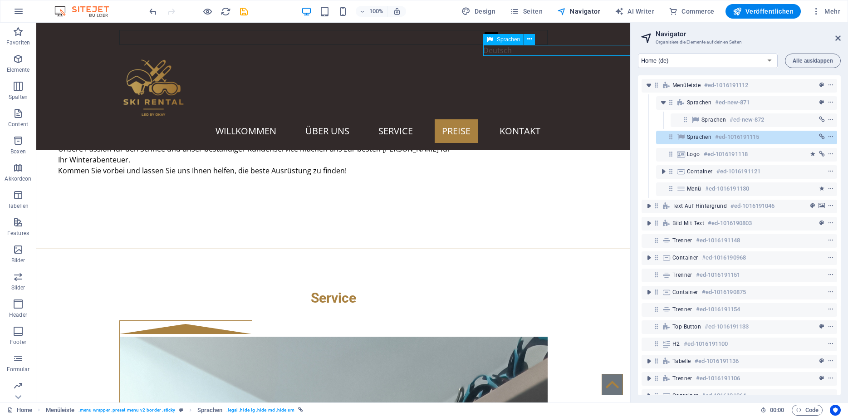
click at [501, 52] on div "Deutsch" at bounding box center [515, 50] width 64 height 11
select select "%"
select select "px"
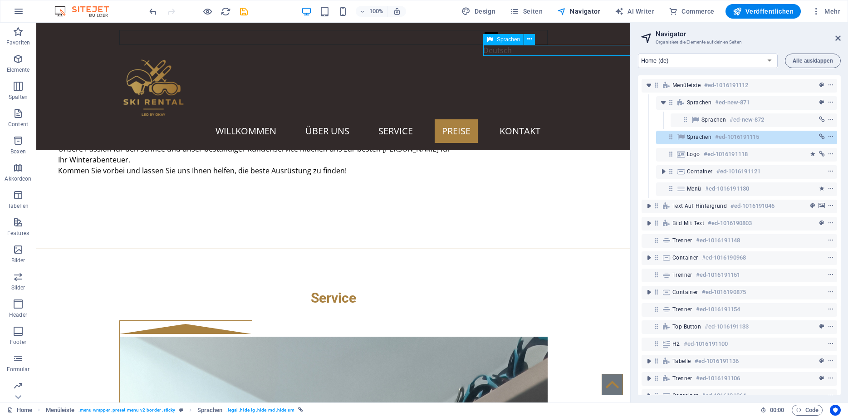
select select "%"
select select "px"
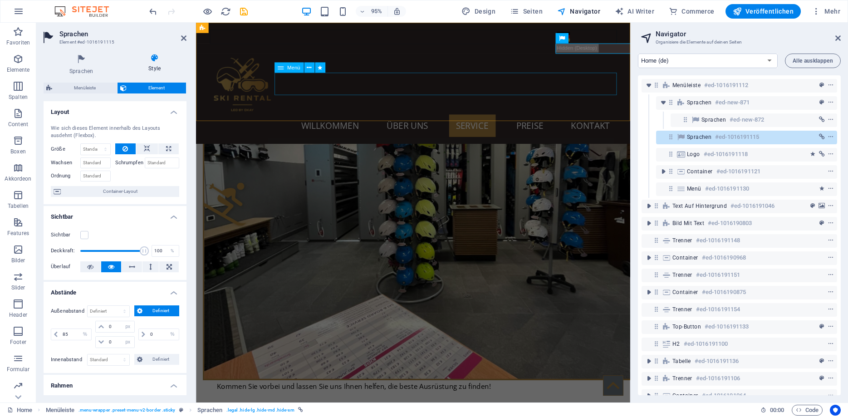
scroll to position [662, 0]
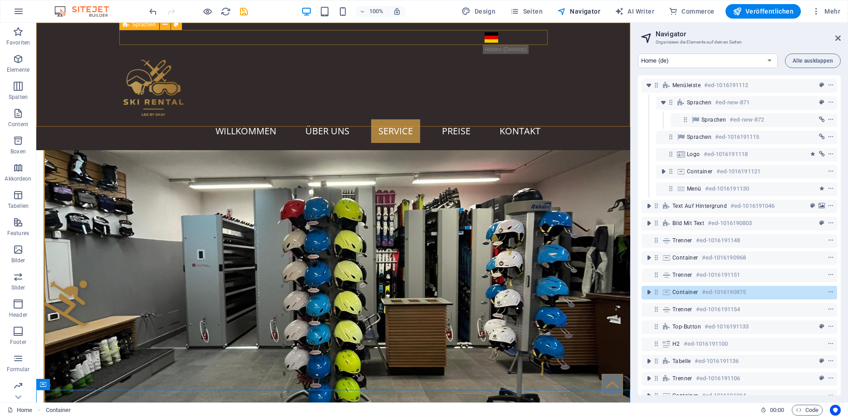
click at [402, 40] on div "Deutsch" at bounding box center [333, 37] width 428 height 15
select select "rem"
select select "px"
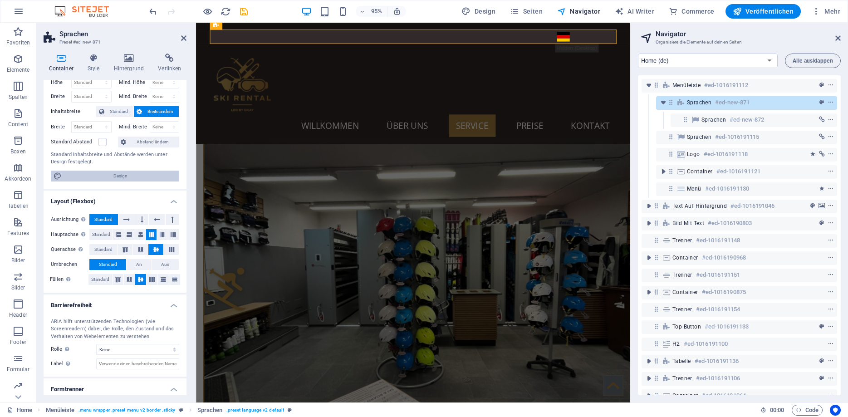
scroll to position [0, 0]
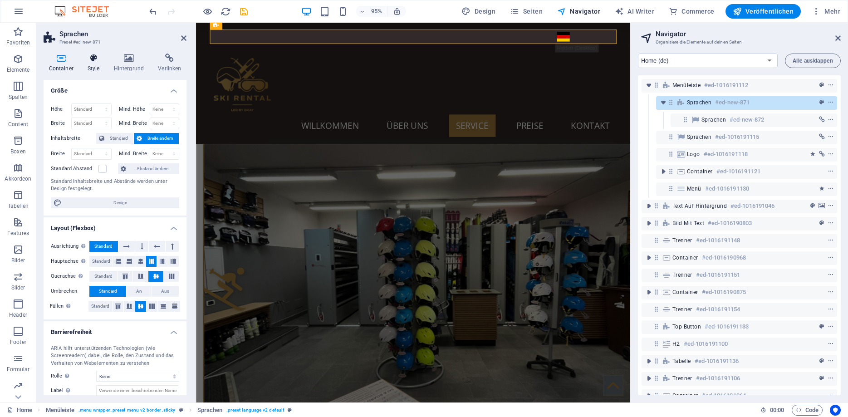
click at [92, 61] on icon at bounding box center [93, 58] width 23 height 9
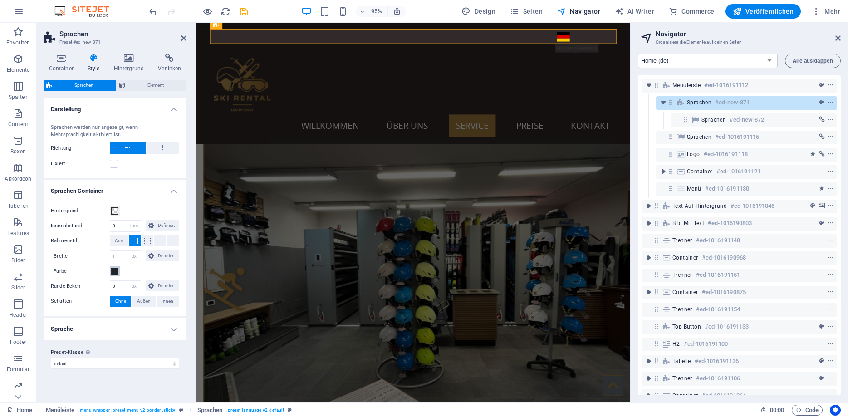
click at [114, 272] on span at bounding box center [114, 271] width 7 height 7
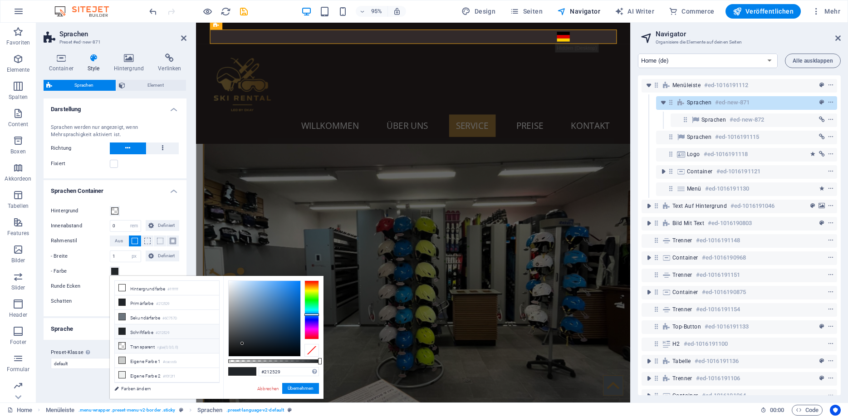
click at [142, 346] on li "Transparent rgba(0,0,0,.0)" at bounding box center [167, 346] width 104 height 15
type input "rgba(0, 0, 0, 0)"
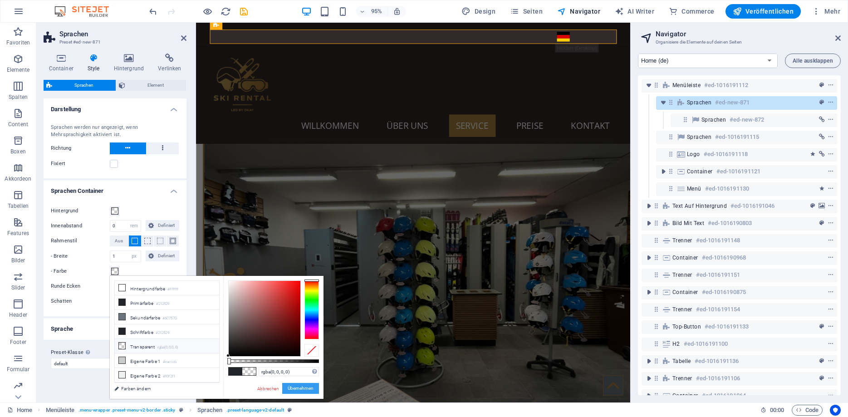
click at [304, 390] on button "Übernehmen" at bounding box center [300, 388] width 37 height 11
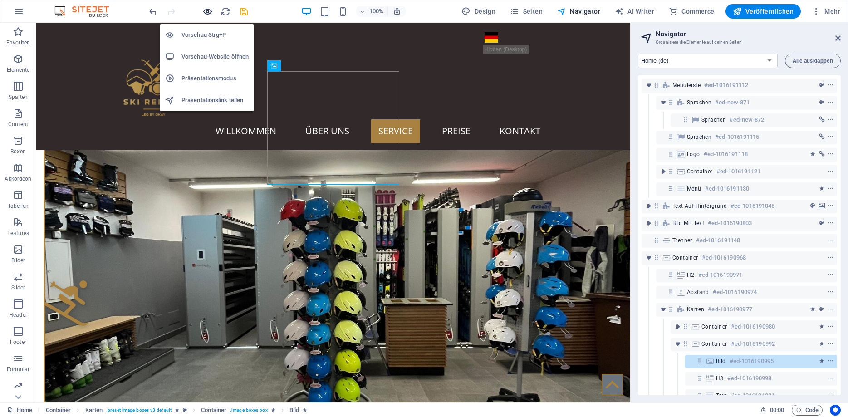
click at [211, 13] on icon "button" at bounding box center [207, 11] width 10 height 10
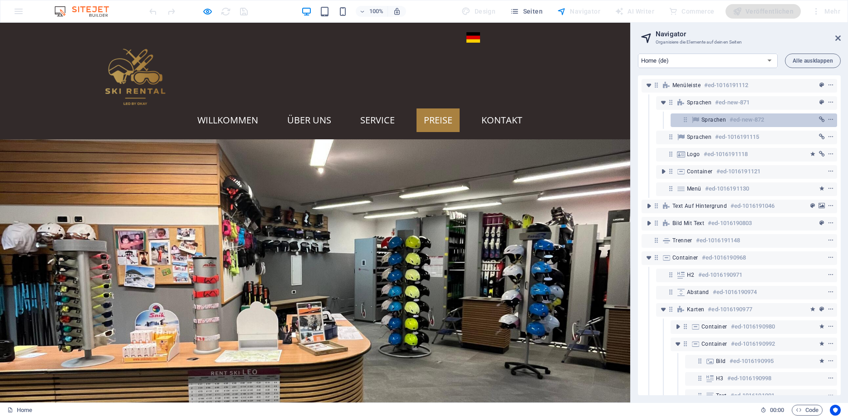
click at [683, 122] on icon at bounding box center [686, 120] width 8 height 8
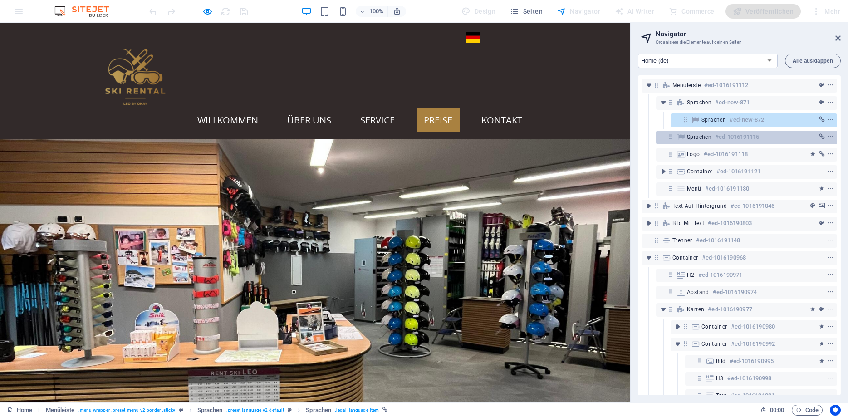
click at [677, 137] on icon at bounding box center [681, 136] width 10 height 7
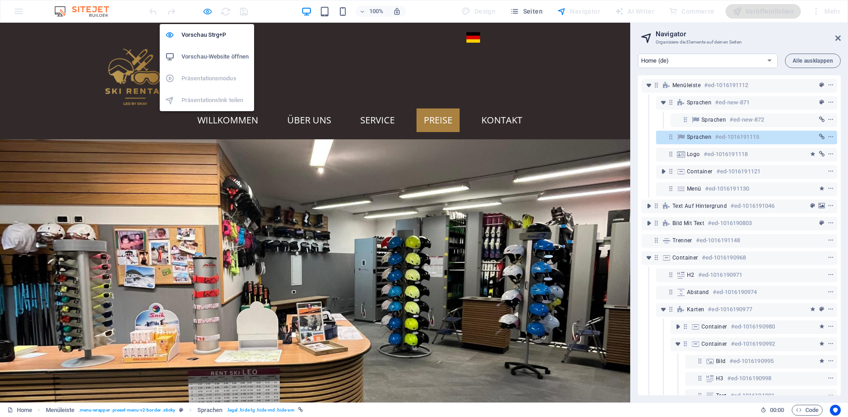
click at [205, 8] on icon "button" at bounding box center [207, 11] width 10 height 10
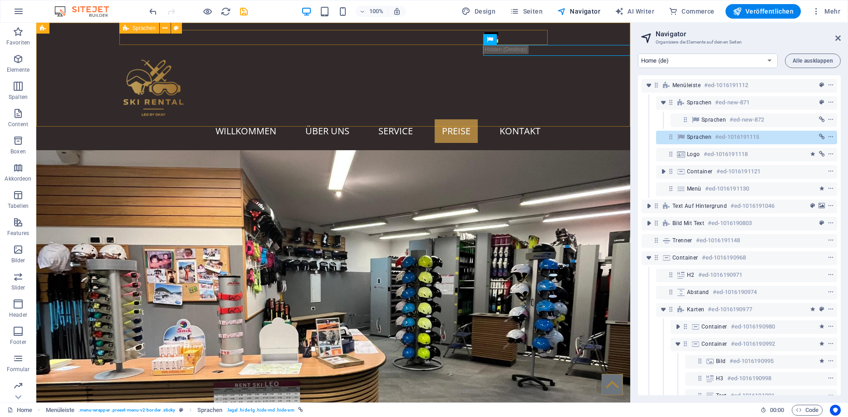
click at [209, 36] on div "Deutsch" at bounding box center [333, 37] width 428 height 15
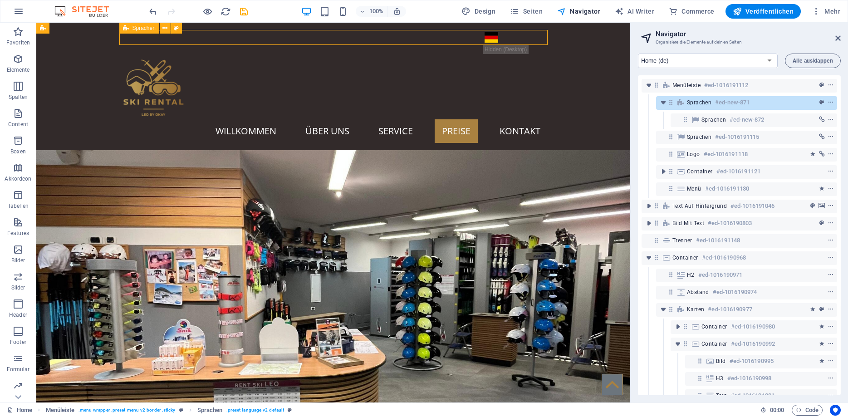
click at [209, 36] on div "Deutsch" at bounding box center [333, 37] width 428 height 15
select select "rem"
select select "px"
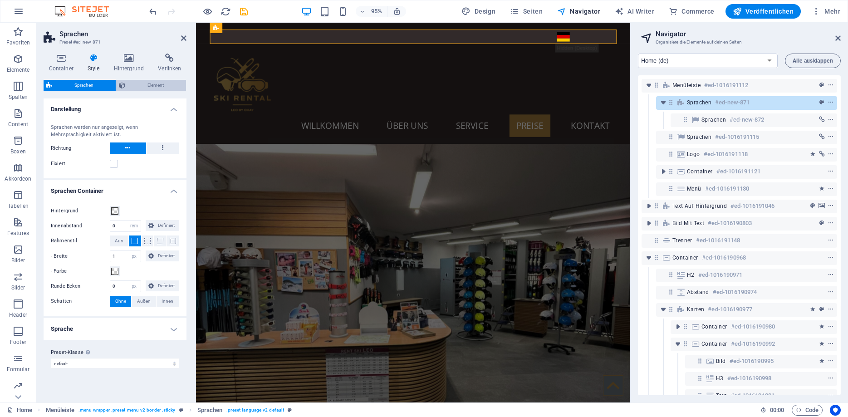
click at [135, 81] on span "Element" at bounding box center [155, 85] width 55 height 11
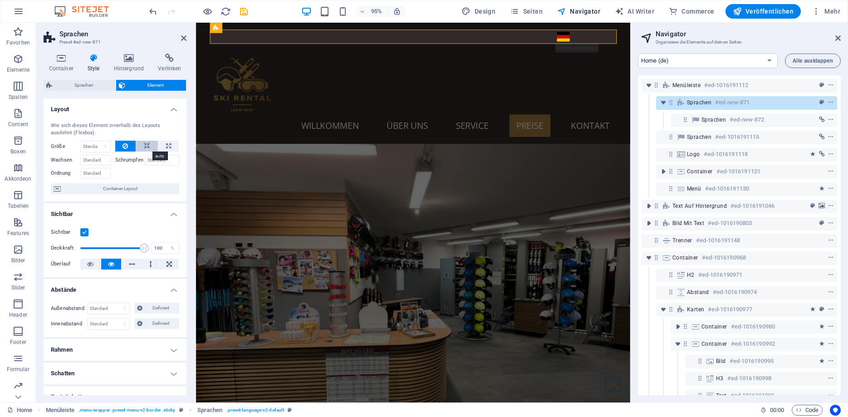
click at [151, 147] on button at bounding box center [147, 146] width 22 height 11
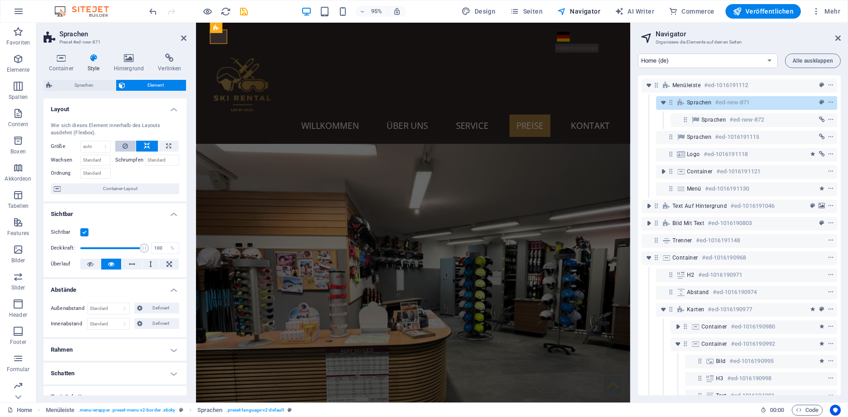
click at [129, 146] on button at bounding box center [125, 146] width 21 height 11
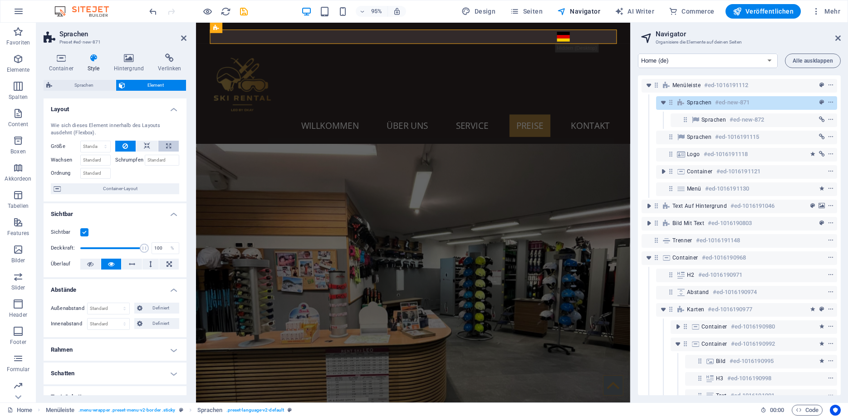
click at [165, 145] on button at bounding box center [168, 146] width 20 height 11
type input "100"
select select "%"
click at [123, 144] on button at bounding box center [125, 146] width 21 height 11
select select "DISABLED_OPTION_VALUE"
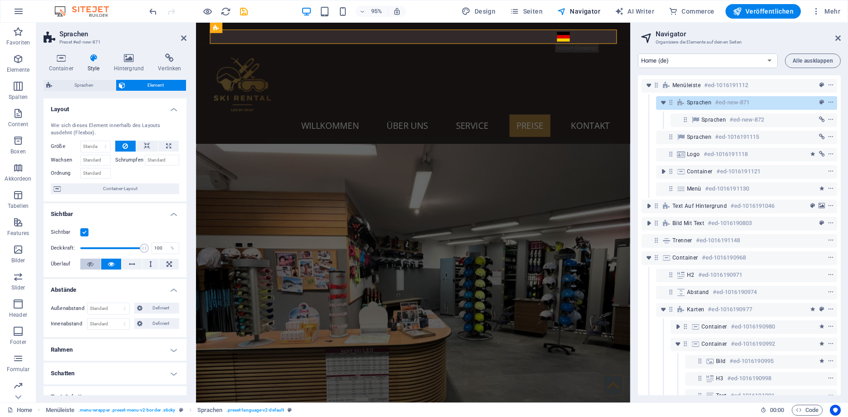
click at [97, 262] on button at bounding box center [90, 264] width 20 height 11
click at [114, 266] on icon at bounding box center [111, 264] width 6 height 11
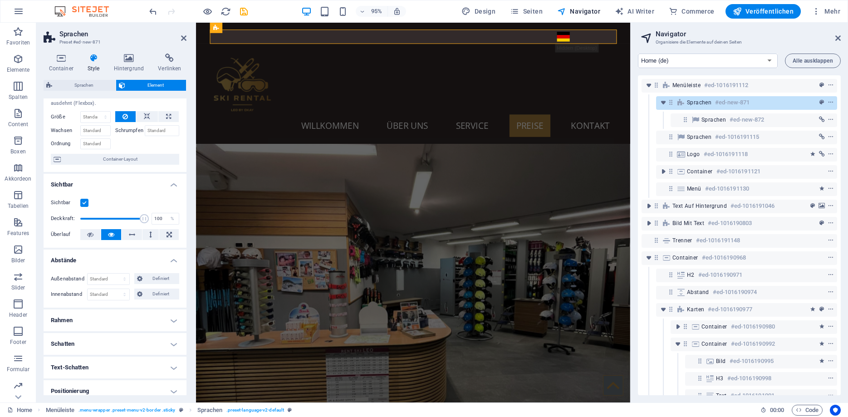
scroll to position [41, 0]
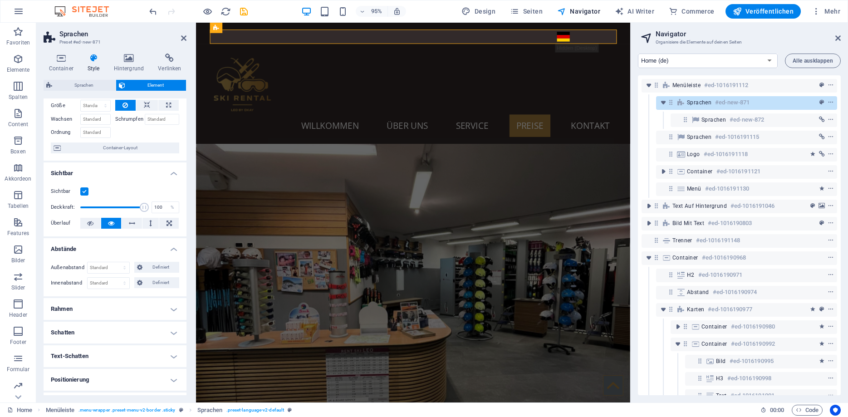
click at [104, 308] on h4 "Rahmen" at bounding box center [115, 309] width 143 height 22
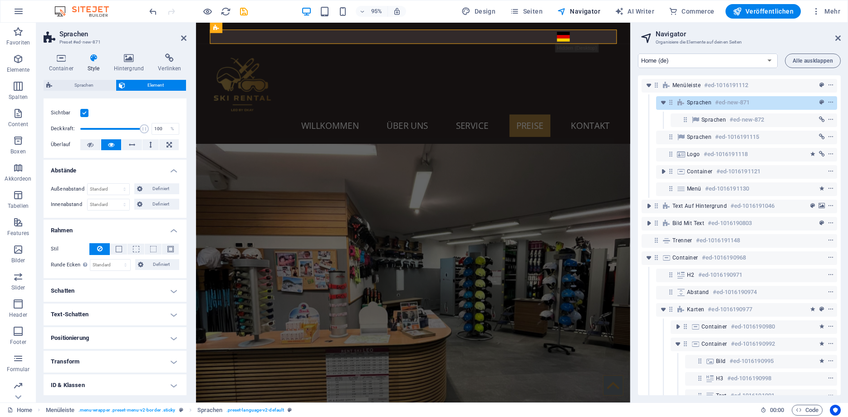
scroll to position [123, 0]
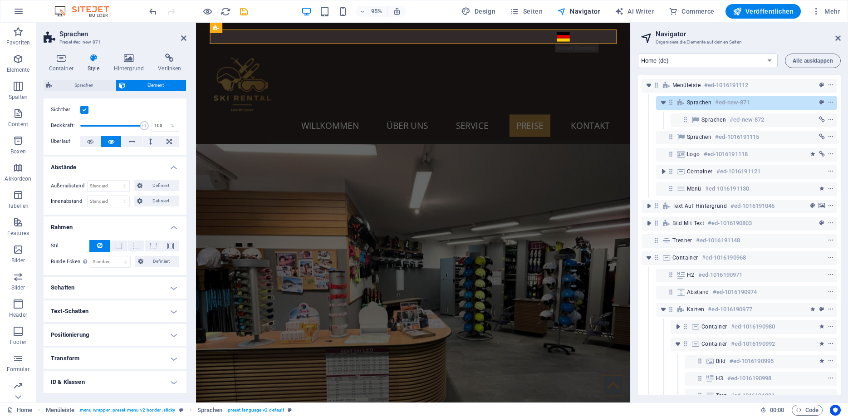
click at [101, 290] on h4 "Schatten" at bounding box center [115, 288] width 143 height 22
click at [98, 324] on h4 "Text-Schatten" at bounding box center [115, 332] width 143 height 22
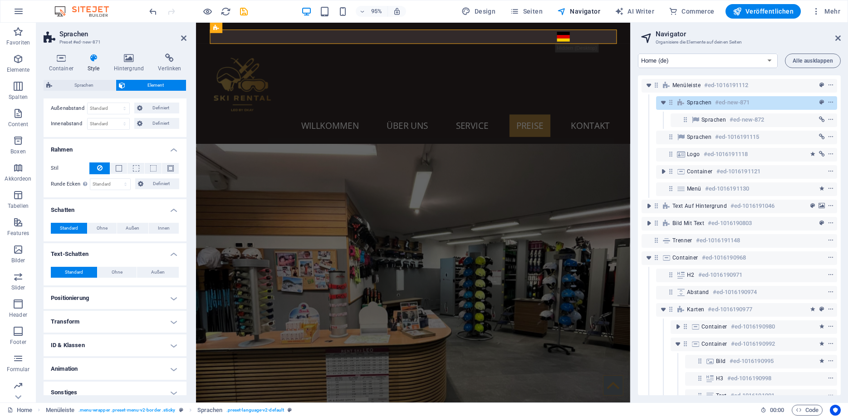
scroll to position [204, 0]
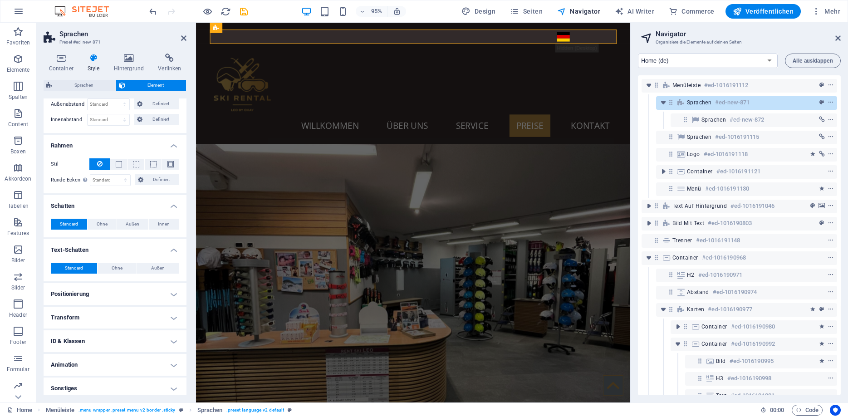
click at [100, 293] on h4 "Positionierung" at bounding box center [115, 294] width 143 height 22
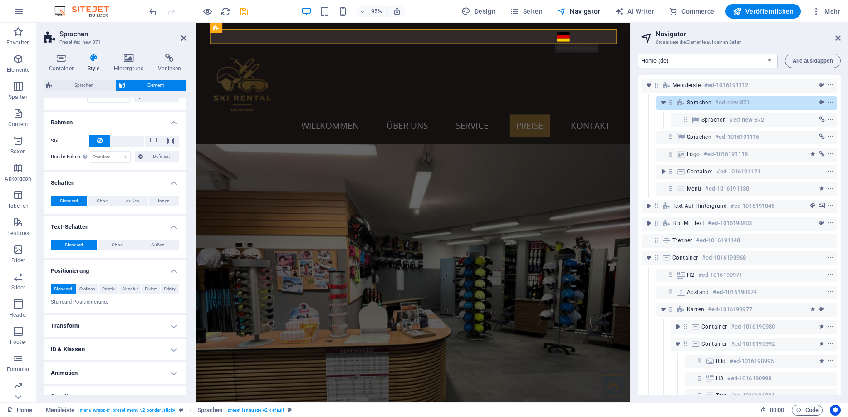
scroll to position [240, 0]
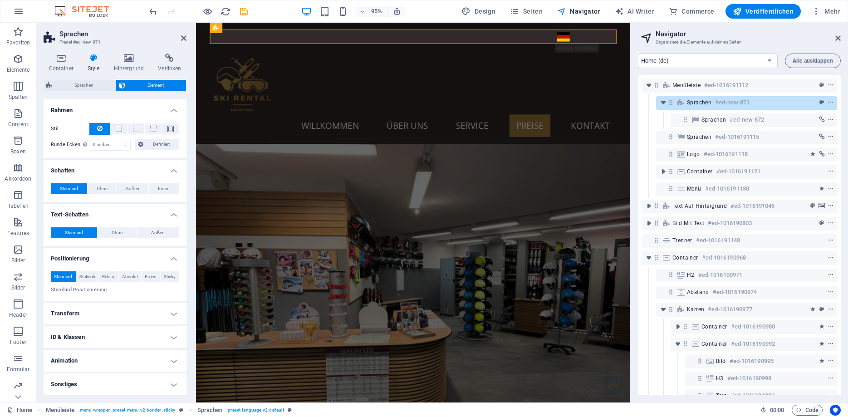
click at [97, 312] on h4 "Transform" at bounding box center [115, 314] width 143 height 22
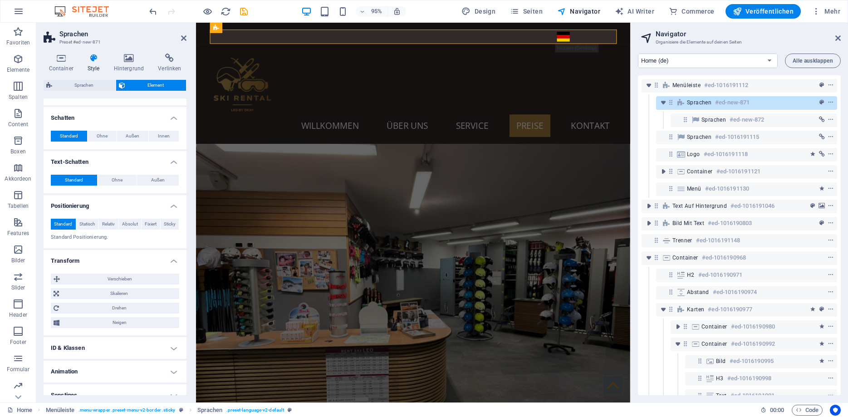
scroll to position [303, 0]
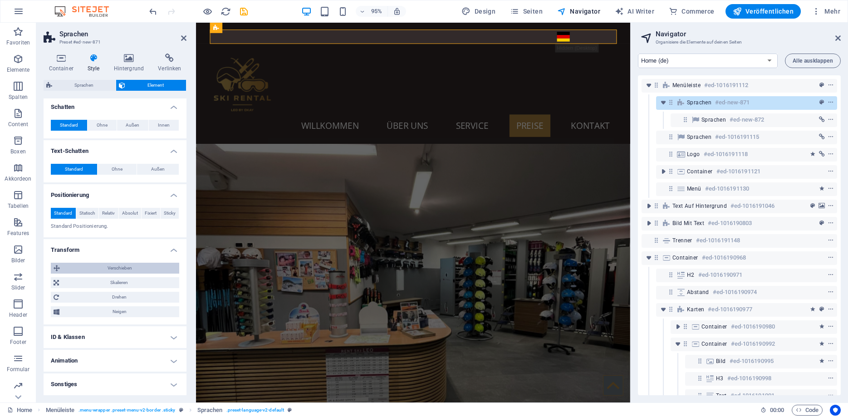
click at [108, 265] on span "Verschieben" at bounding box center [120, 268] width 114 height 11
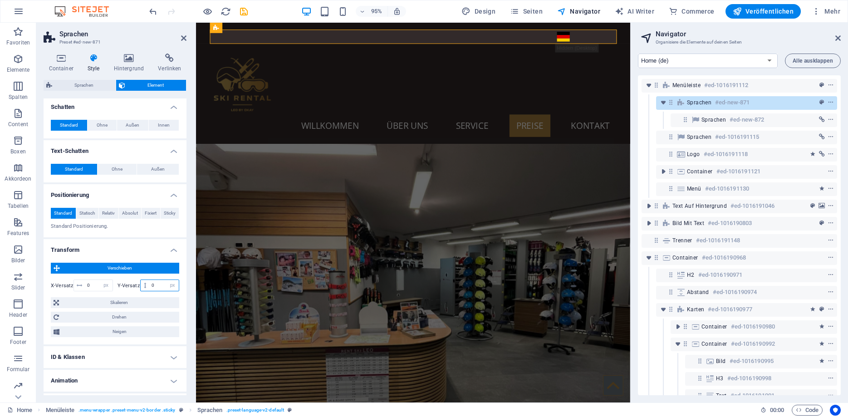
drag, startPoint x: 156, startPoint y: 287, endPoint x: 149, endPoint y: 286, distance: 6.4
click at [149, 286] on input "0" at bounding box center [163, 285] width 29 height 11
type input "-2"
click at [504, 147] on figure at bounding box center [424, 312] width 457 height 371
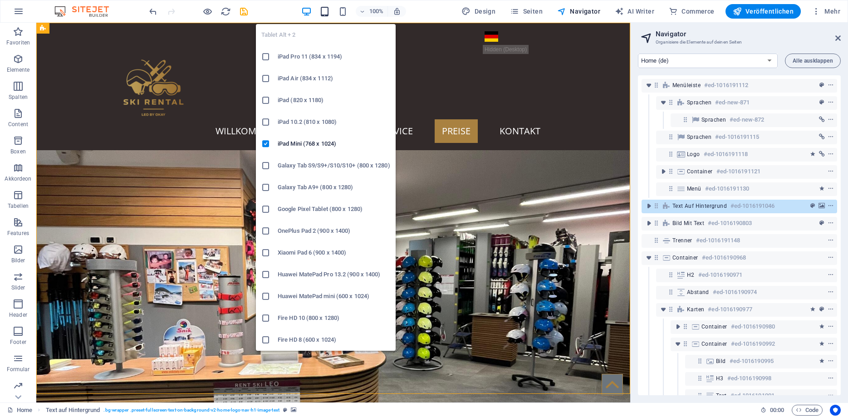
click at [324, 10] on icon "button" at bounding box center [324, 11] width 10 height 10
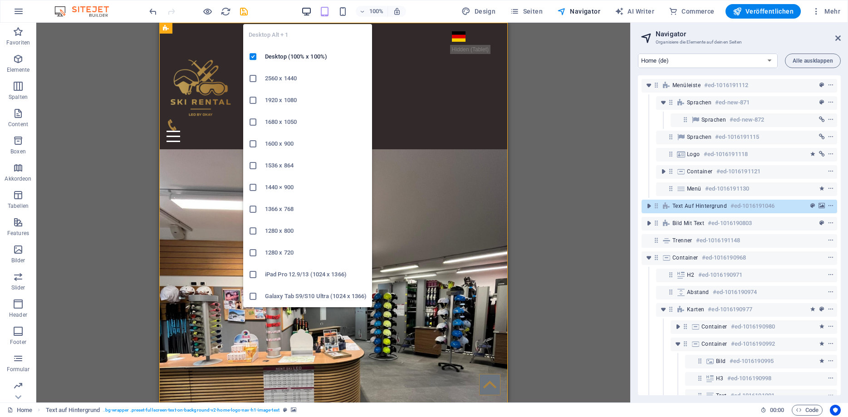
click at [308, 14] on icon "button" at bounding box center [306, 11] width 10 height 10
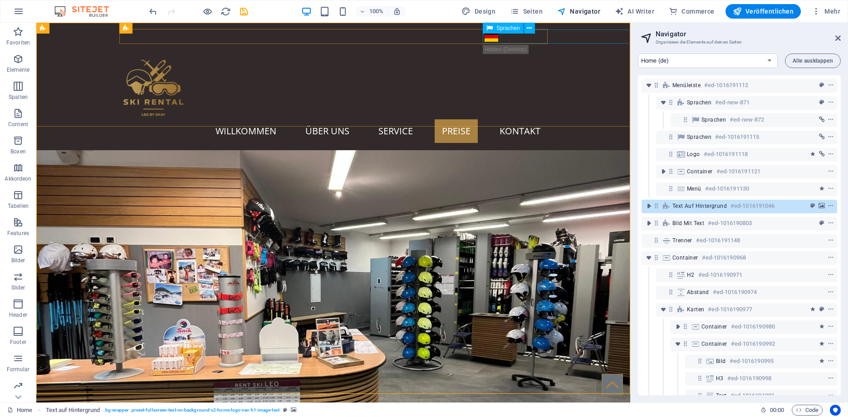
click at [487, 39] on div "Deutsch" at bounding box center [515, 36] width 64 height 14
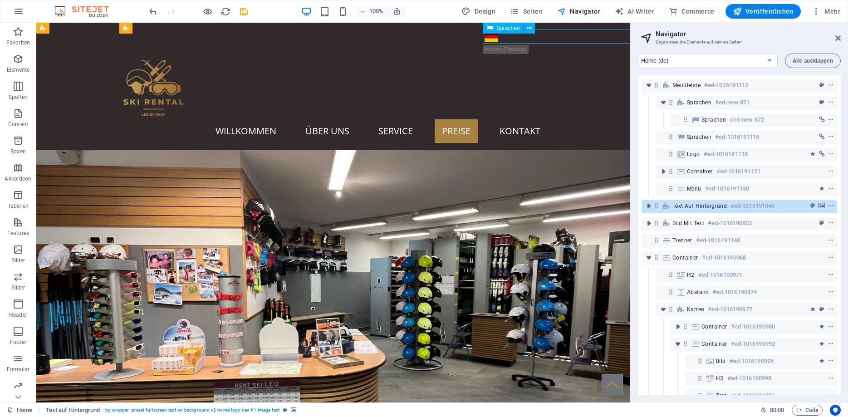
click at [487, 39] on div "Deutsch" at bounding box center [515, 36] width 64 height 14
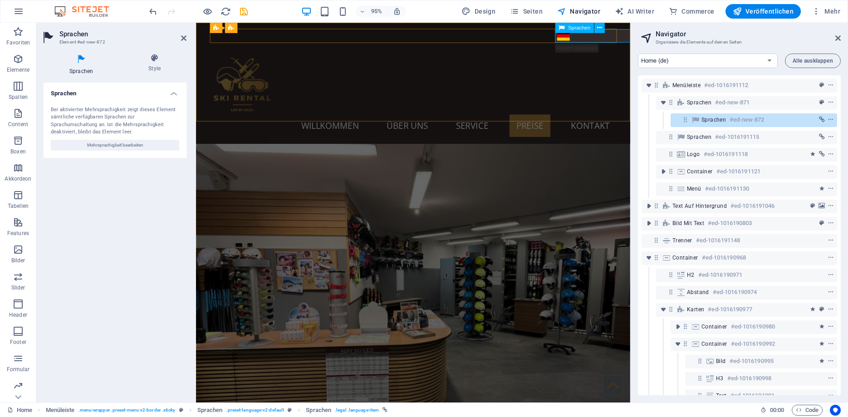
click at [579, 38] on div "Deutsch" at bounding box center [606, 36] width 64 height 14
click at [170, 61] on icon at bounding box center [155, 58] width 64 height 9
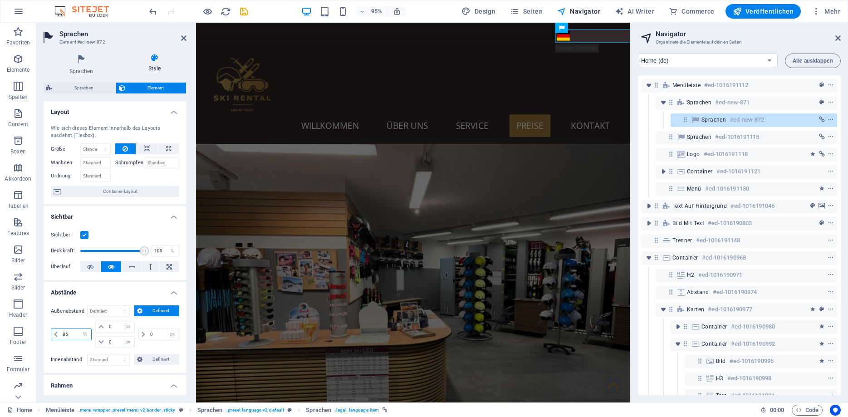
drag, startPoint x: 75, startPoint y: 330, endPoint x: 59, endPoint y: 334, distance: 16.2
click at [60, 334] on input "85" at bounding box center [75, 334] width 31 height 11
type input "80"
click at [502, 288] on figure at bounding box center [424, 312] width 457 height 371
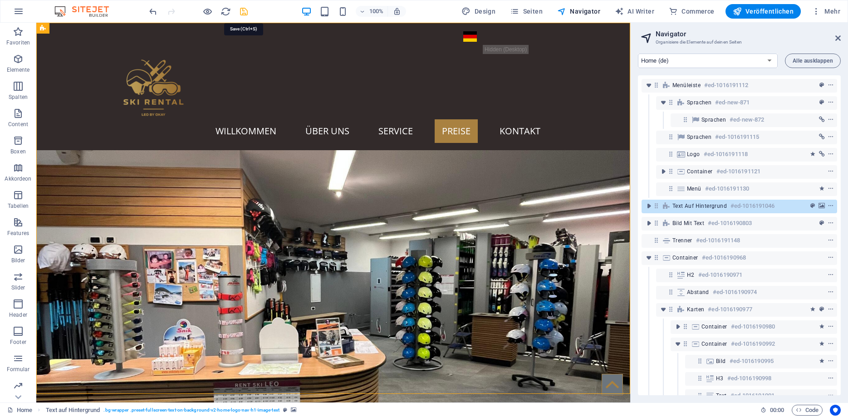
click at [244, 7] on icon "save" at bounding box center [244, 11] width 10 height 10
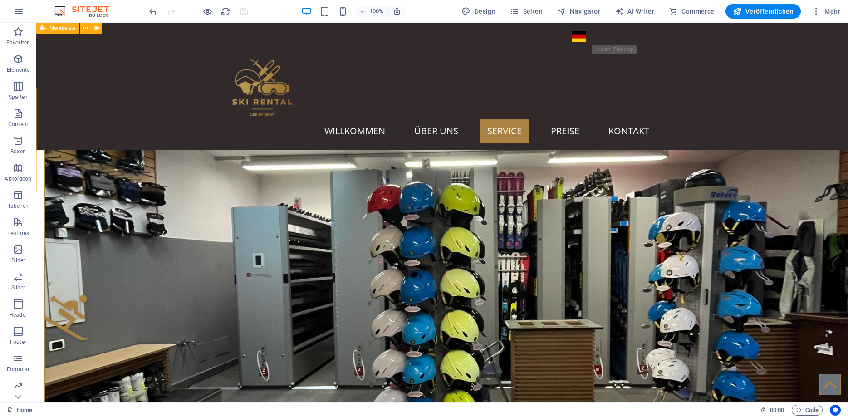
scroll to position [463, 0]
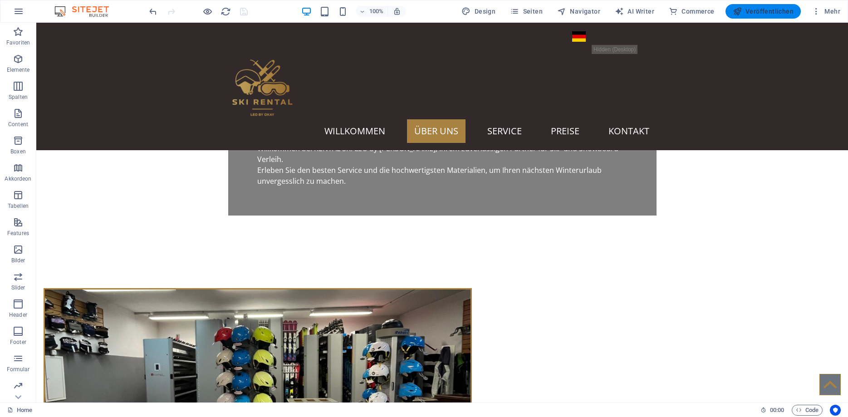
click at [762, 10] on span "Veröffentlichen" at bounding box center [763, 11] width 61 height 9
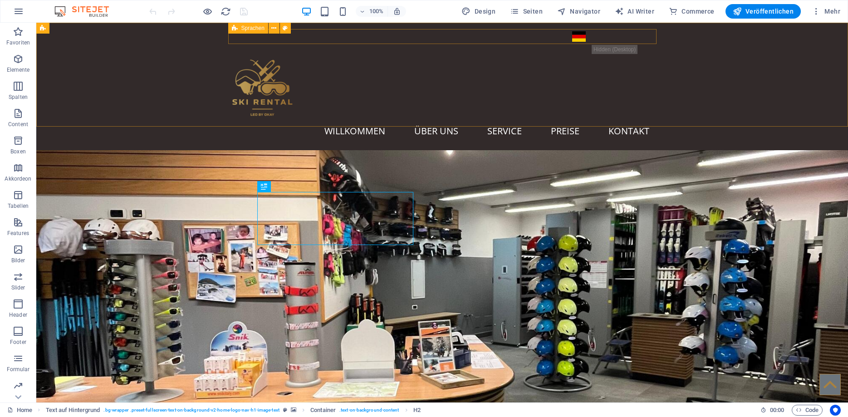
click at [242, 28] on span "Sprachen" at bounding box center [252, 27] width 23 height 5
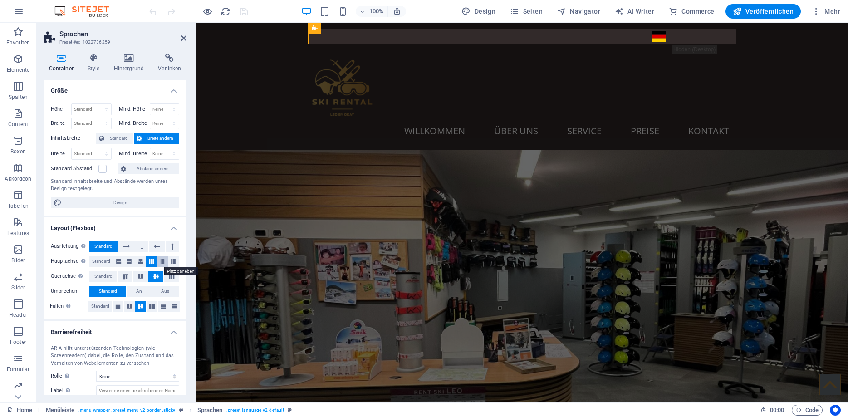
click at [162, 262] on icon at bounding box center [162, 261] width 5 height 11
click at [155, 262] on button at bounding box center [151, 261] width 10 height 11
click at [169, 272] on button at bounding box center [171, 276] width 15 height 11
click at [160, 277] on icon at bounding box center [156, 276] width 11 height 5
click at [135, 290] on button "An" at bounding box center [139, 291] width 25 height 11
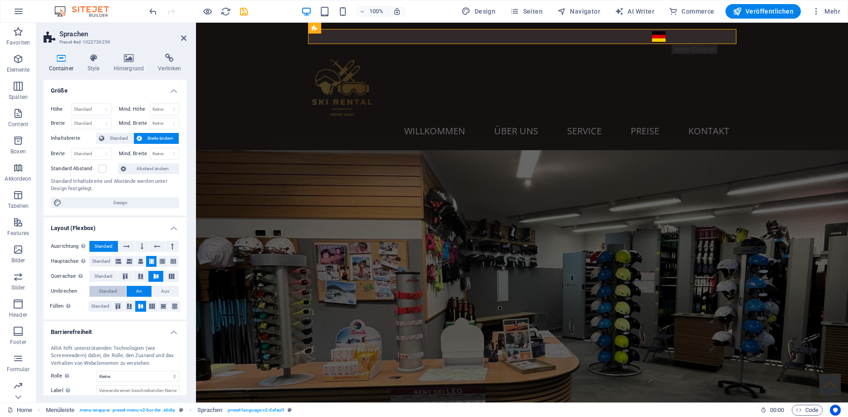
click at [113, 291] on span "Standard" at bounding box center [108, 291] width 18 height 11
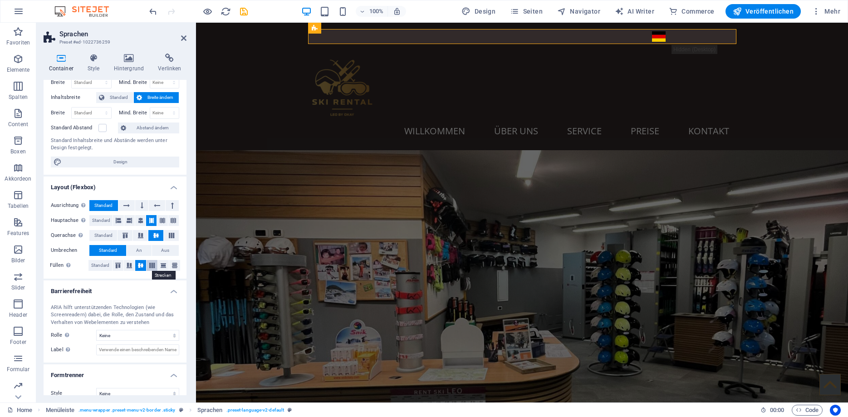
click at [155, 268] on icon at bounding box center [152, 265] width 11 height 5
click at [142, 267] on icon at bounding box center [140, 265] width 11 height 5
click at [151, 9] on icon "undo" at bounding box center [153, 11] width 10 height 10
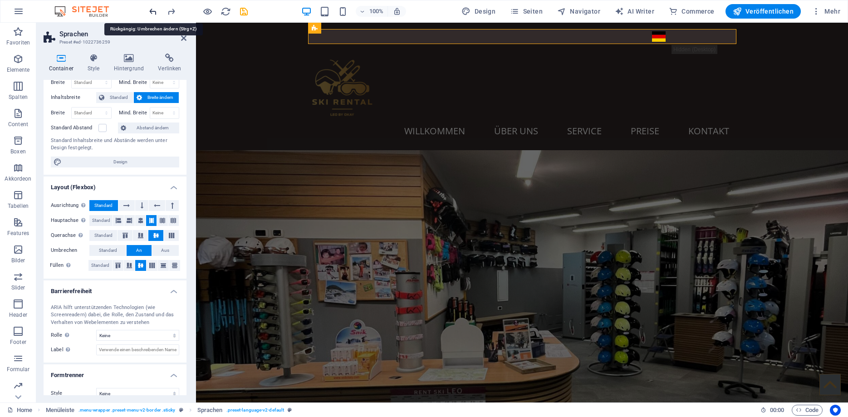
click at [151, 9] on icon "undo" at bounding box center [153, 11] width 10 height 10
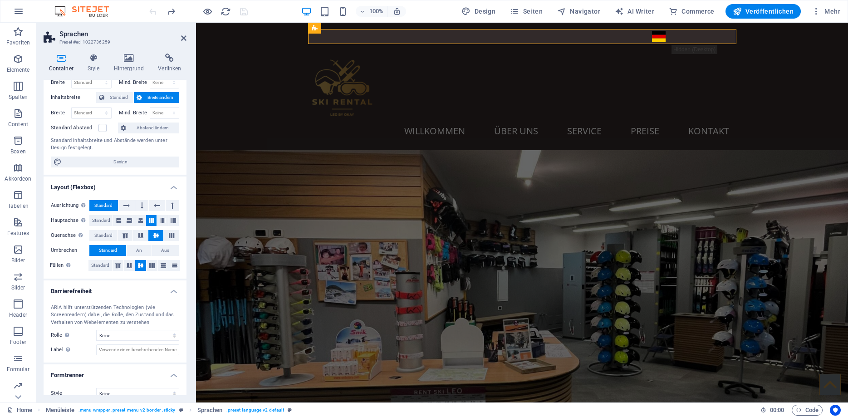
scroll to position [52, 0]
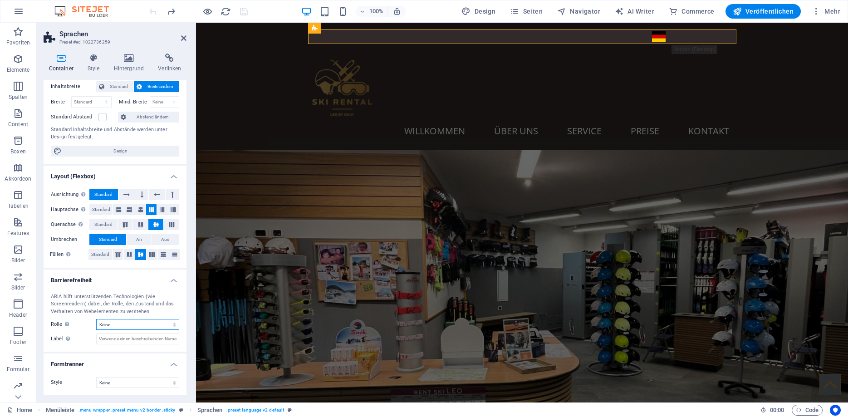
click at [96, 319] on select "Keine Alert Article Banner Comment Complementary Dialog Footer Header Marquee P…" at bounding box center [137, 324] width 83 height 11
click at [120, 323] on select "Keine Alert Article Banner Comment Complementary Dialog Footer Header Marquee P…" at bounding box center [137, 324] width 83 height 11
click at [129, 334] on div "ARIA hilft unterstützenden Technologien (wie Screenreadern) dabei, die Rolle, d…" at bounding box center [115, 319] width 143 height 66
click at [124, 338] on input "Label Verwende das ARIA-Label , um Elementen, die für sich genommen nicht selbs…" at bounding box center [137, 339] width 83 height 11
click at [96, 377] on select "Keine Dreieck Viereck Diagonal Polygon 1 Polygon 2 Zickzack Mehrere Zickzack We…" at bounding box center [137, 382] width 83 height 11
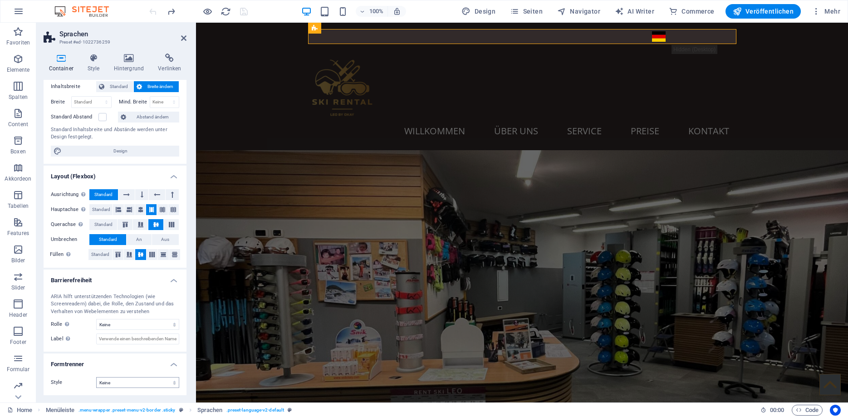
click at [139, 136] on div "Standard Inhaltsbreite und Abstände werden unter Design festgelegt." at bounding box center [115, 133] width 128 height 15
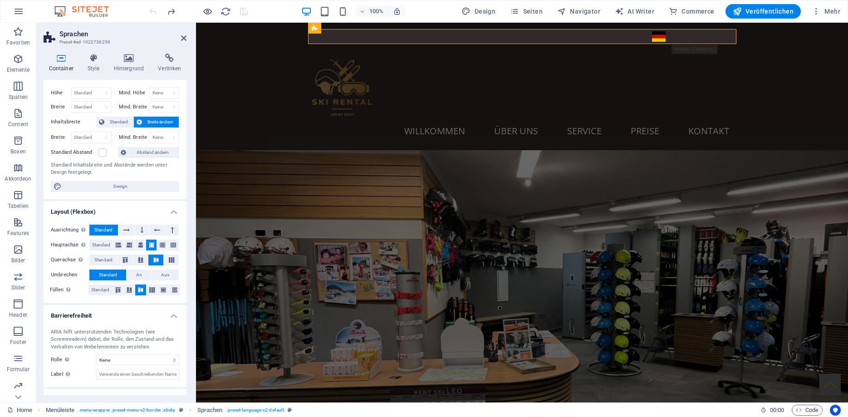
scroll to position [0, 0]
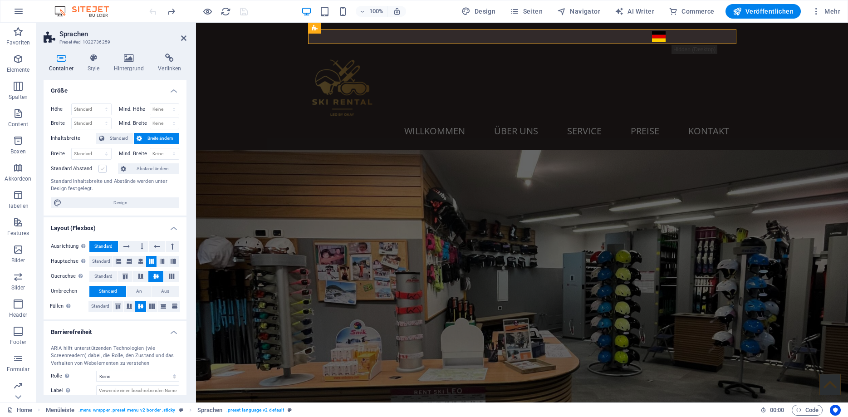
click at [103, 169] on label at bounding box center [102, 169] width 8 height 8
click at [0, 0] on input "Standard Abstand" at bounding box center [0, 0] width 0 height 0
click at [103, 169] on label at bounding box center [102, 169] width 8 height 8
click at [0, 0] on input "Standard Abstand" at bounding box center [0, 0] width 0 height 0
click at [89, 54] on icon at bounding box center [93, 58] width 23 height 9
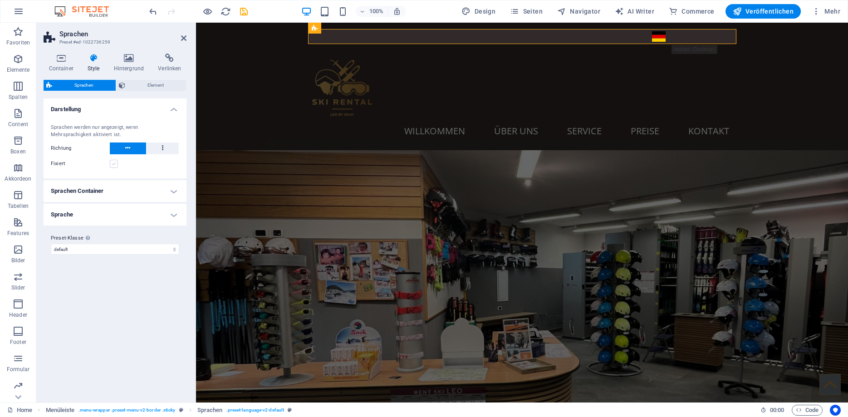
click at [111, 164] on label at bounding box center [114, 164] width 8 height 8
click at [0, 0] on input "Fixiert" at bounding box center [0, 0] width 0 height 0
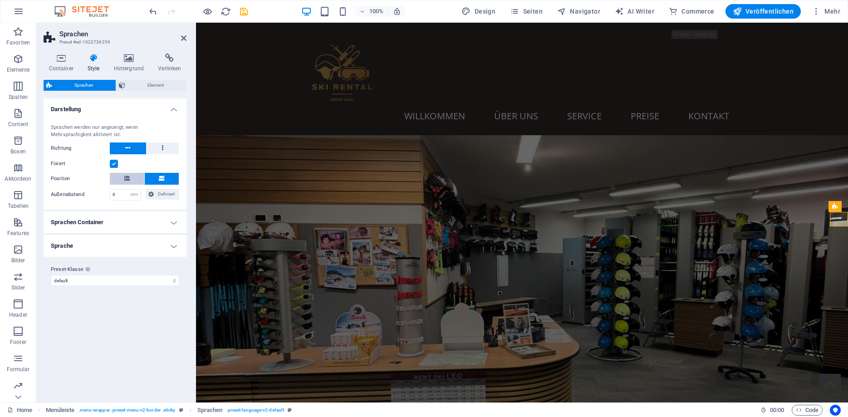
click at [125, 181] on icon at bounding box center [126, 178] width 5 height 5
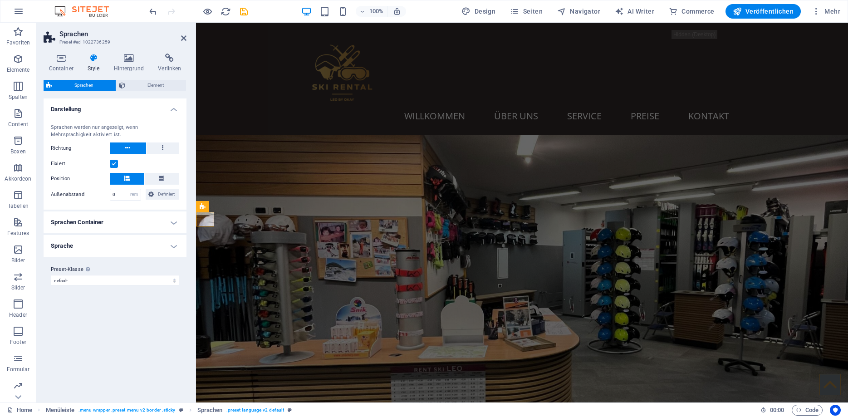
click at [115, 163] on label at bounding box center [114, 164] width 8 height 8
click at [0, 0] on input "Fixiert" at bounding box center [0, 0] width 0 height 0
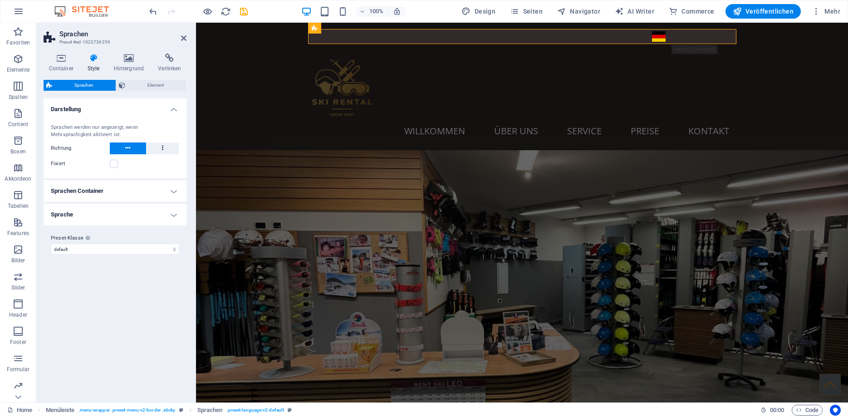
click at [104, 193] on h4 "Sprachen Container" at bounding box center [115, 191] width 143 height 22
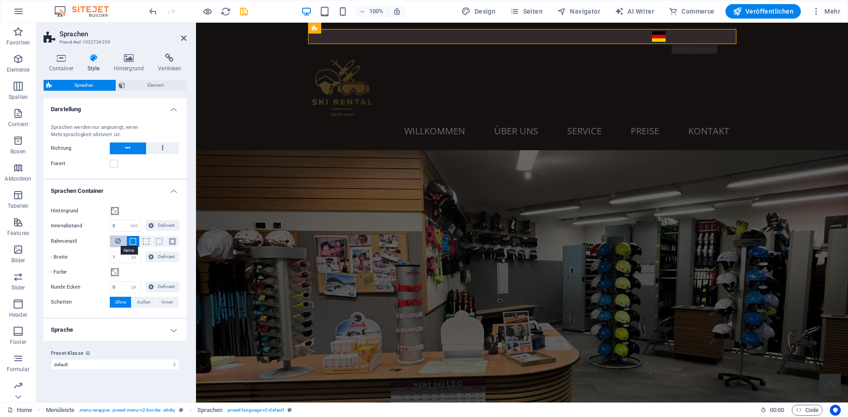
click at [117, 240] on icon at bounding box center [117, 240] width 5 height 11
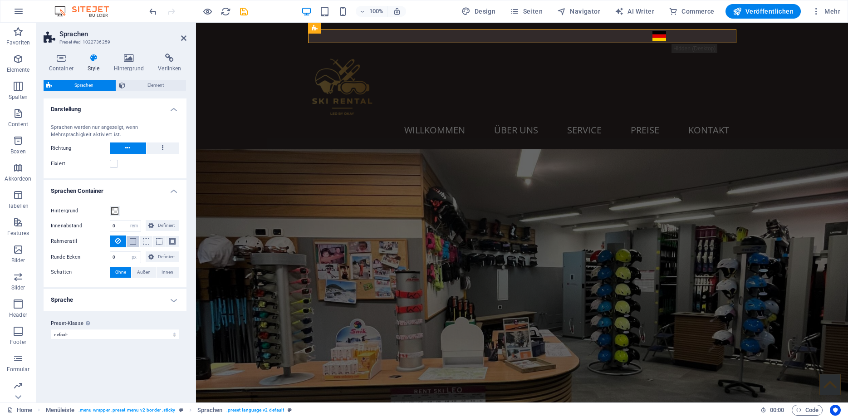
click at [128, 237] on button at bounding box center [133, 241] width 13 height 11
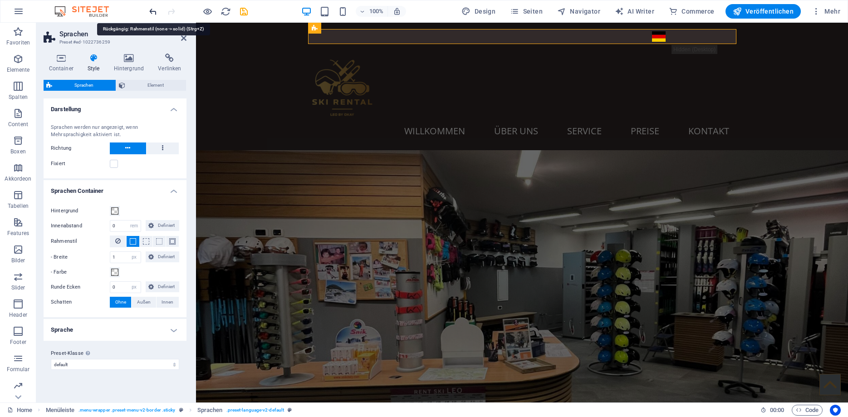
click at [153, 9] on icon "undo" at bounding box center [153, 11] width 10 height 10
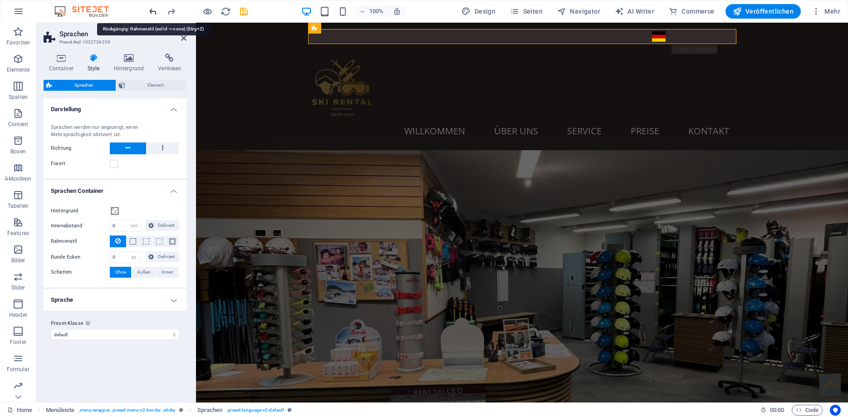
click at [153, 9] on icon "undo" at bounding box center [153, 11] width 10 height 10
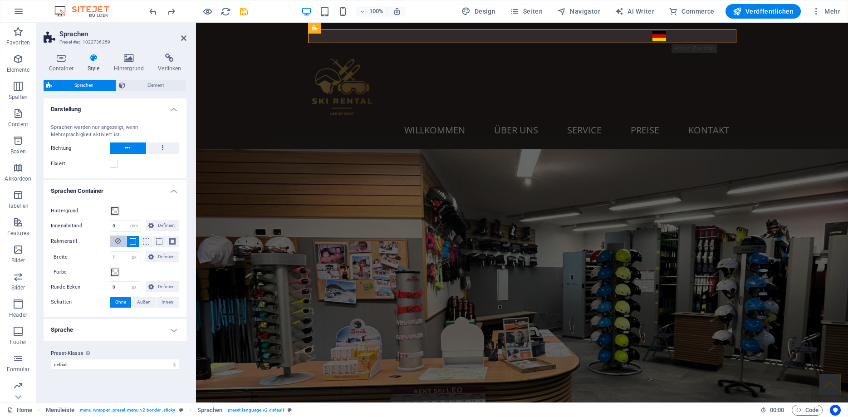
click at [121, 243] on button at bounding box center [118, 241] width 16 height 12
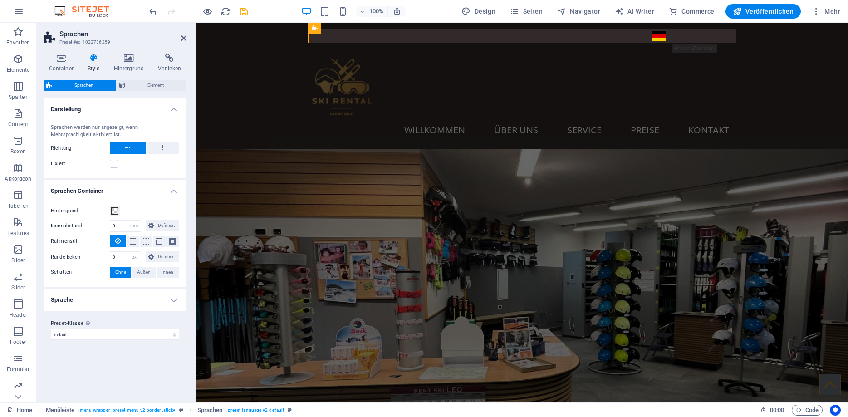
click at [122, 302] on h4 "Sprache" at bounding box center [115, 300] width 143 height 22
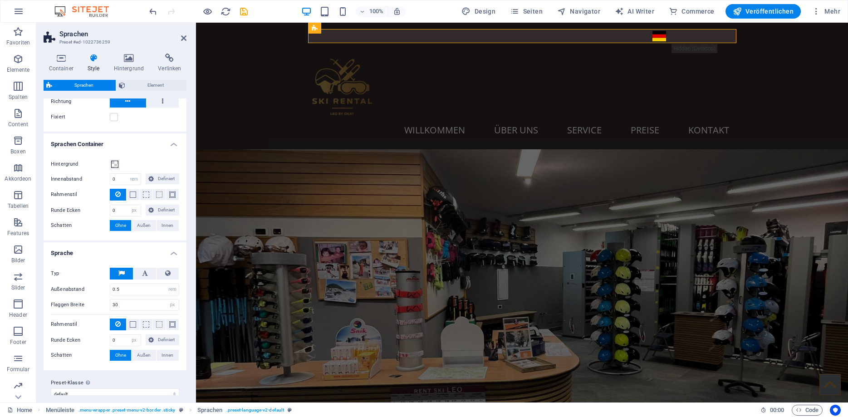
scroll to position [57, 0]
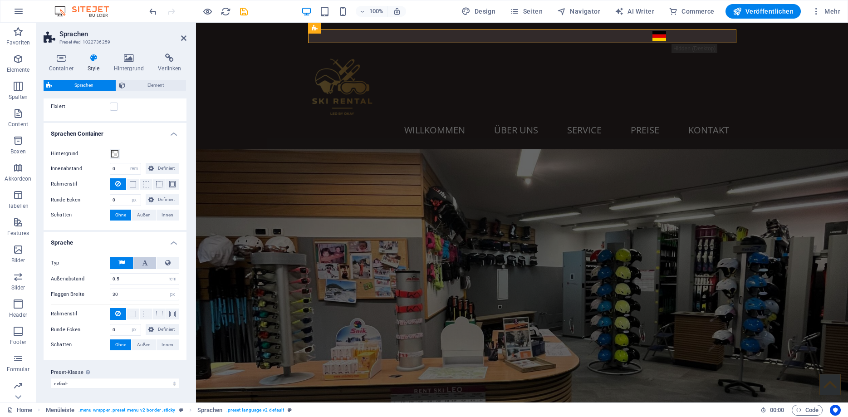
click at [142, 261] on icon at bounding box center [145, 262] width 6 height 11
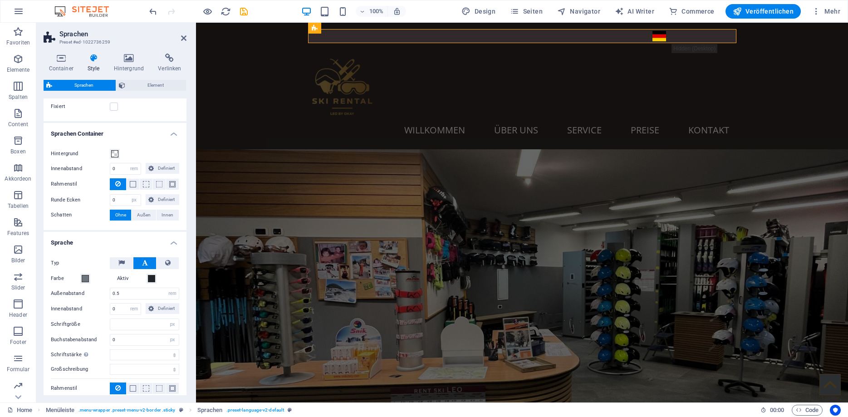
select select
click at [155, 280] on button "Aktiv" at bounding box center [152, 279] width 10 height 10
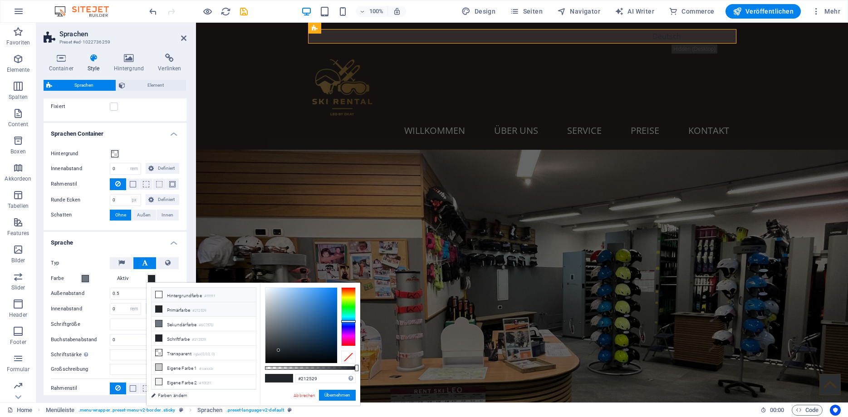
click at [163, 293] on li "Hintergrundfarbe #ffffff" at bounding box center [204, 295] width 104 height 15
type input "#ffffff"
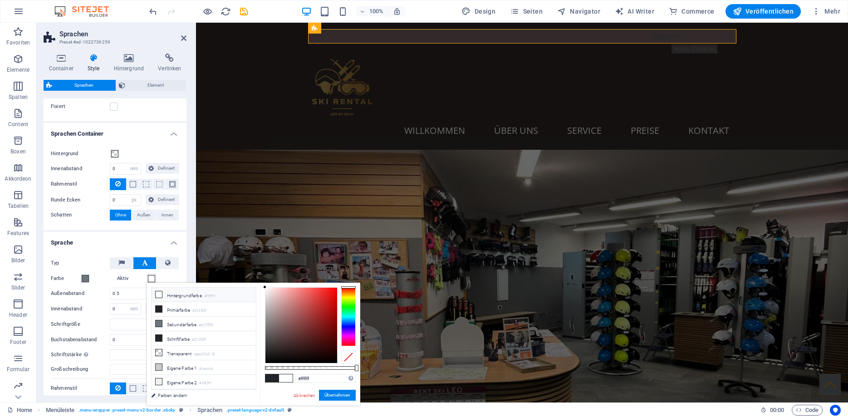
select select
click at [172, 296] on li "Hintergrundfarbe #ffffff" at bounding box center [204, 295] width 104 height 15
select select
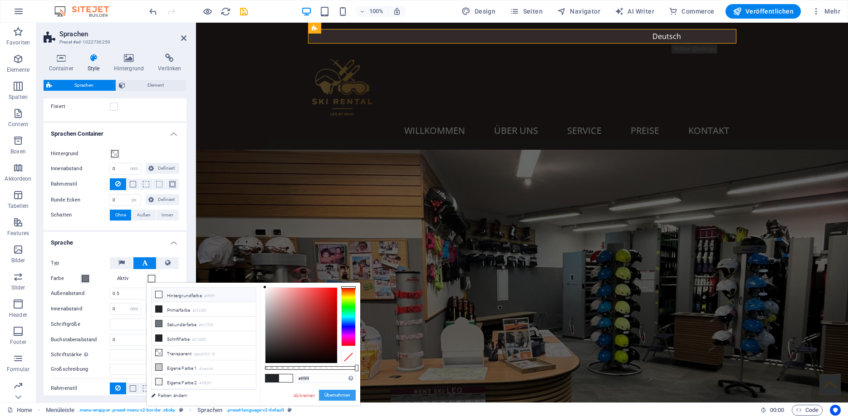
click at [329, 395] on button "Übernehmen" at bounding box center [337, 395] width 37 height 11
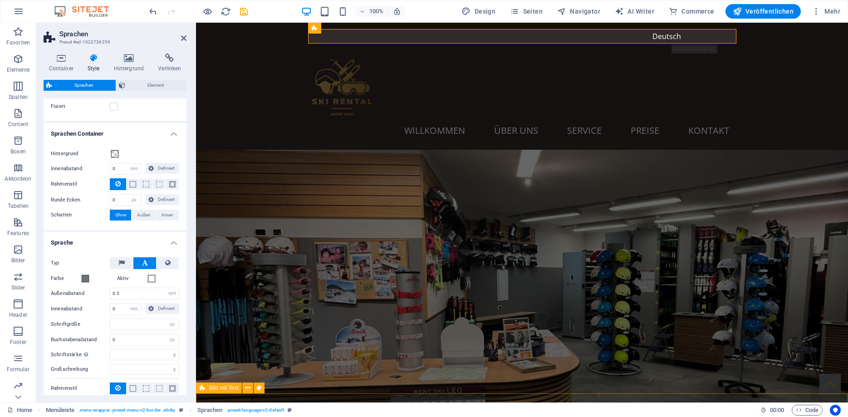
select select
click at [176, 261] on button at bounding box center [168, 263] width 22 height 12
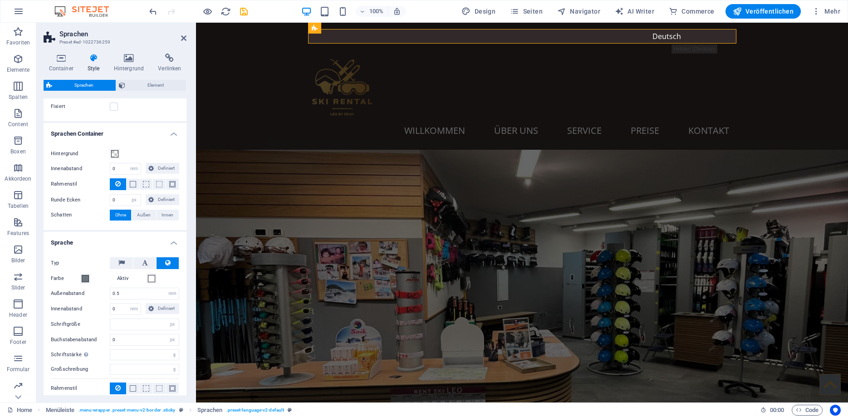
select select
click at [139, 324] on input "number" at bounding box center [144, 324] width 69 height 11
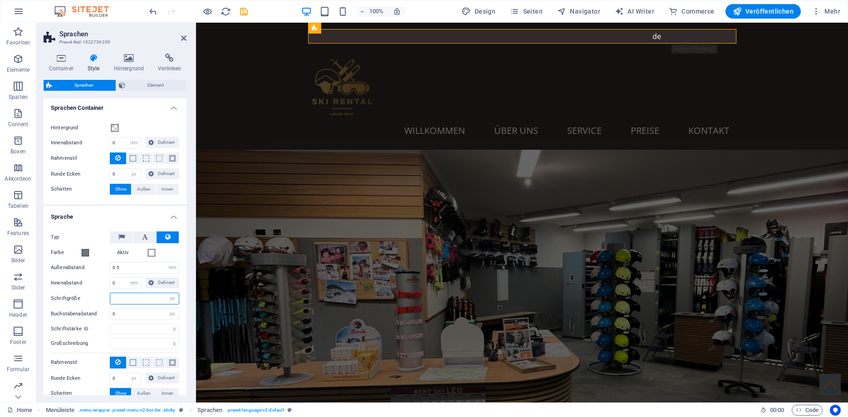
scroll to position [98, 0]
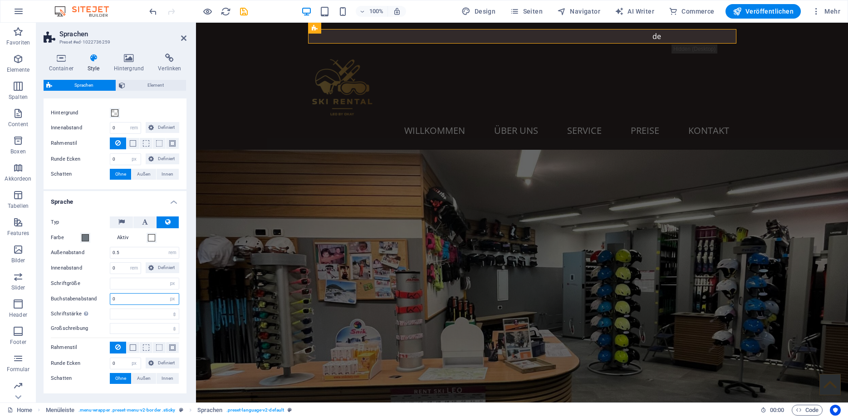
click at [132, 297] on input "0" at bounding box center [144, 299] width 69 height 11
select select
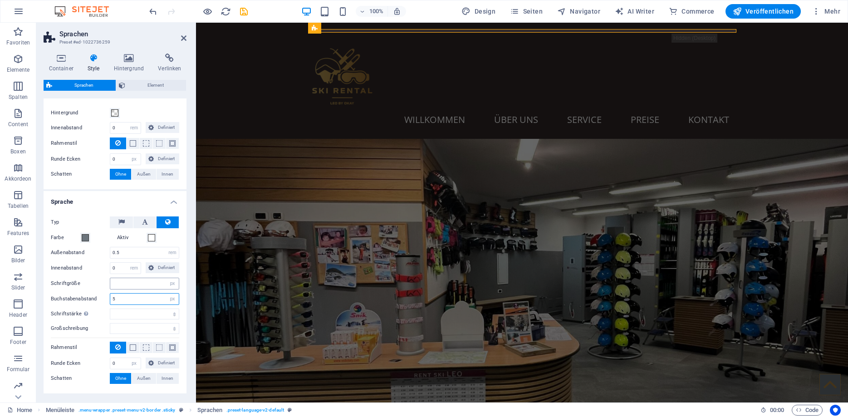
type input "5"
click at [133, 286] on input "number" at bounding box center [144, 283] width 69 height 11
select select
click at [125, 299] on input "5" at bounding box center [144, 299] width 69 height 11
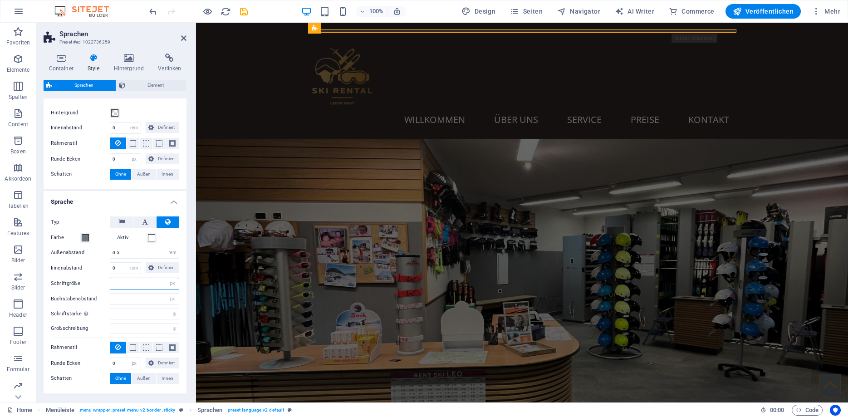
click at [131, 286] on input "number" at bounding box center [144, 283] width 69 height 11
click at [103, 206] on h4 "Sprache" at bounding box center [115, 199] width 143 height 16
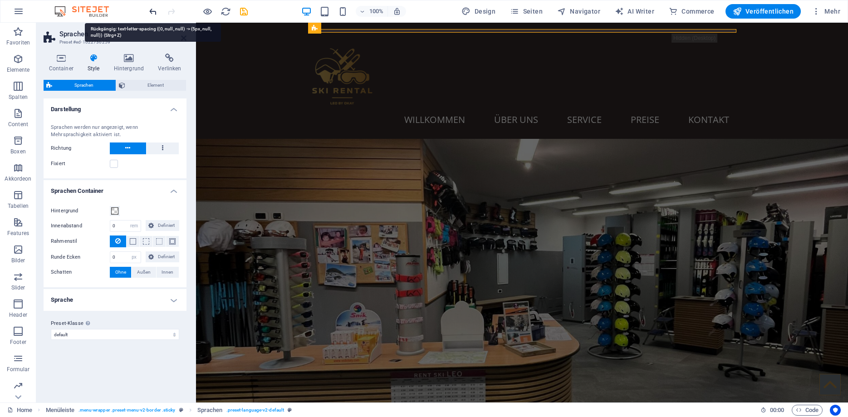
click at [153, 13] on icon "undo" at bounding box center [153, 11] width 10 height 10
click at [154, 11] on icon "undo" at bounding box center [153, 11] width 10 height 10
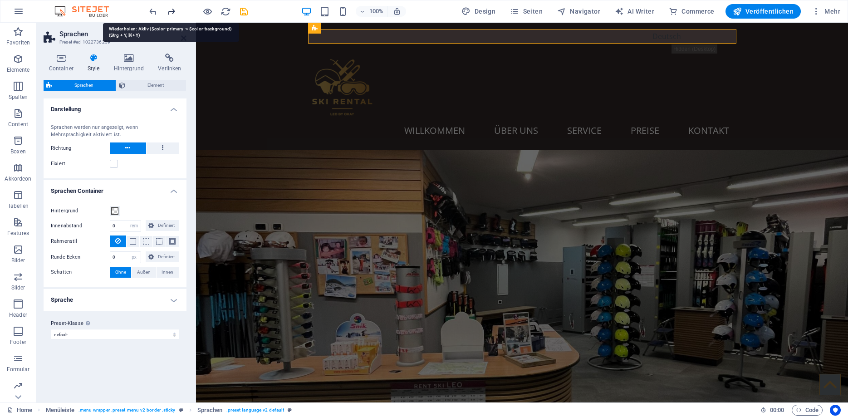
click at [172, 7] on icon "redo" at bounding box center [171, 11] width 10 height 10
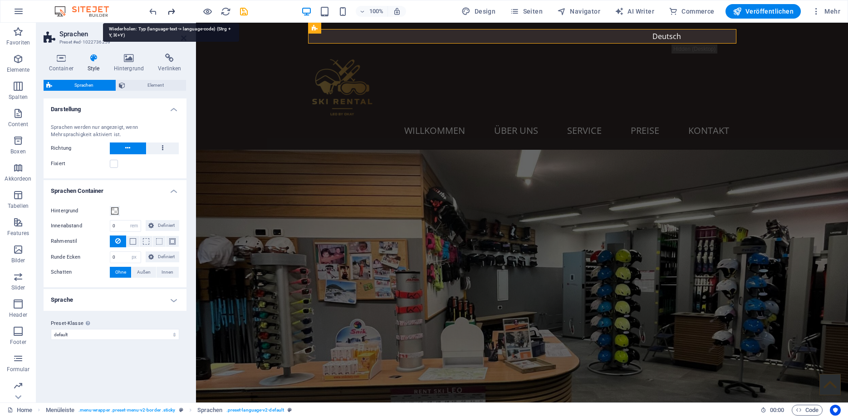
click at [172, 11] on icon "redo" at bounding box center [171, 11] width 10 height 10
select select
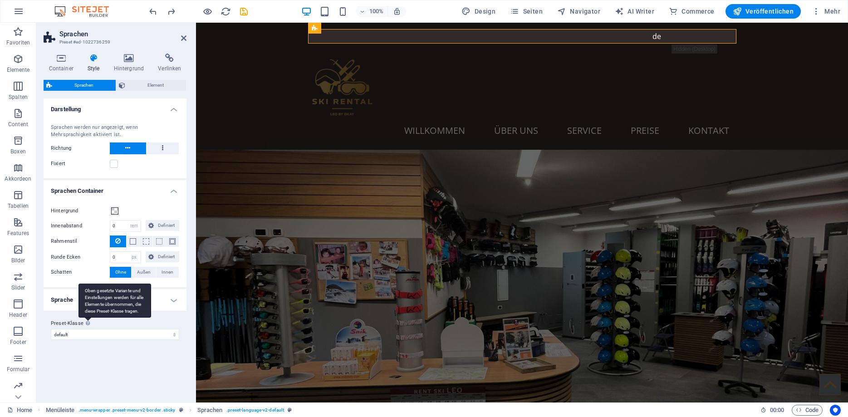
click at [85, 295] on div "Oben gesetzte Variante und Einstellungen werden für alle Elemente übernommen, d…" at bounding box center [114, 301] width 73 height 34
click at [85, 329] on select "default Preset-Klasse hinzufügen" at bounding box center [115, 334] width 128 height 11
click at [63, 295] on h4 "Sprache" at bounding box center [115, 300] width 143 height 22
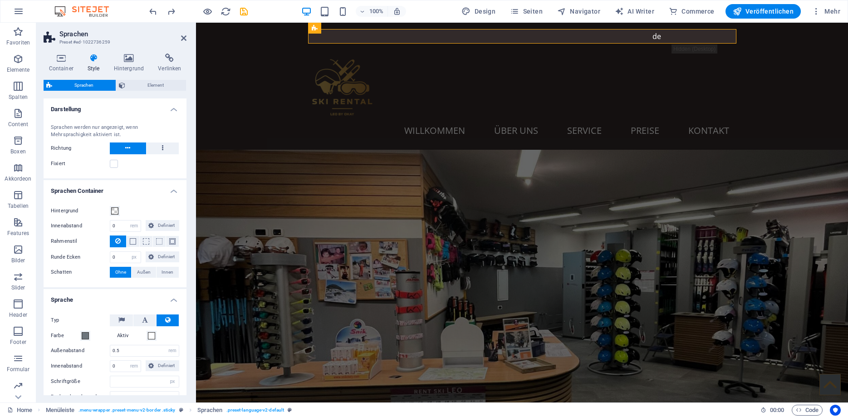
scroll to position [41, 0]
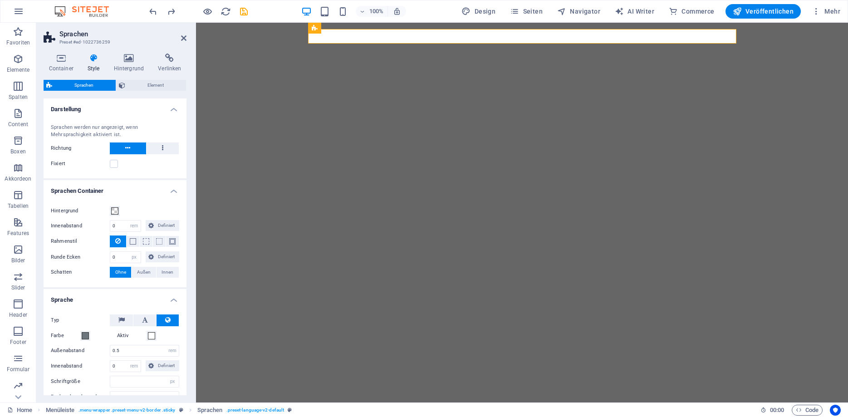
select select "rem"
select select "px"
select select "rem"
select select "px"
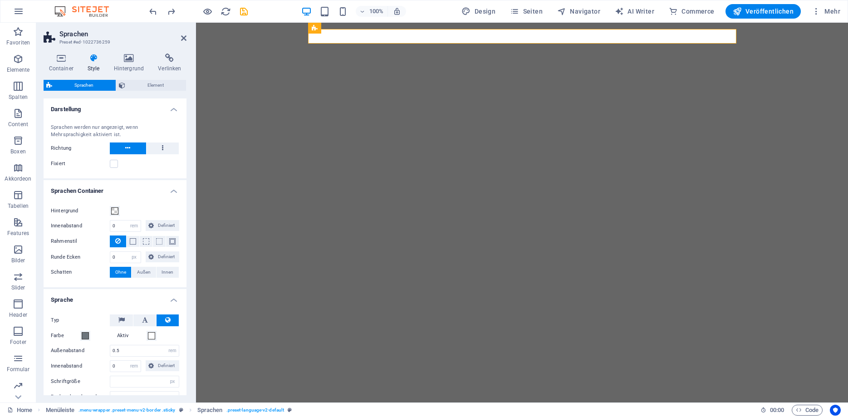
select select "px"
select select
select select "px"
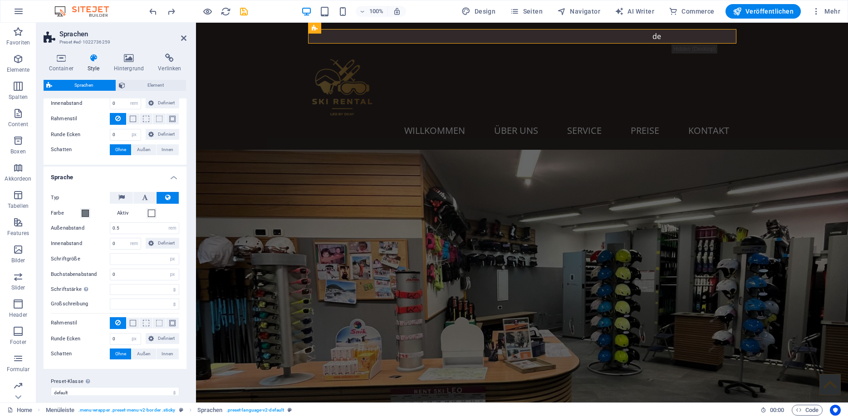
scroll to position [132, 0]
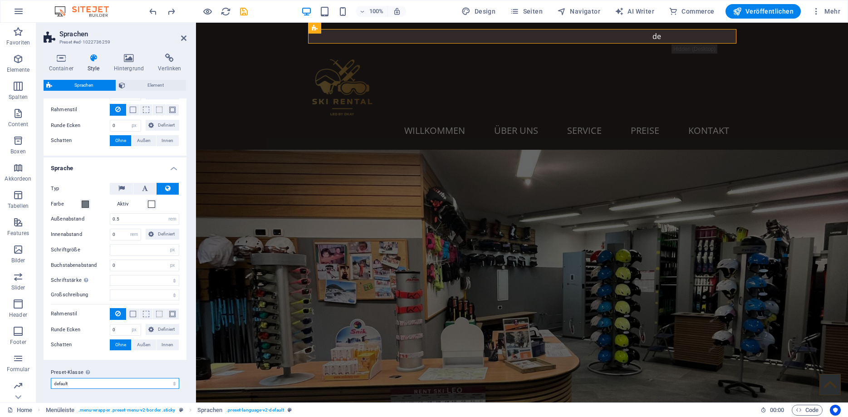
click at [51, 378] on select "default Preset-Klasse hinzufügen" at bounding box center [115, 383] width 128 height 11
click at [98, 381] on select "default Preset-Klasse hinzufügen" at bounding box center [115, 383] width 128 height 11
click at [134, 90] on span "Element" at bounding box center [155, 85] width 55 height 11
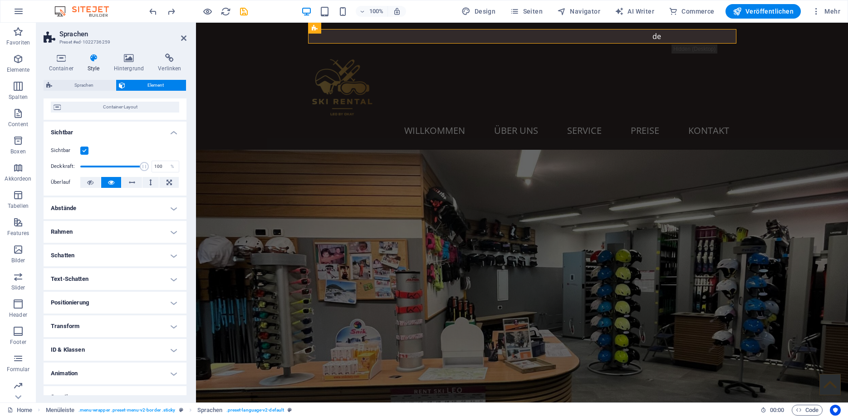
scroll to position [0, 0]
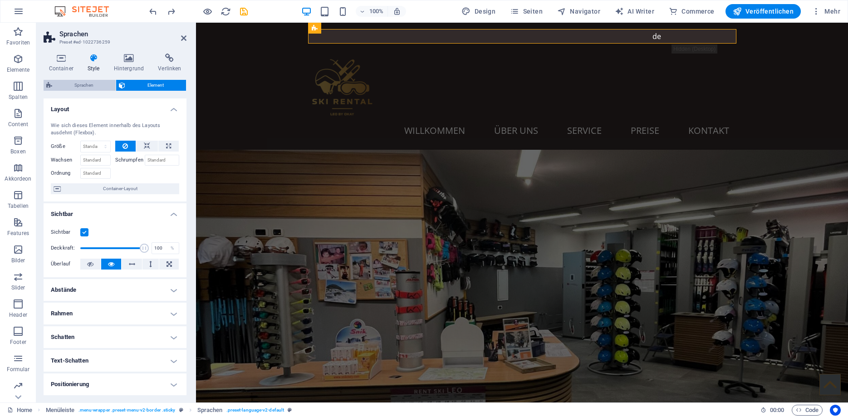
click at [81, 83] on span "Sprachen" at bounding box center [84, 85] width 58 height 11
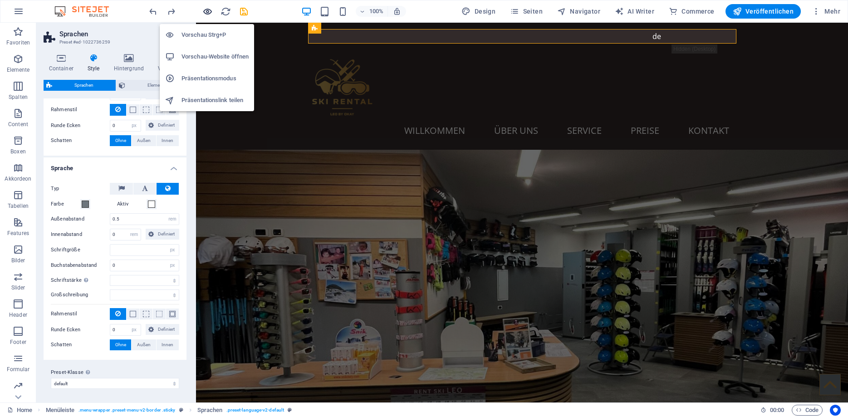
click at [208, 9] on icon "button" at bounding box center [207, 11] width 10 height 10
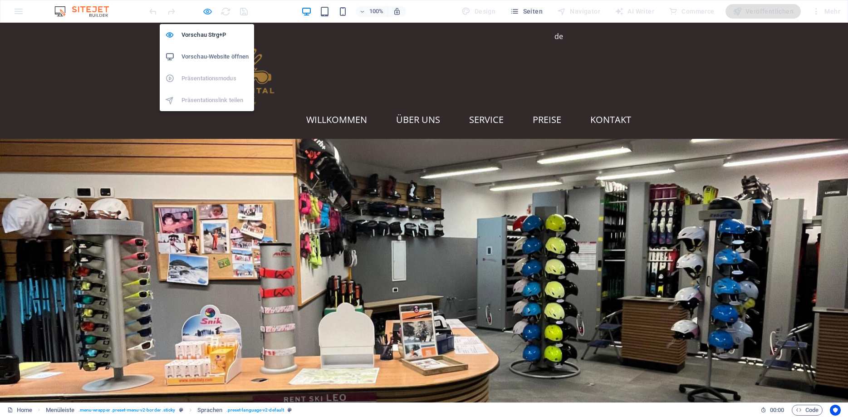
click at [211, 11] on icon "button" at bounding box center [207, 11] width 10 height 10
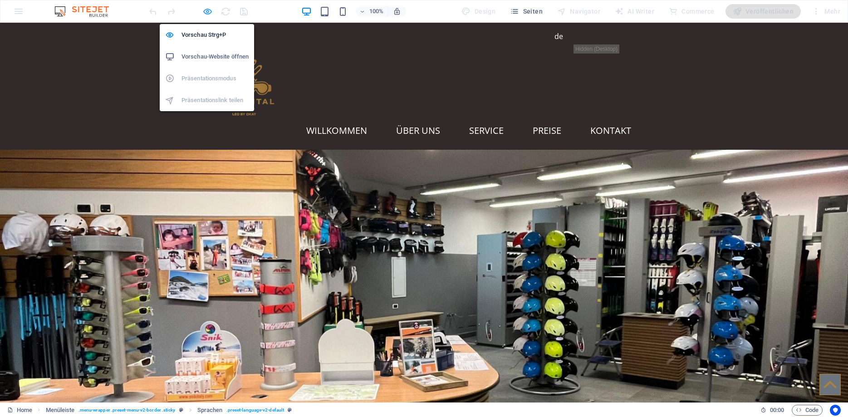
select select "rem"
select select "px"
select select "rem"
select select "px"
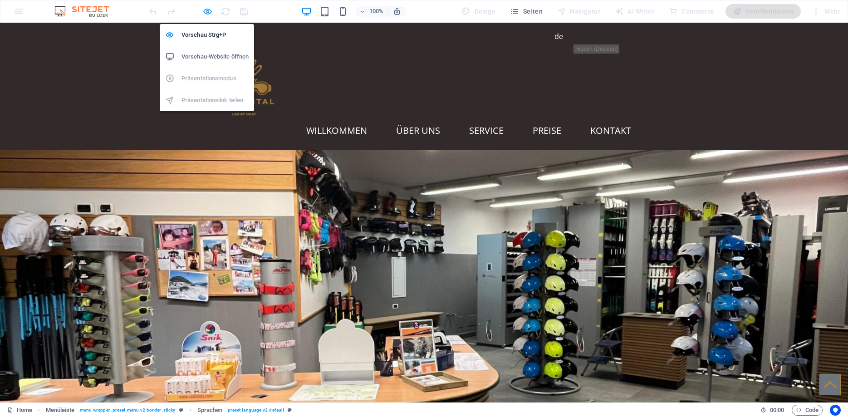
select select "px"
select select
select select "px"
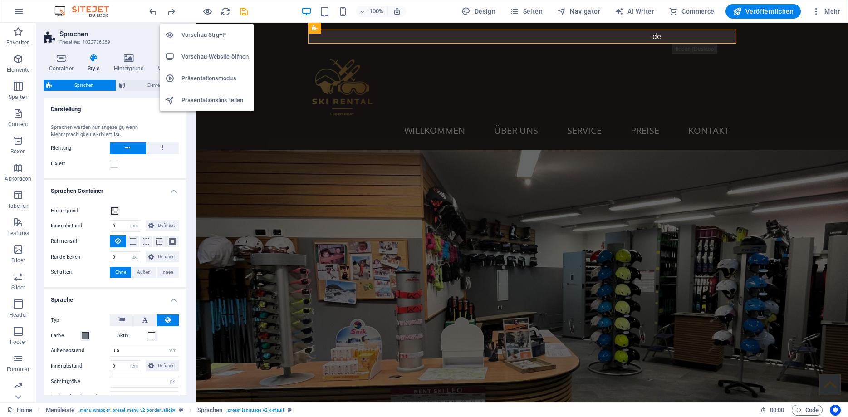
select select
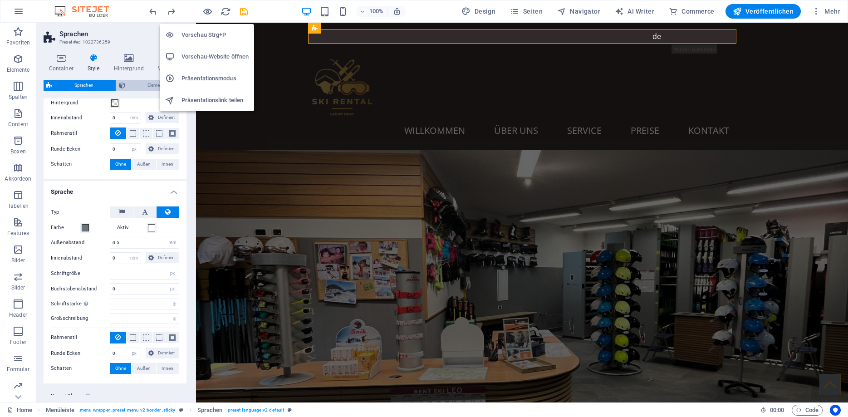
select select
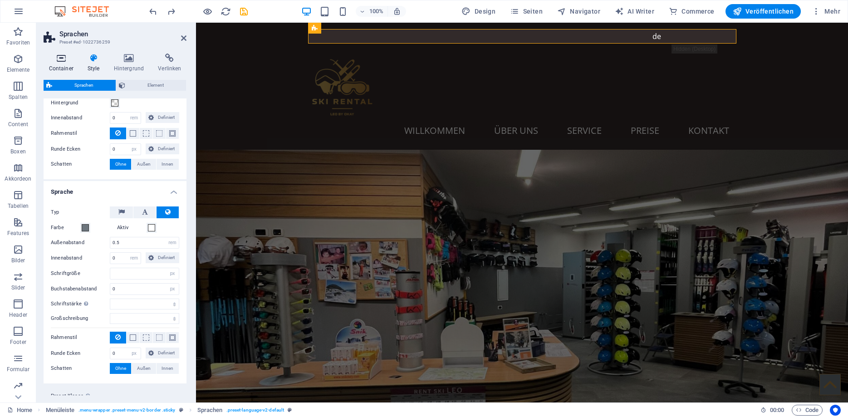
click at [66, 62] on icon at bounding box center [61, 58] width 35 height 9
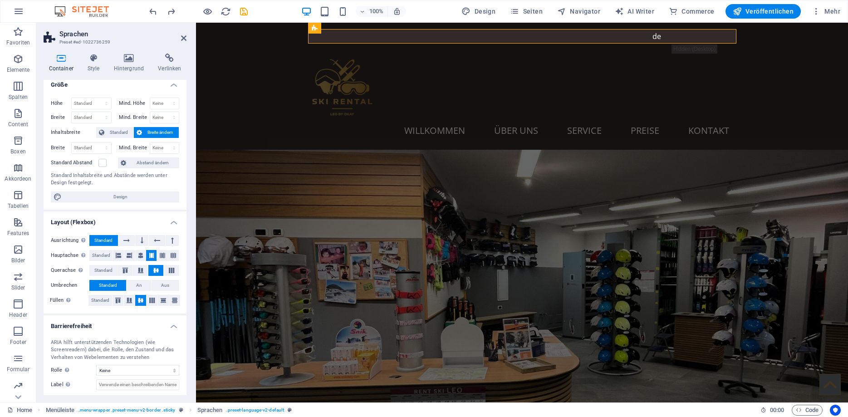
scroll to position [0, 0]
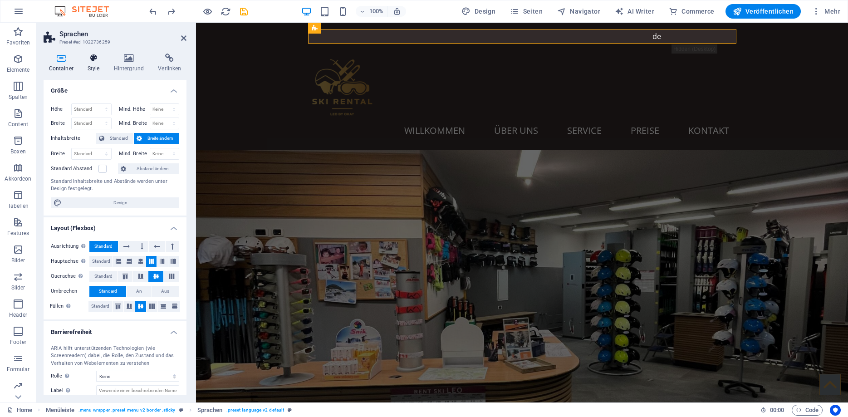
click at [93, 61] on icon at bounding box center [93, 58] width 23 height 9
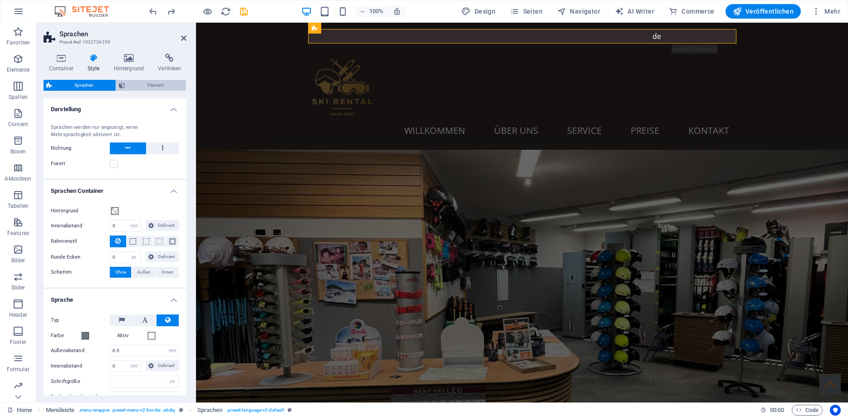
click at [139, 83] on span "Element" at bounding box center [155, 85] width 55 height 11
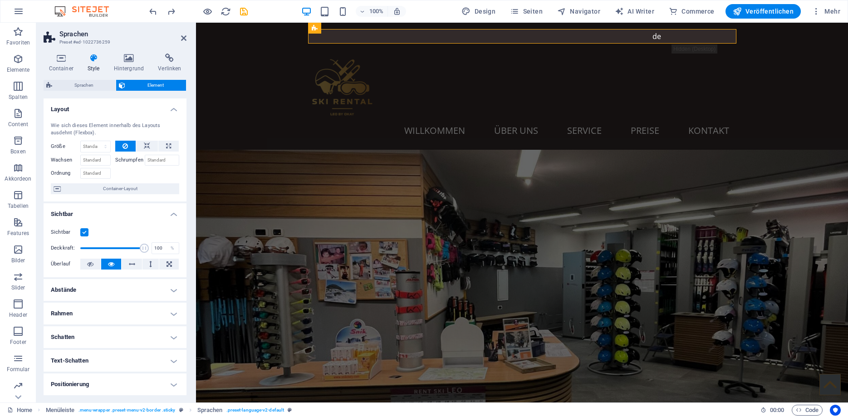
click at [102, 290] on h4 "Abstände" at bounding box center [115, 290] width 143 height 22
click at [98, 342] on h4 "Rahmen" at bounding box center [115, 350] width 143 height 22
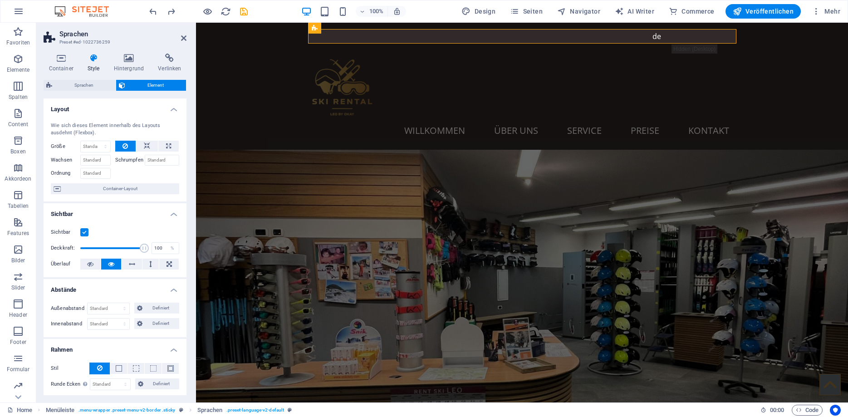
scroll to position [82, 0]
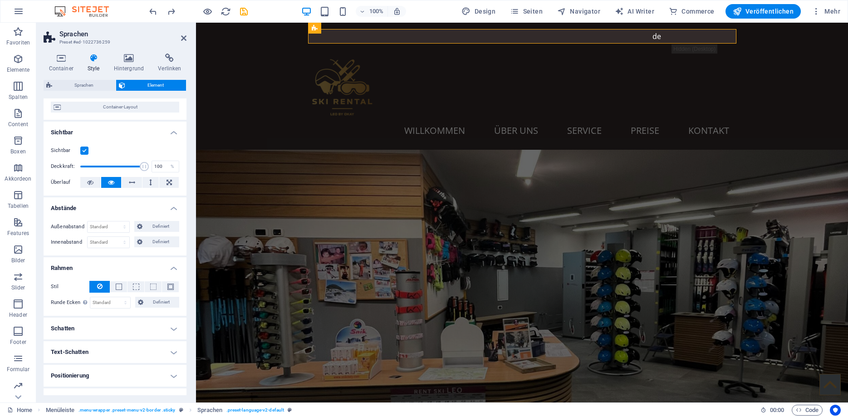
click at [98, 323] on h4 "Schatten" at bounding box center [115, 329] width 143 height 22
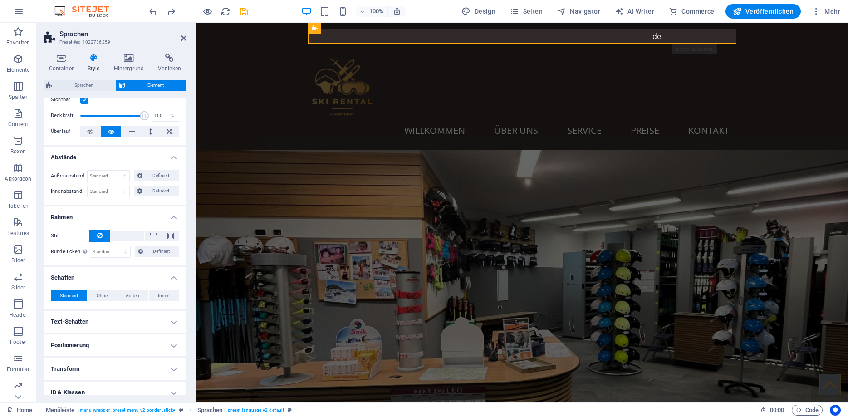
scroll to position [187, 0]
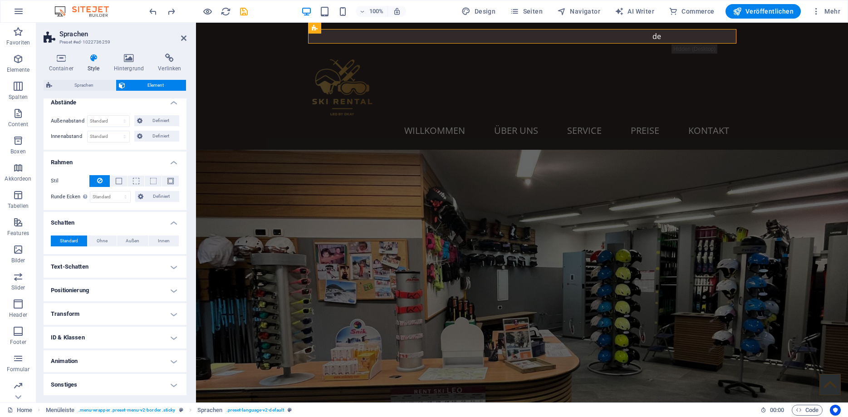
click at [94, 270] on h4 "Text-Schatten" at bounding box center [115, 267] width 143 height 22
click at [95, 307] on h4 "Positionierung" at bounding box center [115, 311] width 143 height 22
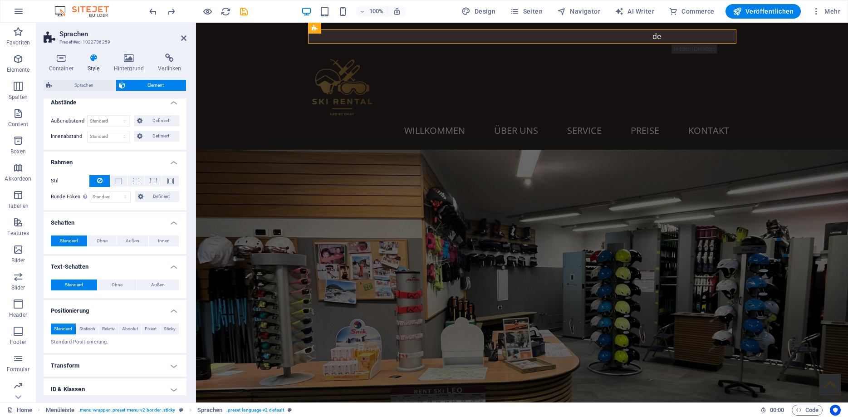
click at [90, 369] on h4 "Transform" at bounding box center [115, 366] width 143 height 22
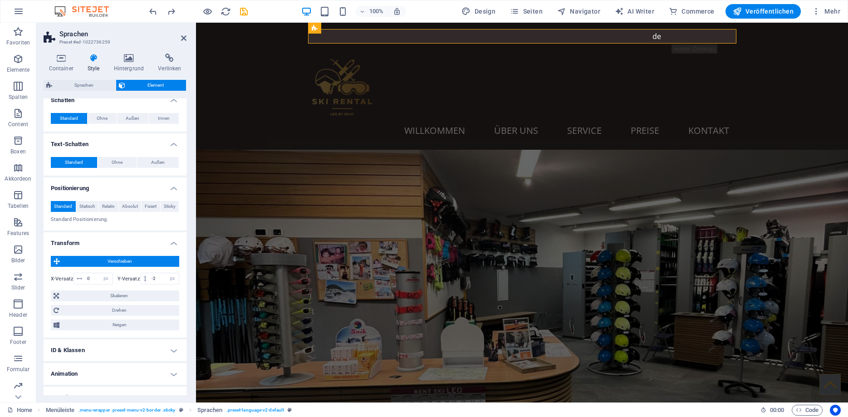
click at [82, 348] on h4 "ID & Klassen" at bounding box center [115, 350] width 143 height 22
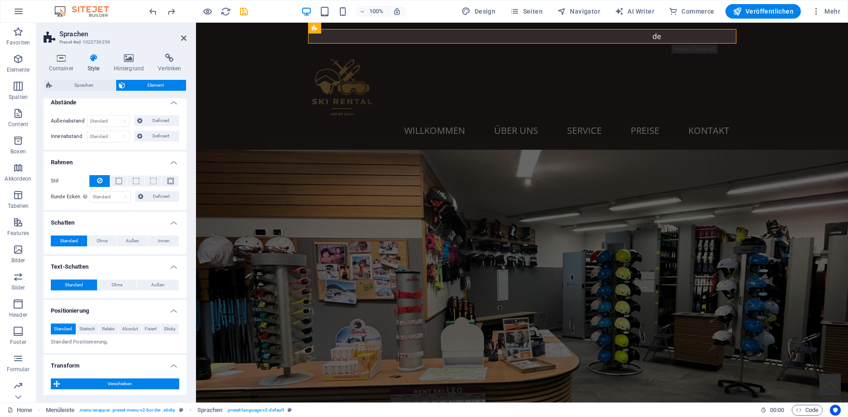
scroll to position [0, 0]
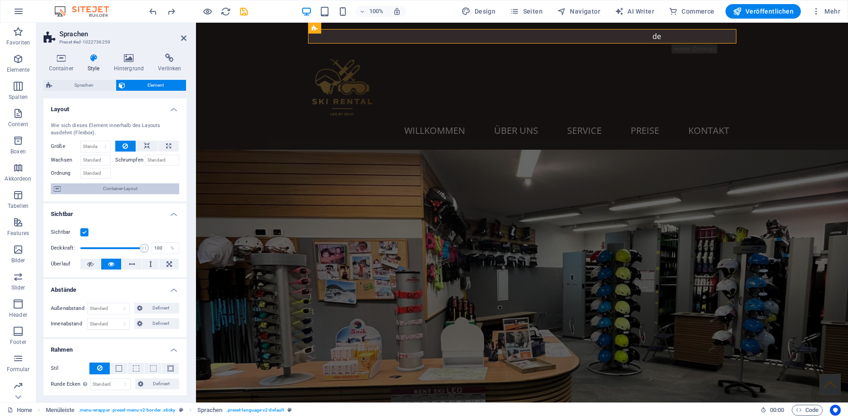
click at [118, 186] on span "Container-Layout" at bounding box center [120, 188] width 113 height 11
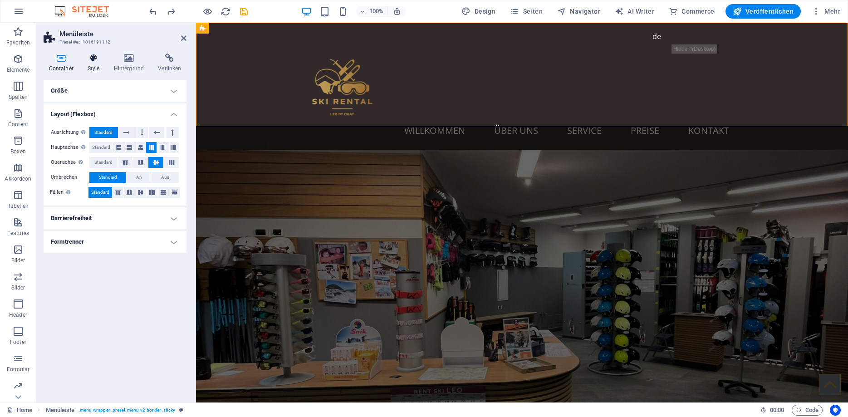
click at [94, 59] on icon at bounding box center [93, 58] width 23 height 9
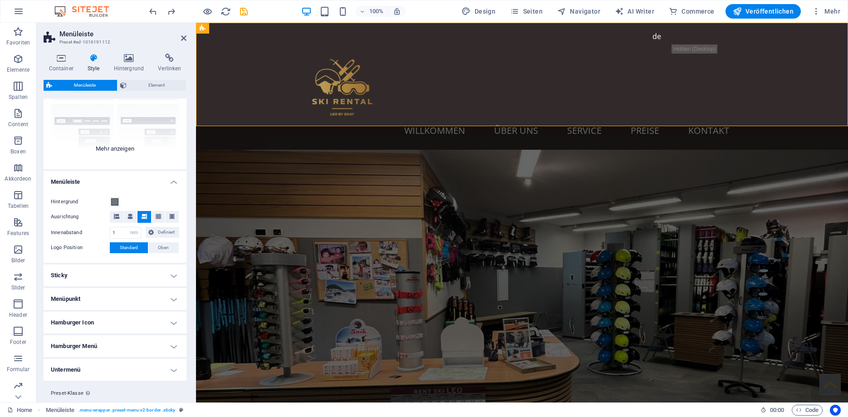
scroll to position [103, 0]
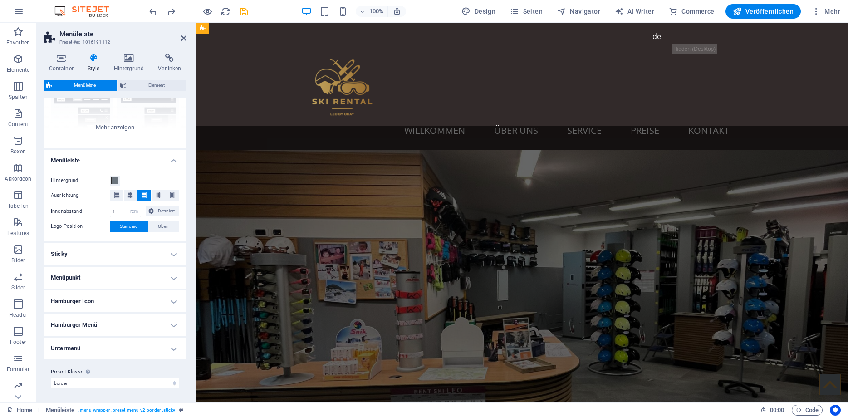
click at [89, 254] on h4 "Sticky" at bounding box center [115, 254] width 143 height 22
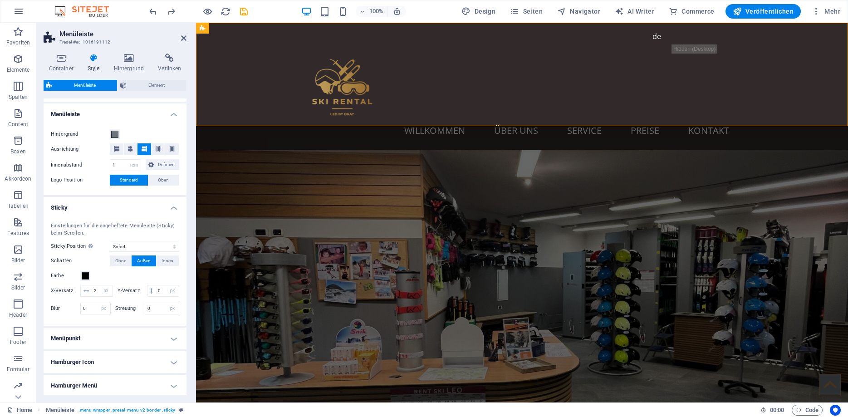
scroll to position [185, 0]
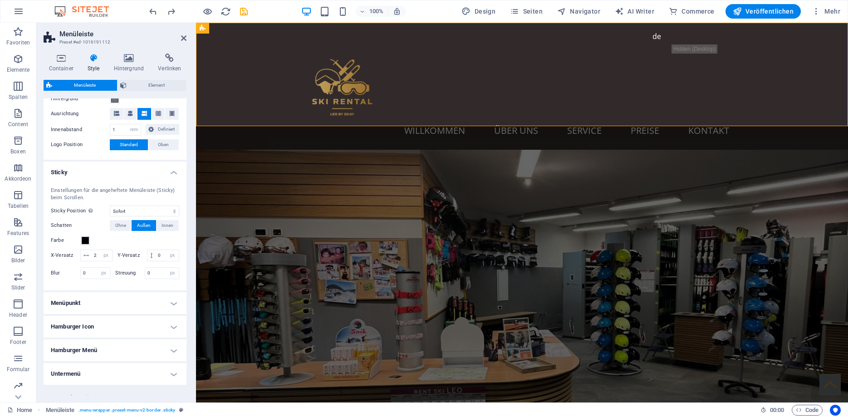
click at [100, 304] on h4 "Menüpunkt" at bounding box center [115, 303] width 143 height 22
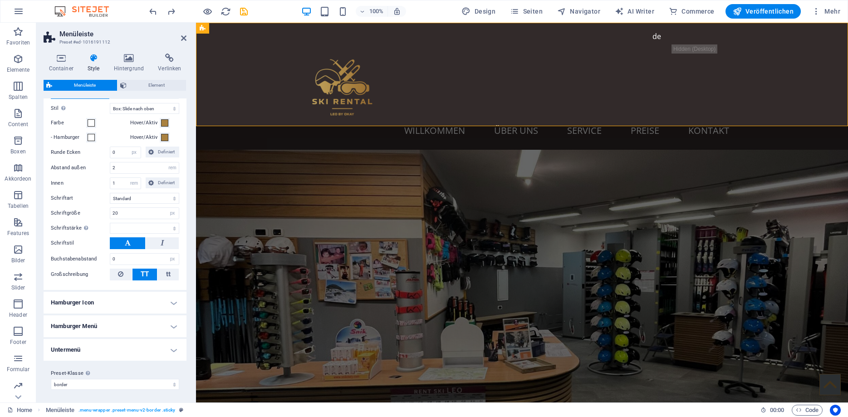
scroll to position [415, 0]
click at [686, 50] on div "Deutsch" at bounding box center [704, 49] width 64 height 11
click at [719, 39] on icon at bounding box center [718, 39] width 5 height 10
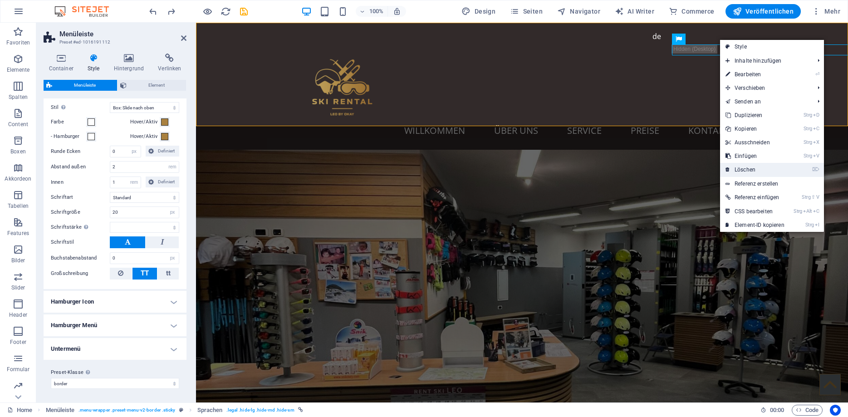
click at [746, 168] on link "⌦ Löschen" at bounding box center [755, 170] width 70 height 14
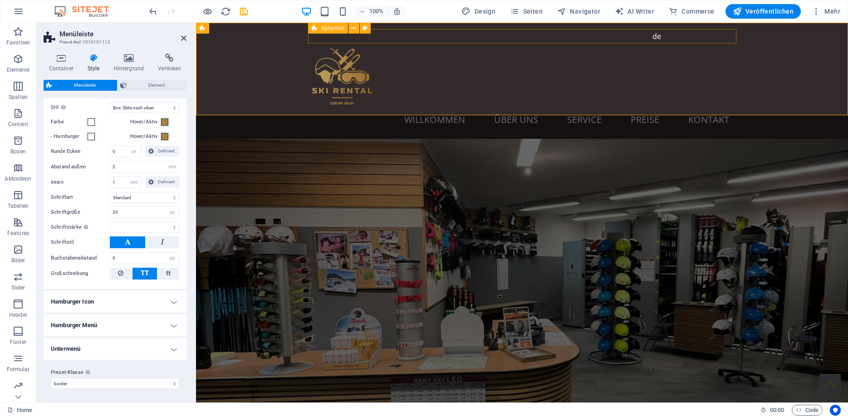
click at [329, 29] on span "Sprachen" at bounding box center [332, 27] width 23 height 5
select select "px"
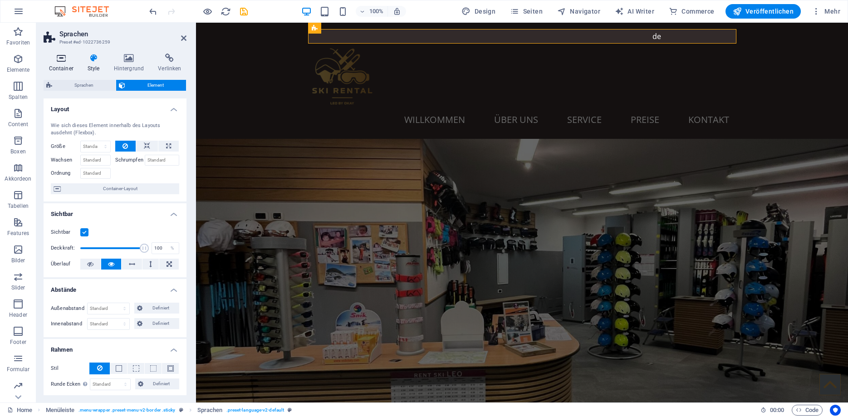
click at [58, 56] on icon at bounding box center [61, 58] width 35 height 9
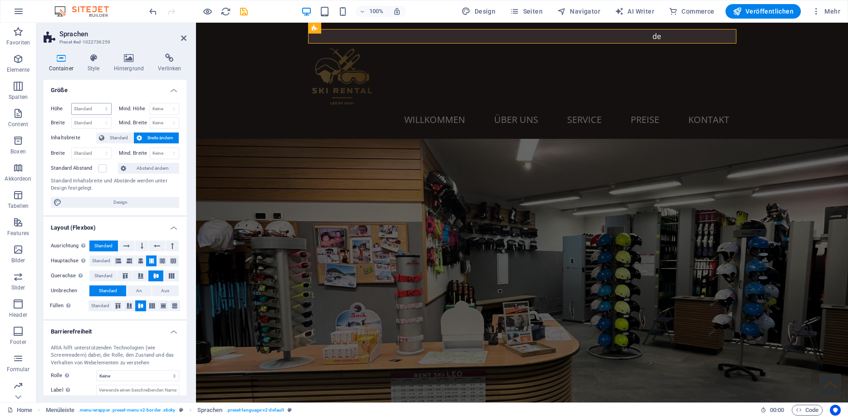
scroll to position [0, 0]
click at [117, 137] on span "Standard" at bounding box center [119, 138] width 24 height 11
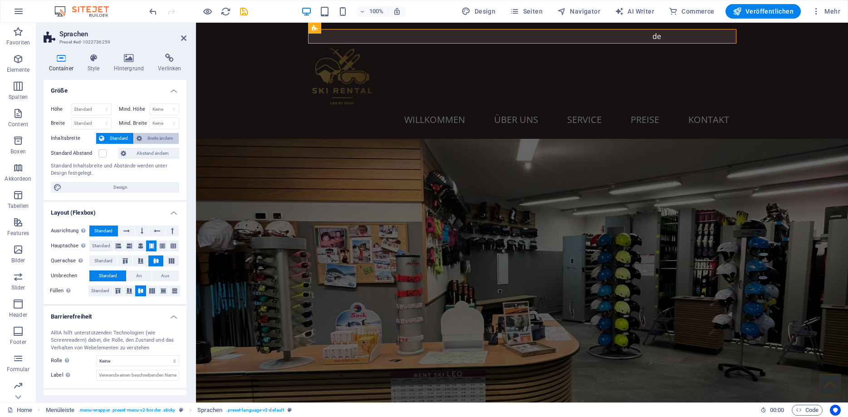
click at [147, 135] on span "Breite ändern" at bounding box center [160, 138] width 31 height 11
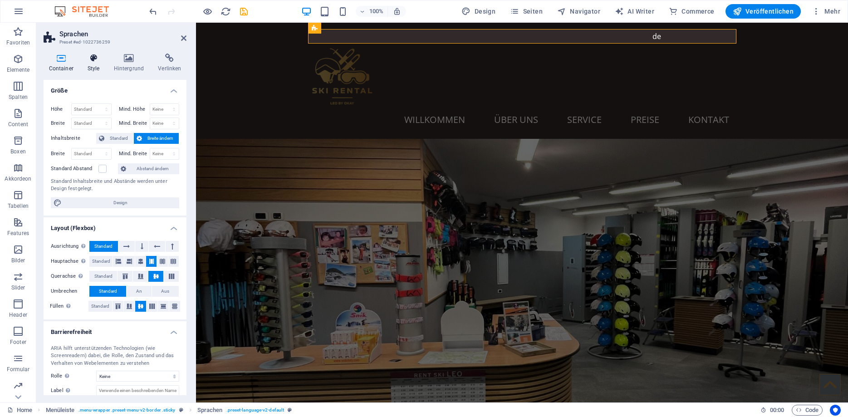
click at [94, 57] on icon at bounding box center [93, 58] width 23 height 9
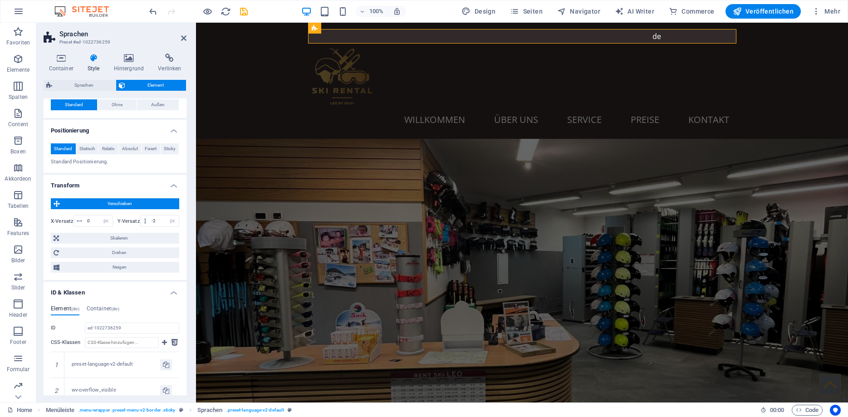
scroll to position [286, 0]
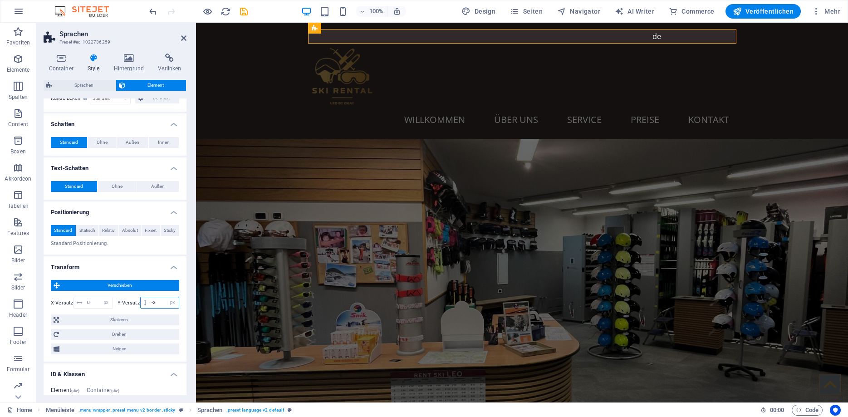
click at [160, 302] on input "-2" at bounding box center [163, 302] width 29 height 11
click at [123, 62] on icon at bounding box center [128, 58] width 41 height 9
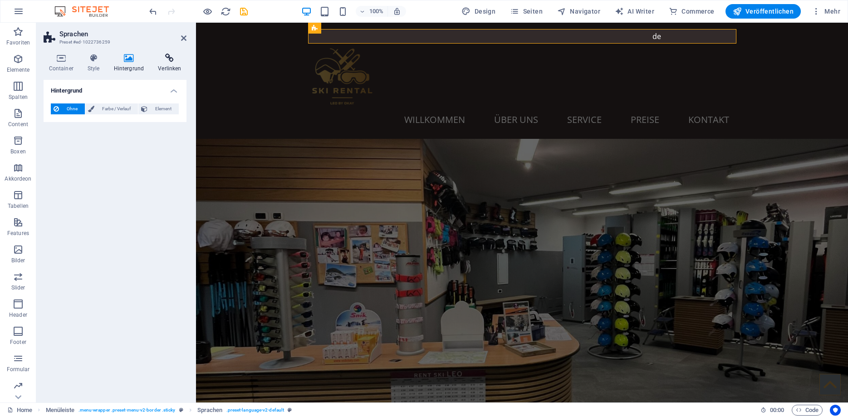
click at [162, 59] on icon at bounding box center [170, 58] width 34 height 9
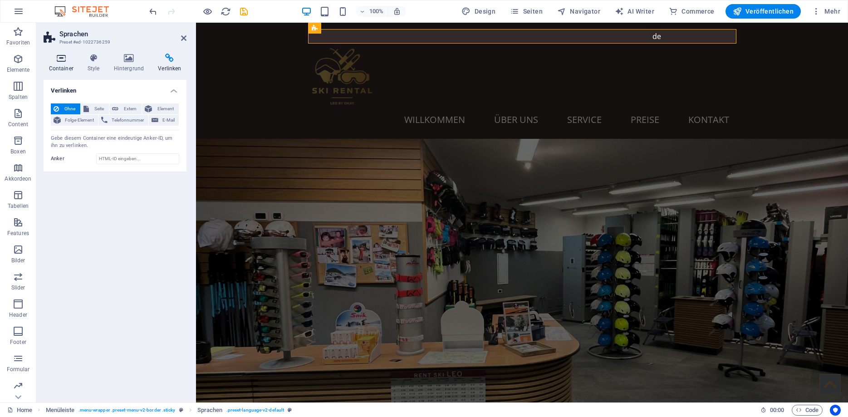
click at [69, 59] on icon at bounding box center [61, 58] width 35 height 9
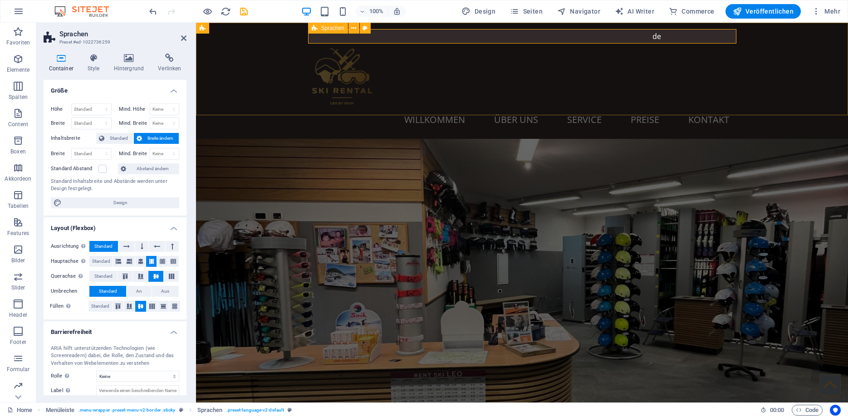
click at [315, 29] on icon at bounding box center [315, 28] width 6 height 11
click at [654, 36] on div "Deutsch" at bounding box center [694, 36] width 86 height 15
click at [657, 28] on icon at bounding box center [657, 28] width 6 height 11
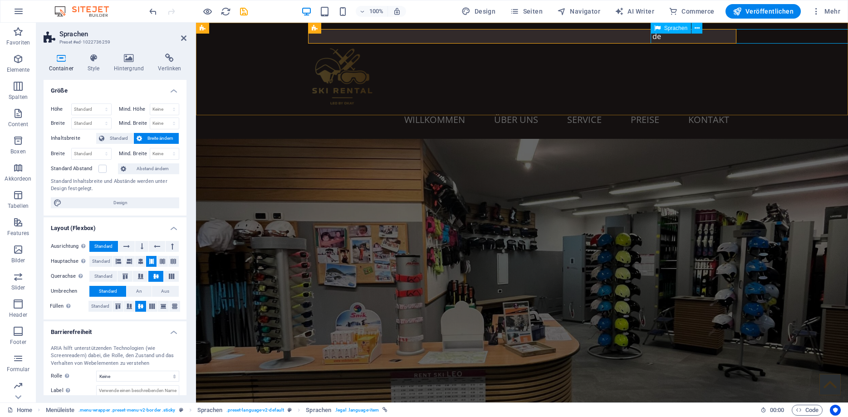
click at [657, 28] on icon at bounding box center [657, 28] width 6 height 11
select select "%"
select select "px"
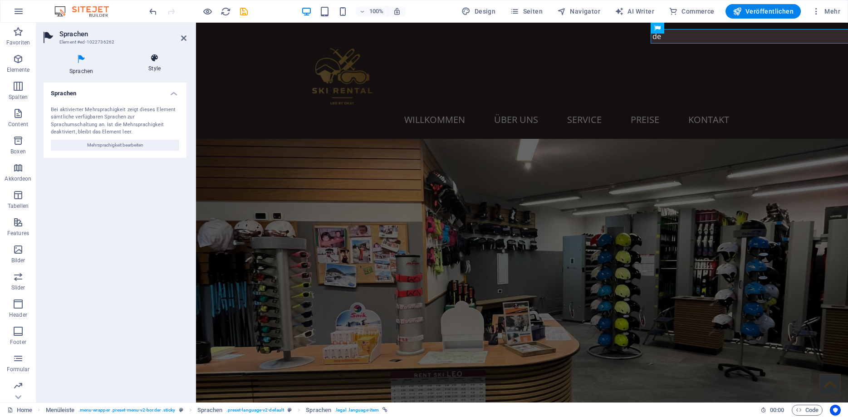
click at [157, 61] on icon at bounding box center [155, 58] width 64 height 9
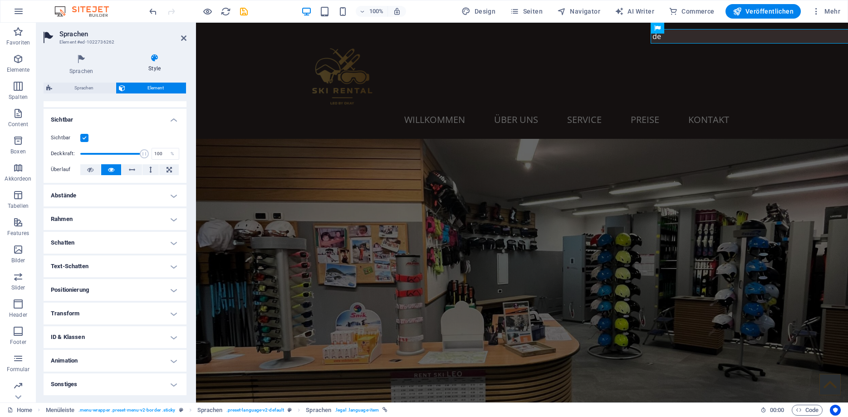
click at [79, 196] on h4 "Abstände" at bounding box center [115, 196] width 143 height 22
drag, startPoint x: 69, startPoint y: 239, endPoint x: 59, endPoint y: 239, distance: 10.0
click at [60, 239] on input "80" at bounding box center [75, 237] width 31 height 11
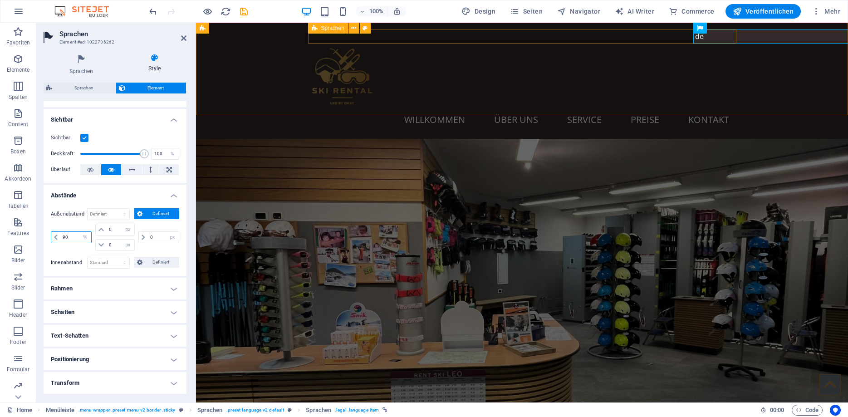
type input "90"
click at [442, 42] on div "Deutsch" at bounding box center [522, 36] width 428 height 15
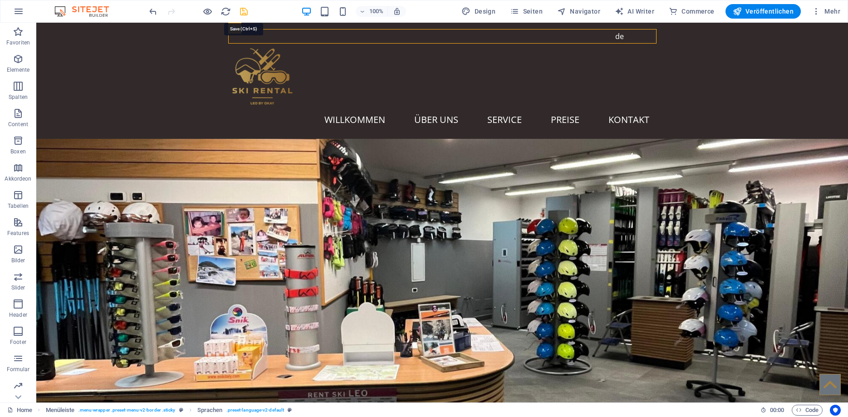
click at [245, 10] on icon "save" at bounding box center [244, 11] width 10 height 10
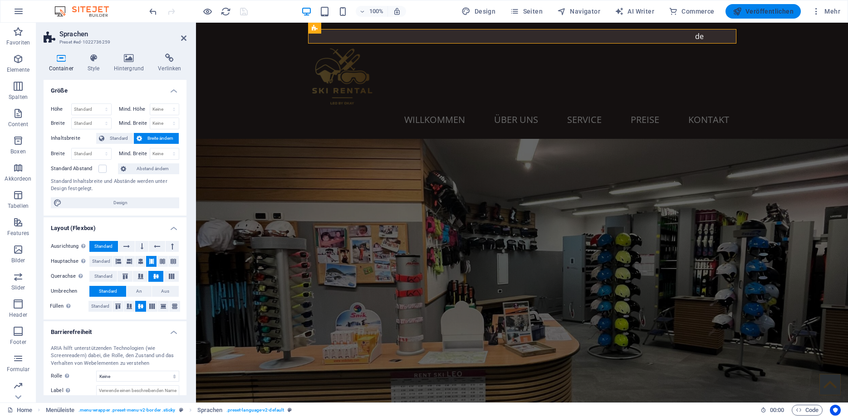
click at [755, 15] on span "Veröffentlichen" at bounding box center [763, 11] width 61 height 9
